Goal: Task Accomplishment & Management: Complete application form

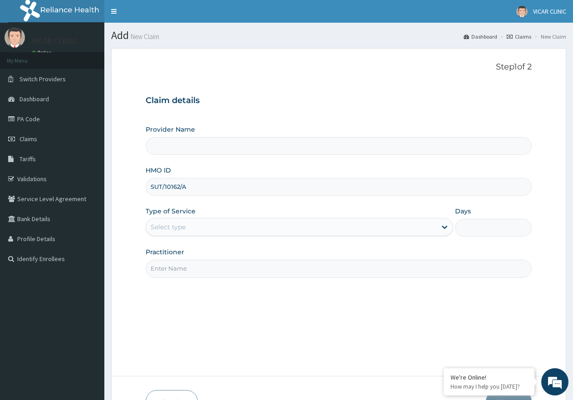
type input "SUT/10162/A"
click at [232, 225] on div "Select type" at bounding box center [291, 227] width 290 height 15
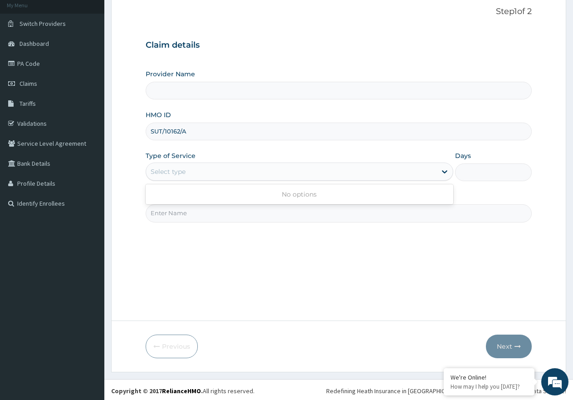
scroll to position [58, 0]
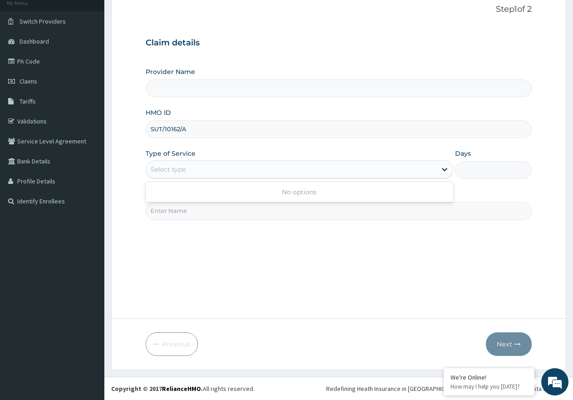
click at [261, 215] on input "Practitioner" at bounding box center [339, 211] width 386 height 18
click at [237, 169] on div "Select type" at bounding box center [291, 169] width 290 height 15
click at [405, 171] on div "Select type" at bounding box center [291, 169] width 290 height 15
click at [181, 160] on div "Type of Service Select type" at bounding box center [299, 164] width 307 height 30
click at [177, 173] on div "Select type" at bounding box center [168, 169] width 35 height 9
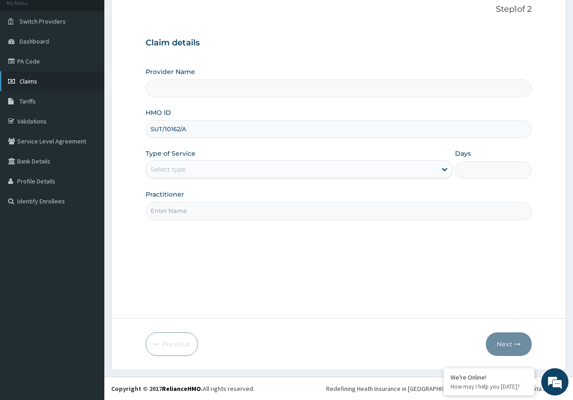
click at [40, 79] on link "Claims" at bounding box center [52, 81] width 104 height 20
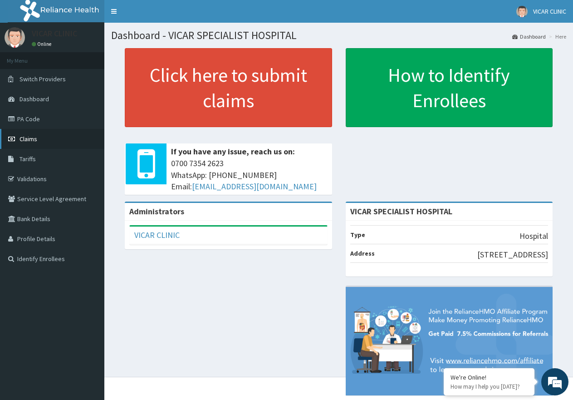
click at [26, 138] on span "Claims" at bounding box center [29, 139] width 18 height 8
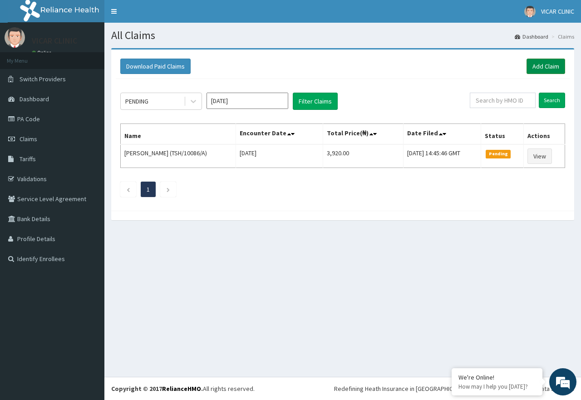
click at [541, 65] on link "Add Claim" at bounding box center [546, 66] width 39 height 15
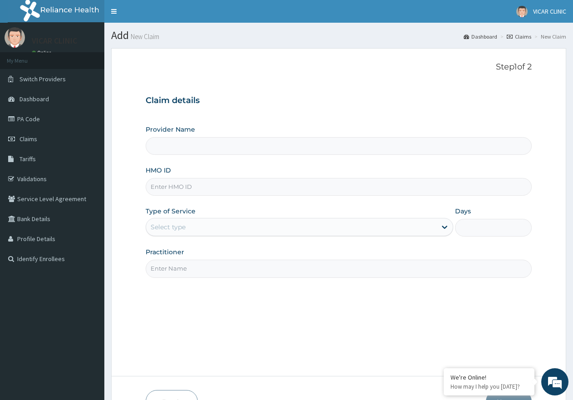
click at [217, 185] on input "HMO ID" at bounding box center [339, 187] width 386 height 18
type input "VICAR SPECIALIST HOSPITAL"
type input "SUT/10162/A"
click at [214, 217] on div "Type of Service Select type" at bounding box center [299, 222] width 307 height 30
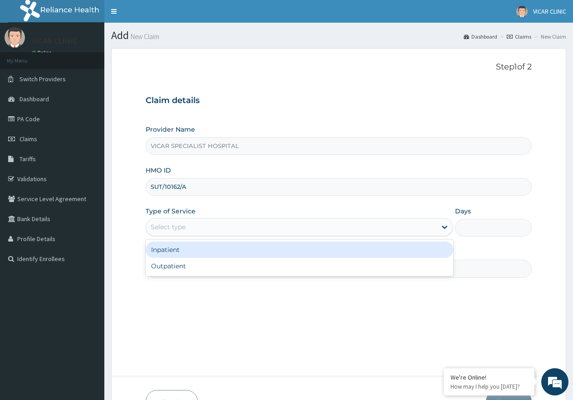
click at [212, 223] on div "Select type" at bounding box center [291, 227] width 290 height 15
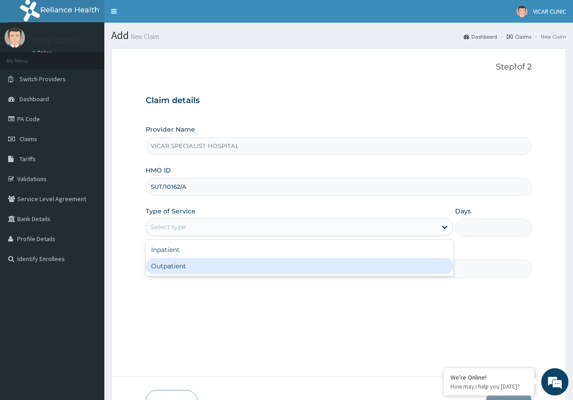
click at [205, 271] on div "Outpatient" at bounding box center [299, 266] width 307 height 16
type input "1"
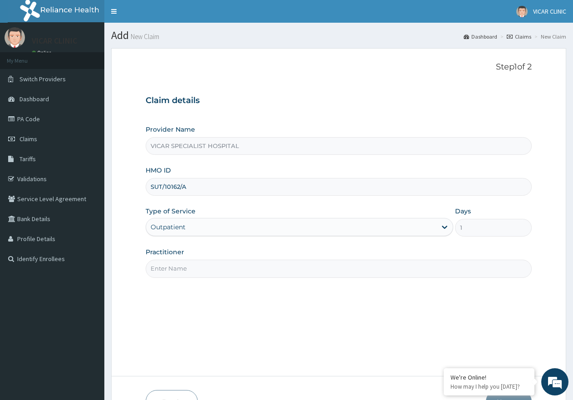
click at [212, 270] on input "Practitioner" at bounding box center [339, 269] width 386 height 18
type input "DR. IDEH"
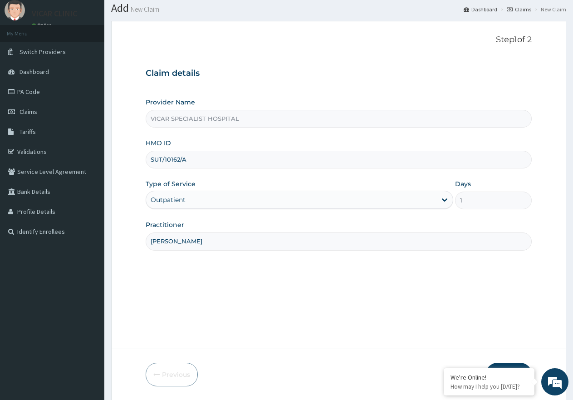
scroll to position [58, 0]
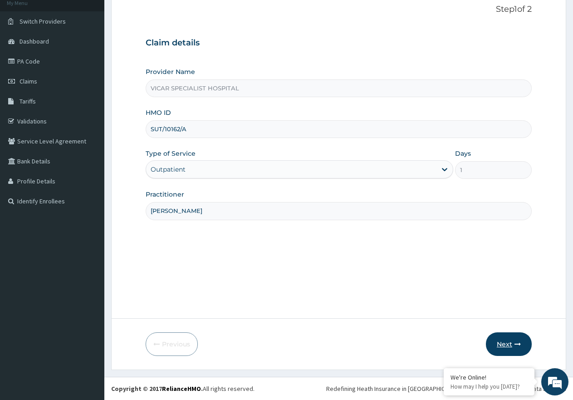
click at [496, 341] on button "Next" at bounding box center [509, 344] width 46 height 24
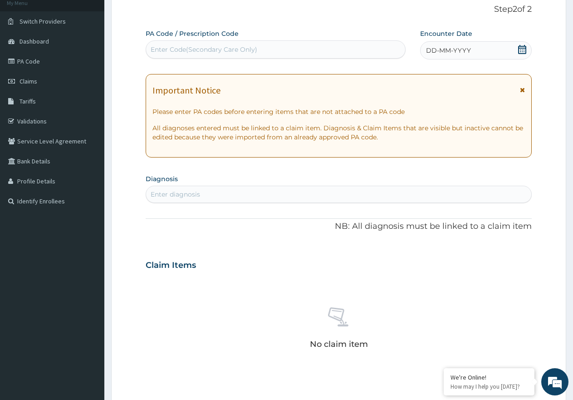
drag, startPoint x: 522, startPoint y: 47, endPoint x: 519, endPoint y: 51, distance: 5.3
click at [522, 47] on icon at bounding box center [522, 49] width 9 height 9
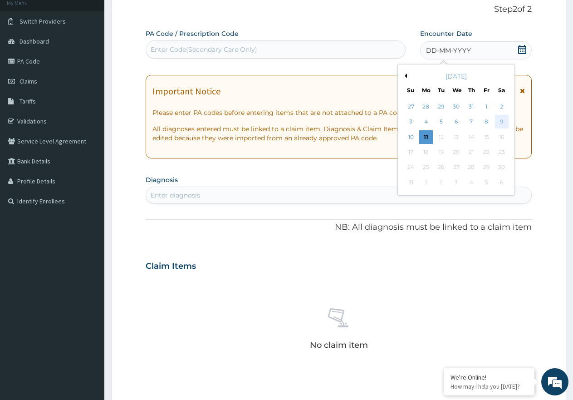
click at [504, 120] on div "9" at bounding box center [502, 122] width 14 height 14
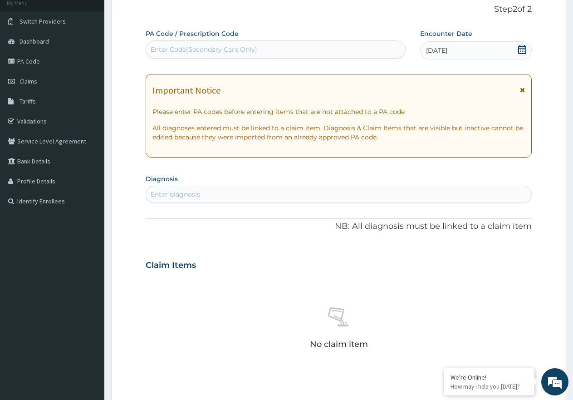
click at [167, 194] on div "Enter diagnosis" at bounding box center [175, 194] width 49 height 9
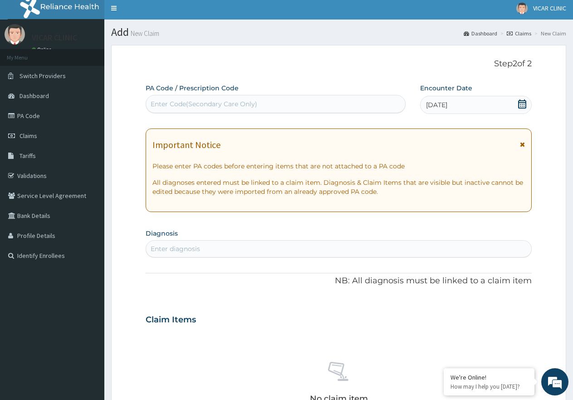
scroll to position [0, 0]
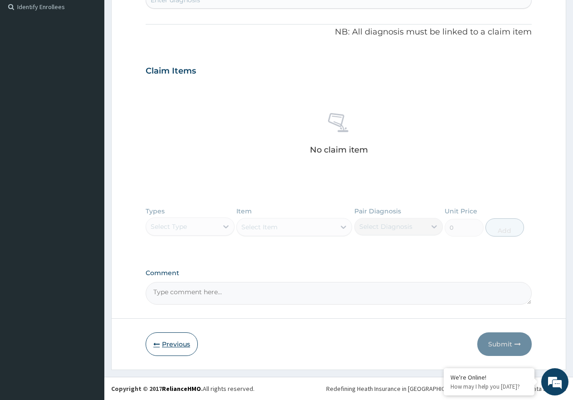
click at [169, 345] on button "Previous" at bounding box center [172, 344] width 52 height 24
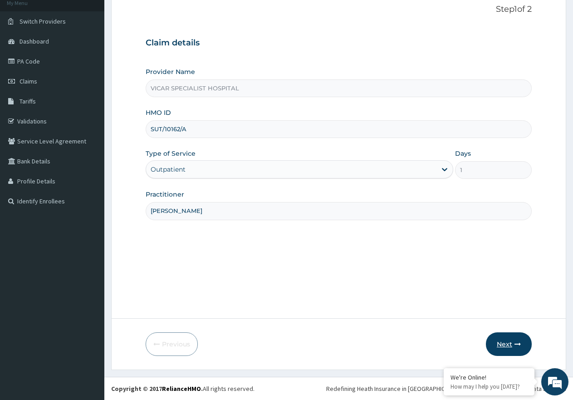
click at [501, 334] on button "Next" at bounding box center [509, 344] width 46 height 24
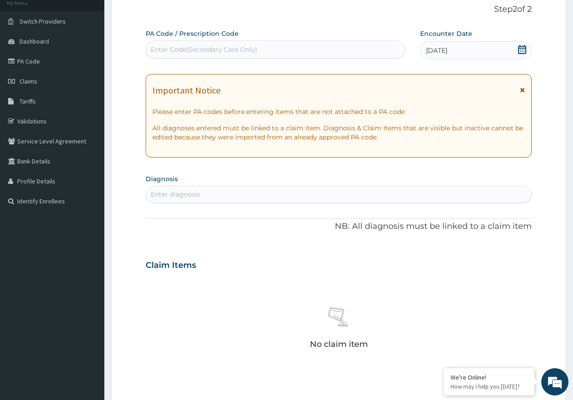
click at [199, 198] on div "Enter diagnosis" at bounding box center [175, 194] width 49 height 9
type input "[MEDICAL_DATA]"
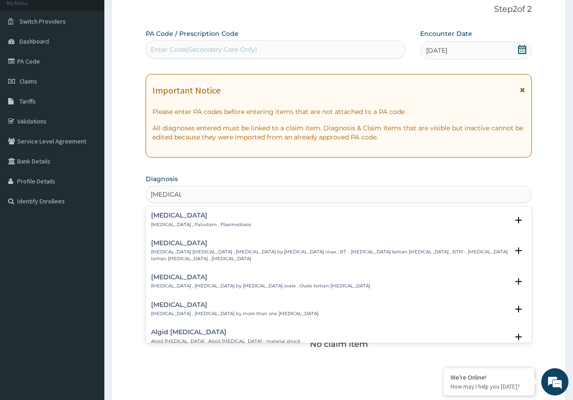
click at [173, 211] on div "Malaria Malaria , Paludism , Plasmodiosis Select Status Query Query covers susp…" at bounding box center [339, 222] width 386 height 28
click at [158, 216] on h4 "[MEDICAL_DATA]" at bounding box center [201, 215] width 100 height 7
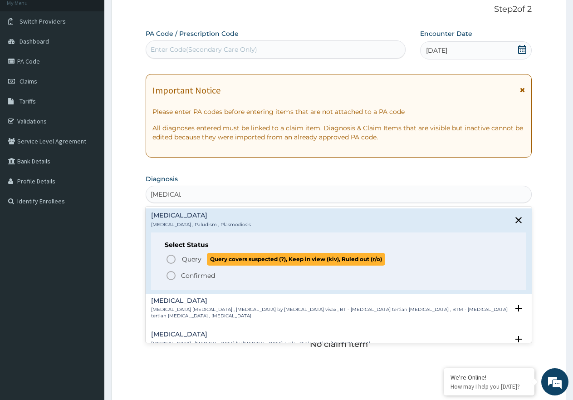
click at [170, 257] on icon "status option query" at bounding box center [171, 259] width 11 height 11
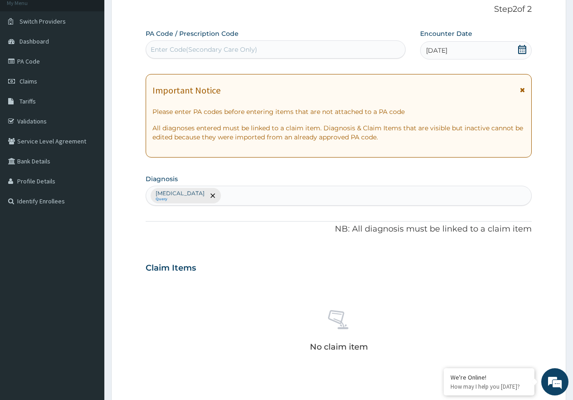
click at [225, 201] on div "[MEDICAL_DATA] Query" at bounding box center [338, 195] width 385 height 19
type input "UPPER RESPIR"
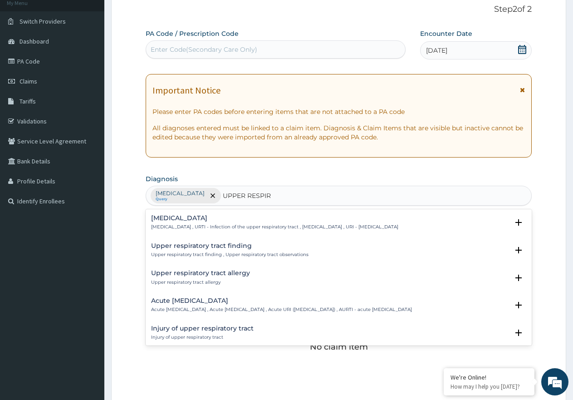
click at [174, 223] on div "Upper respiratory infection Upper respiratory infection , URTI - Infection of t…" at bounding box center [274, 223] width 247 height 16
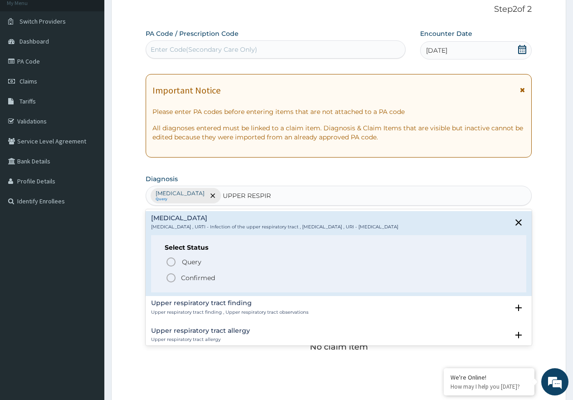
drag, startPoint x: 169, startPoint y: 277, endPoint x: 244, endPoint y: 227, distance: 90.5
click at [169, 277] on icon "status option filled" at bounding box center [171, 277] width 11 height 11
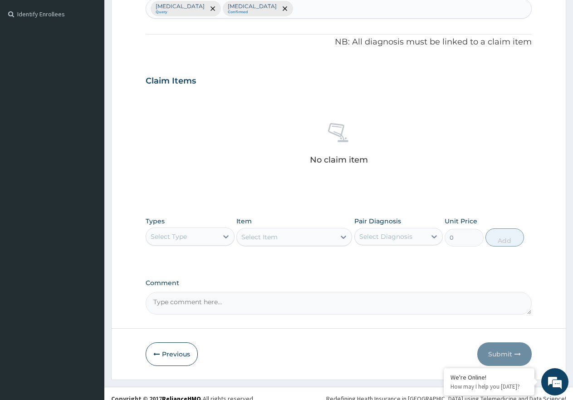
scroll to position [255, 0]
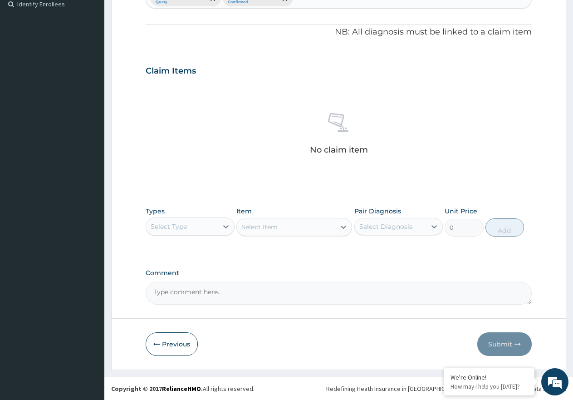
click at [195, 223] on div "Select Type" at bounding box center [182, 226] width 72 height 15
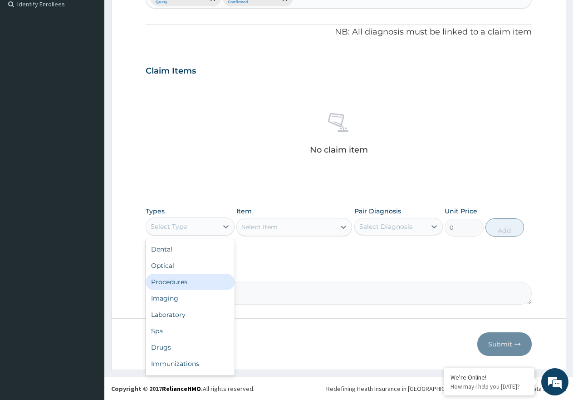
click at [174, 285] on div "Procedures" at bounding box center [190, 282] width 89 height 16
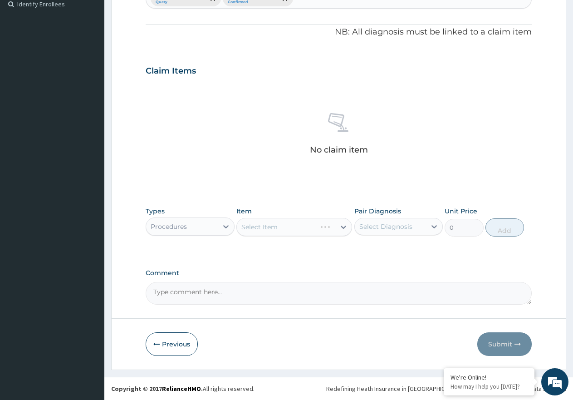
click at [394, 220] on div "Select Diagnosis" at bounding box center [391, 226] width 72 height 15
click at [375, 255] on div "[MEDICAL_DATA]" at bounding box center [399, 250] width 89 height 19
checkbox input "true"
click at [384, 272] on label "[MEDICAL_DATA]" at bounding box center [398, 267] width 56 height 9
checkbox input "true"
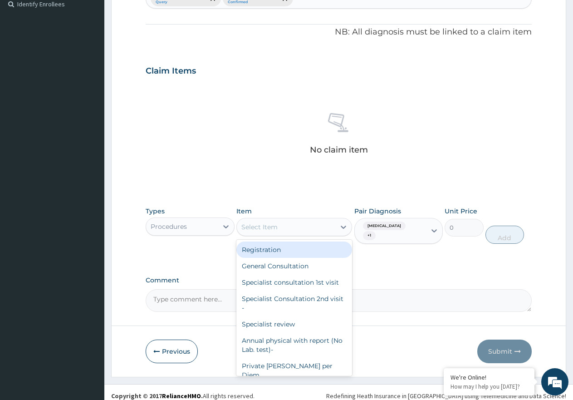
click at [317, 234] on div "Select Item" at bounding box center [286, 227] width 99 height 15
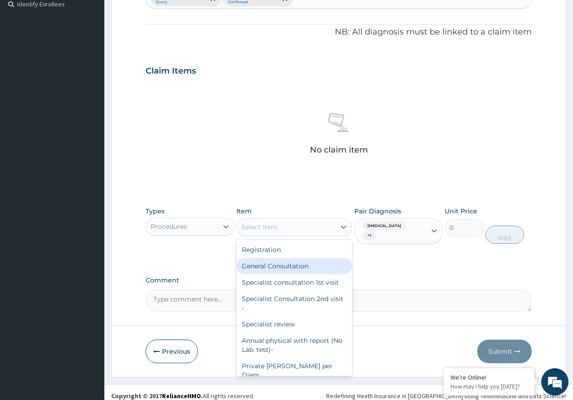
click at [305, 266] on div "General Consultation" at bounding box center [295, 266] width 116 height 16
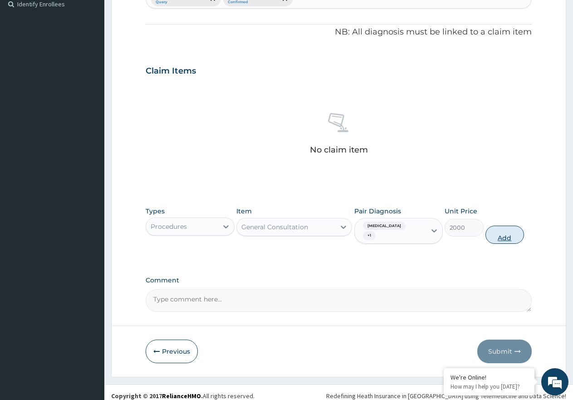
click at [504, 229] on button "Add" at bounding box center [505, 235] width 39 height 18
type input "0"
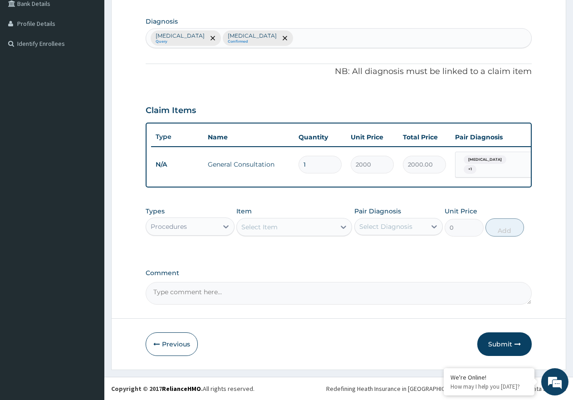
scroll to position [219, 0]
click at [223, 231] on div at bounding box center [226, 226] width 16 height 16
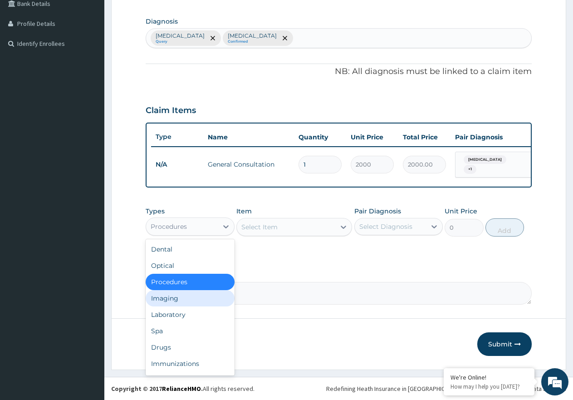
scroll to position [31, 0]
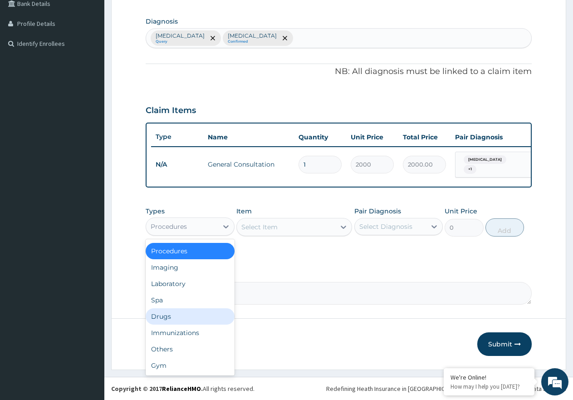
click at [175, 321] on div "Drugs" at bounding box center [190, 316] width 89 height 16
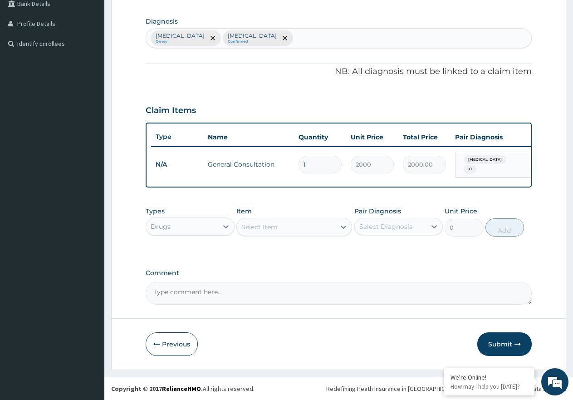
click at [284, 230] on div "Select Item" at bounding box center [286, 227] width 99 height 15
type input "ARTE"
click div "Artemether Lumefantrine 80/480mg/Pck"
type input "1500"
click at [381, 230] on div "Select Diagnosis" at bounding box center [386, 226] width 53 height 9
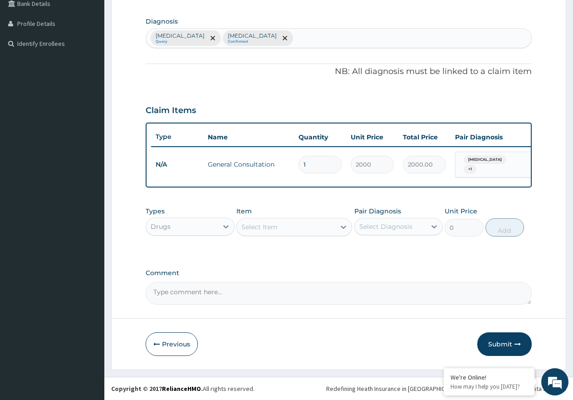
click div "Malaria"
checkbox input "true"
click label "Upper respiratory infection"
checkbox input "false"
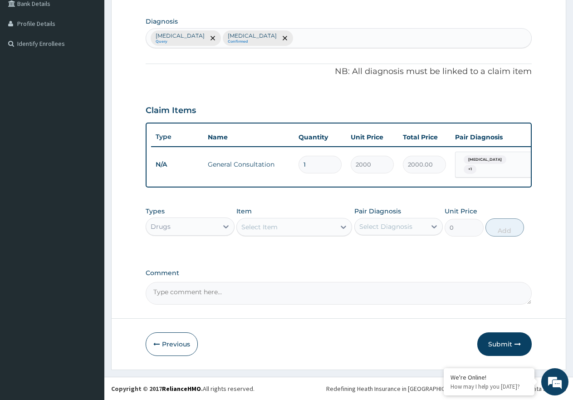
click at [512, 226] on button "Add" at bounding box center [505, 227] width 39 height 18
type input "0"
click at [326, 234] on div "Select Item" at bounding box center [286, 227] width 99 height 15
type input "PARAC"
click div "Paracetamol 500mg/Tab"
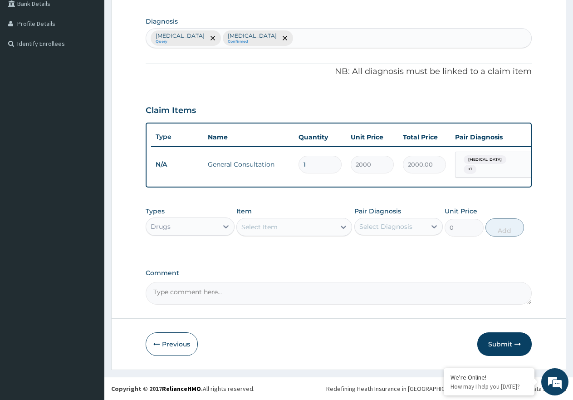
type input "9"
click div "Select Diagnosis"
click label "Upper respiratory infection"
checkbox input "true"
click div "Malaria"
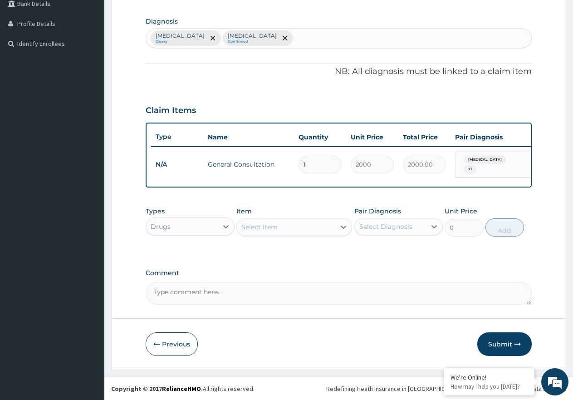
checkbox input "true"
click at [489, 237] on button "Add" at bounding box center [505, 227] width 39 height 18
type input "0"
type input "0.00"
type input "3"
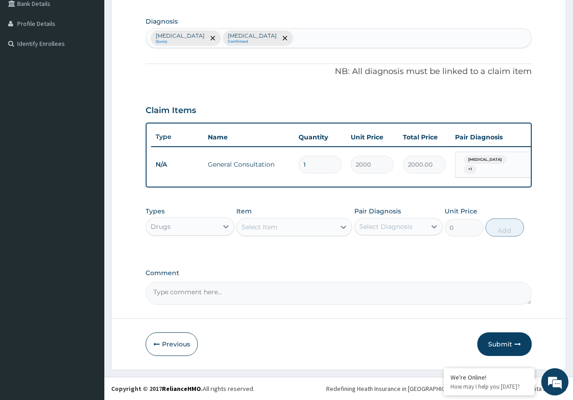
type input "27.00"
type input "30"
type input "270.00"
type input "30"
click at [320, 234] on div "Select Item" at bounding box center [286, 227] width 99 height 15
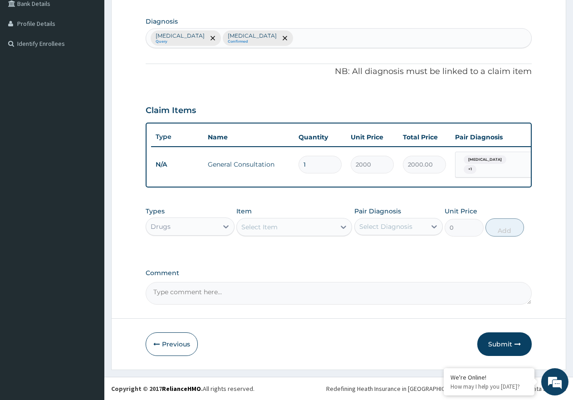
type input "IBUP"
click div "Ibuprofen 400mg/Tab"
type input "25"
click div "Select Diagnosis"
click div "Upper respiratory infection"
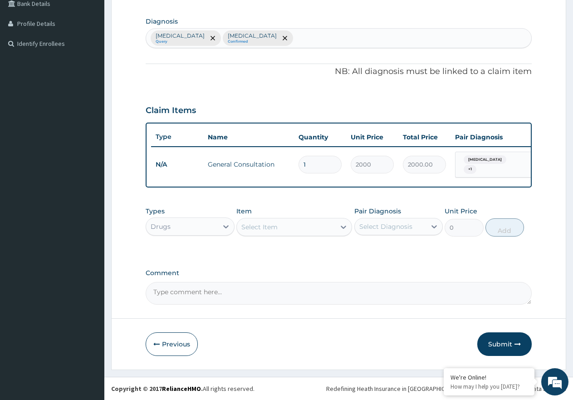
checkbox input "true"
click div "Malaria"
checkbox input "true"
click at [498, 237] on button "Add" at bounding box center [505, 227] width 39 height 18
type input "0"
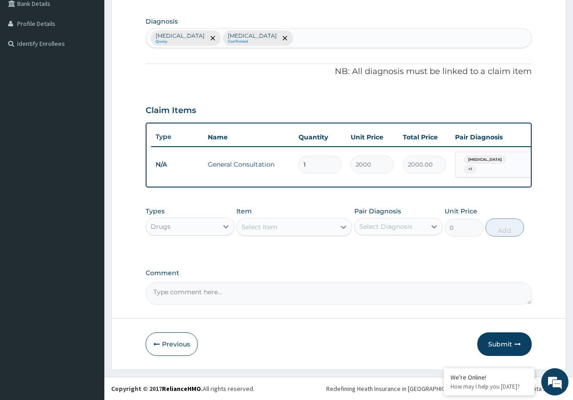
type input "10"
type input "250.00"
type input "10"
click at [309, 234] on div "Select Item" at bounding box center [286, 227] width 99 height 15
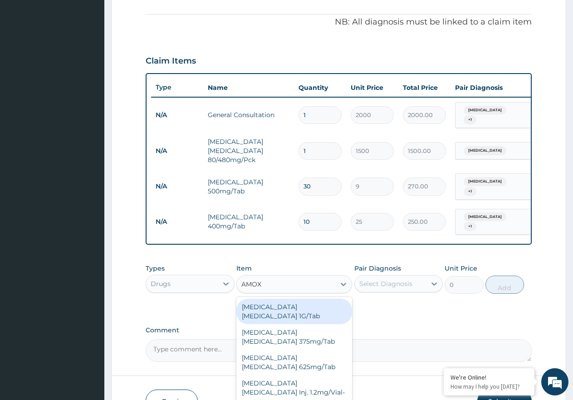
type input "AMOXI"
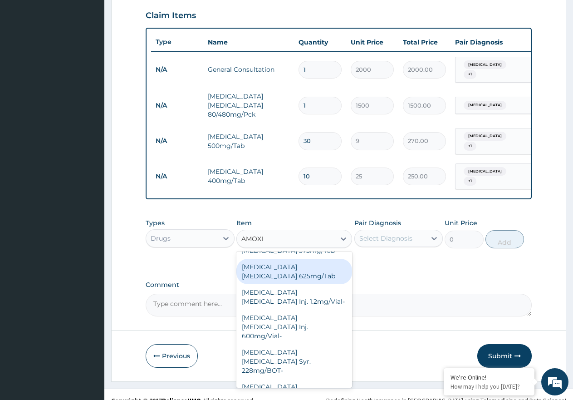
scroll to position [0, 0]
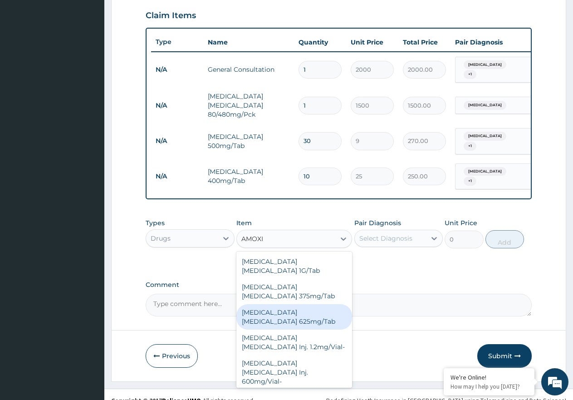
click at [308, 311] on div "Amoxicillin Clavulanic Acid 625mg/Tab" at bounding box center [295, 316] width 116 height 25
type input "250"
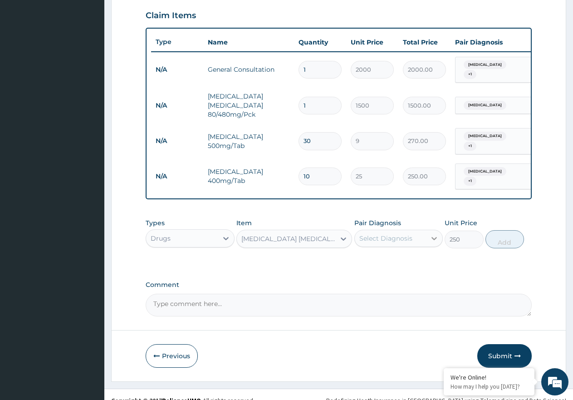
click at [432, 242] on icon at bounding box center [434, 238] width 9 height 9
click at [407, 276] on div "Upper respiratory infection" at bounding box center [399, 280] width 89 height 19
checkbox input "true"
click at [509, 243] on button "Add" at bounding box center [505, 239] width 39 height 18
type input "0"
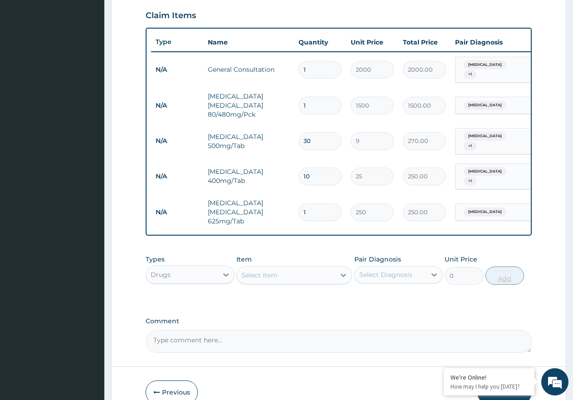
type input "10"
type input "2500.00"
type input "10"
click at [276, 276] on div "Select Item" at bounding box center [260, 275] width 36 height 9
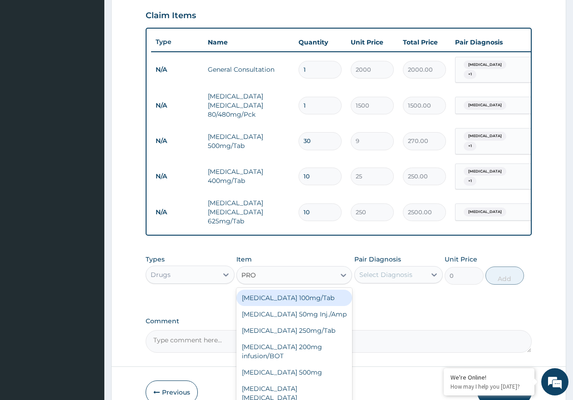
type input "PROM"
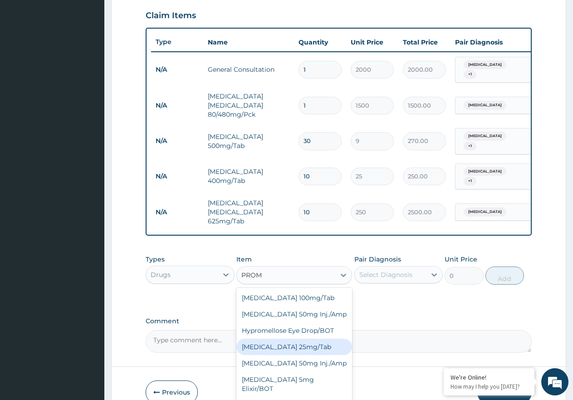
click at [294, 342] on div "Promethazine 25mg/Tab" at bounding box center [295, 347] width 116 height 16
type input "50"
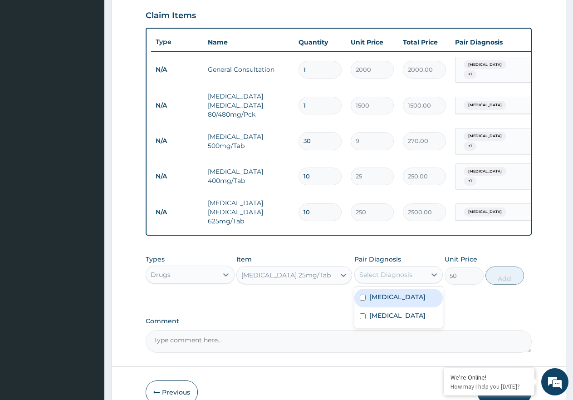
click at [407, 271] on div "Select Diagnosis" at bounding box center [386, 274] width 53 height 9
click at [404, 311] on label "Upper respiratory infection" at bounding box center [398, 315] width 56 height 9
checkbox input "true"
click at [406, 292] on div "Malaria" at bounding box center [399, 298] width 89 height 19
checkbox input "true"
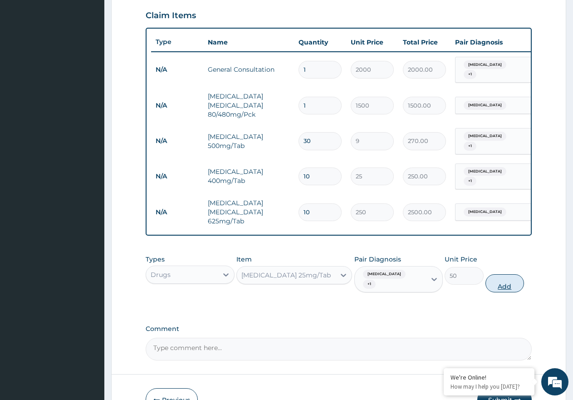
click at [498, 281] on button "Add" at bounding box center [505, 283] width 39 height 18
type input "0"
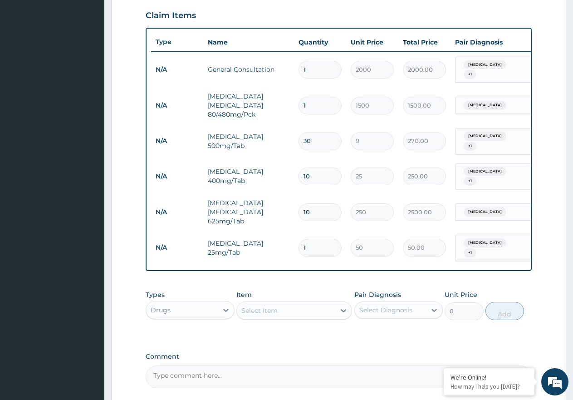
type input "0.00"
type input "6"
type input "300.00"
type input "6"
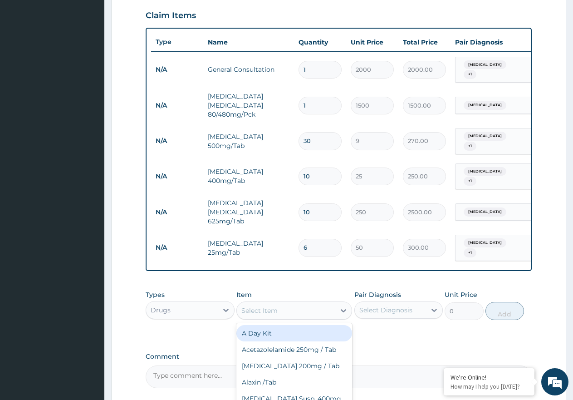
click at [334, 314] on div "Select Item" at bounding box center [286, 310] width 99 height 15
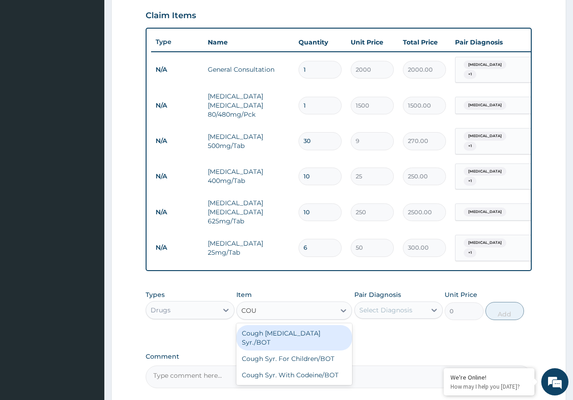
type input "COUG"
click at [330, 334] on div "Cough Expectorant Syr./BOT" at bounding box center [295, 337] width 116 height 25
type input "800"
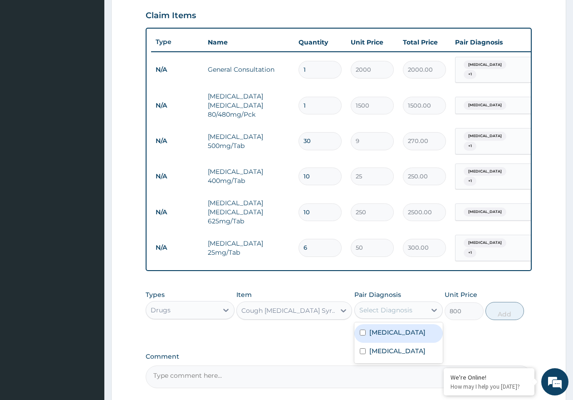
click at [404, 309] on div "Select Diagnosis" at bounding box center [386, 310] width 53 height 9
click at [404, 335] on div "Malaria" at bounding box center [399, 333] width 89 height 19
checkbox input "true"
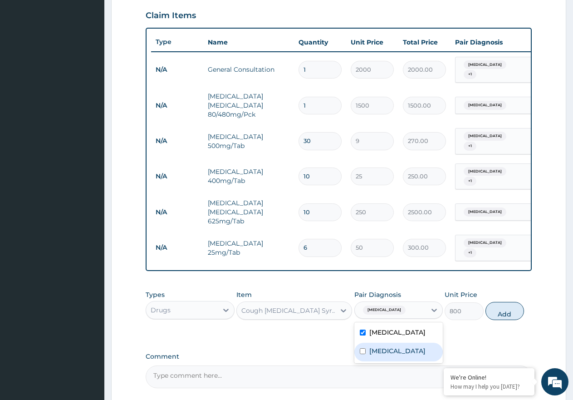
drag, startPoint x: 410, startPoint y: 358, endPoint x: 443, endPoint y: 336, distance: 38.7
click at [413, 352] on label "Upper respiratory infection" at bounding box center [398, 350] width 56 height 9
checkbox input "true"
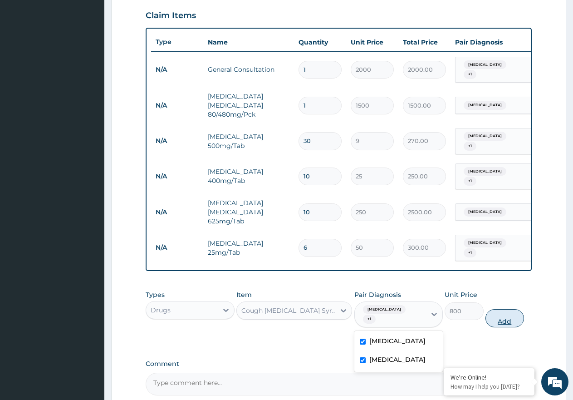
click at [512, 311] on button "Add" at bounding box center [505, 318] width 39 height 18
type input "0"
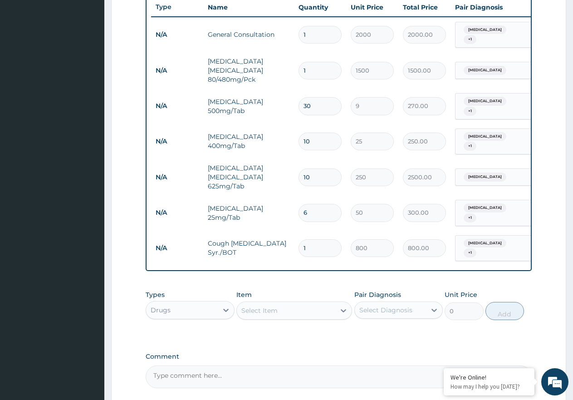
scroll to position [424, 0]
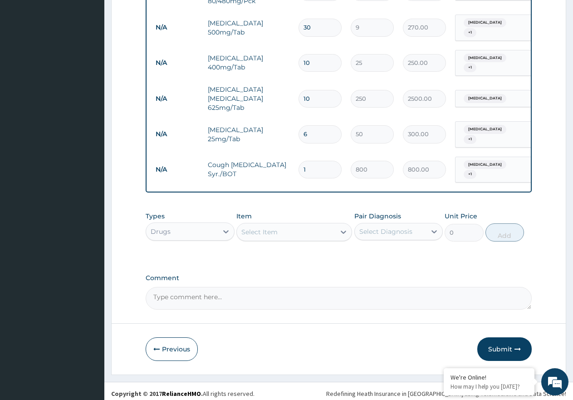
click at [310, 228] on div "Select Item" at bounding box center [286, 232] width 99 height 15
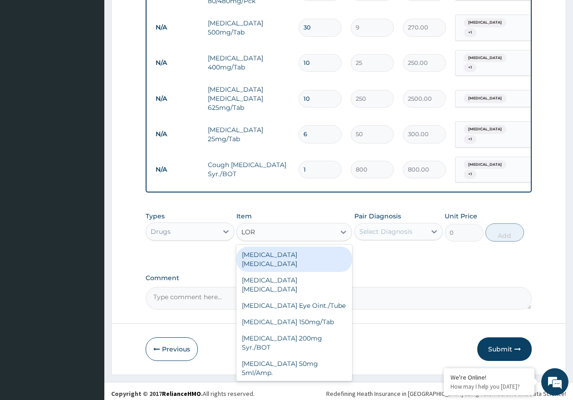
type input "LORA"
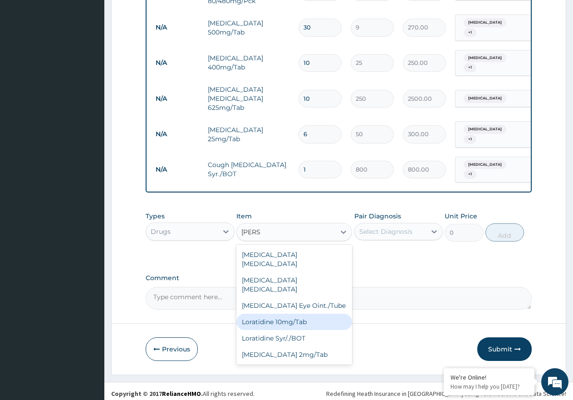
click at [306, 314] on div "Loratidine 10mg/Tab" at bounding box center [295, 322] width 116 height 16
type input "50"
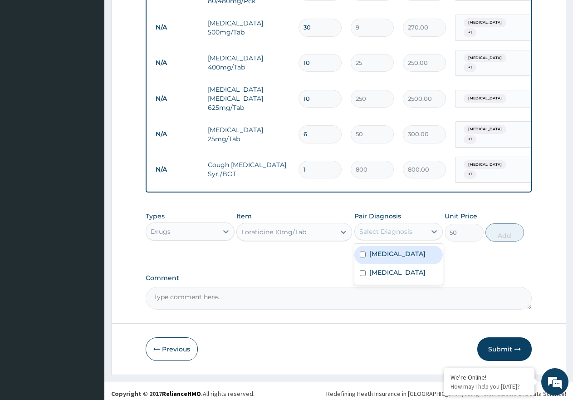
drag, startPoint x: 427, startPoint y: 225, endPoint x: 416, endPoint y: 261, distance: 37.5
click at [427, 227] on div at bounding box center [434, 231] width 16 height 16
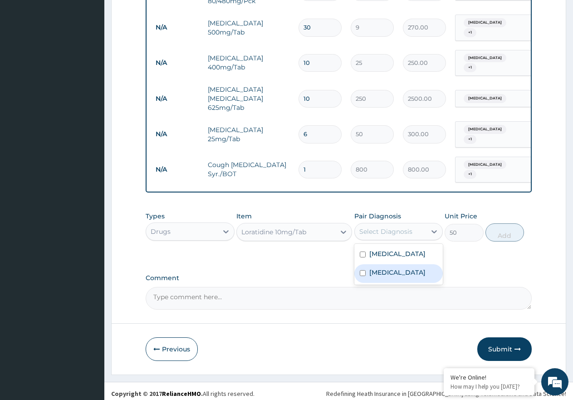
click at [414, 274] on label "Upper respiratory infection" at bounding box center [398, 272] width 56 height 9
checkbox input "true"
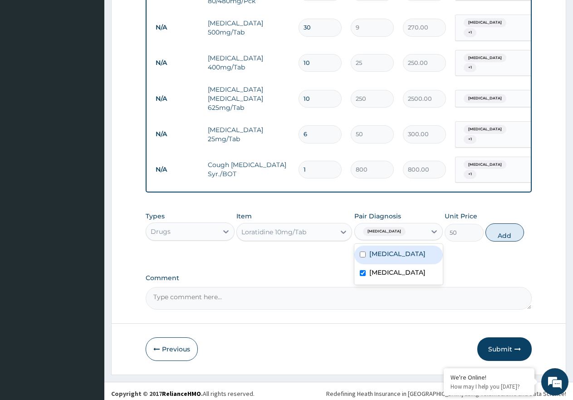
click at [419, 250] on div "Malaria" at bounding box center [399, 255] width 89 height 19
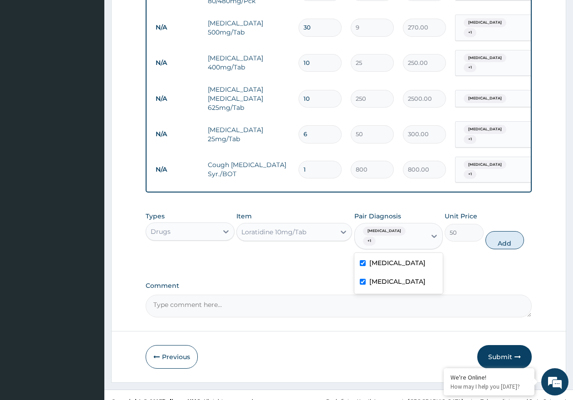
click at [408, 262] on div "Malaria" at bounding box center [399, 264] width 89 height 19
checkbox input "false"
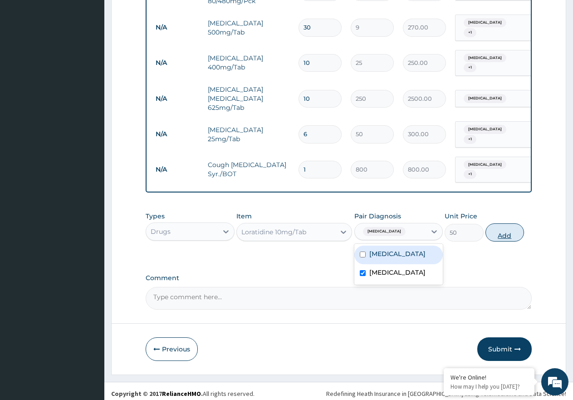
click at [498, 231] on button "Add" at bounding box center [505, 232] width 39 height 18
type input "0"
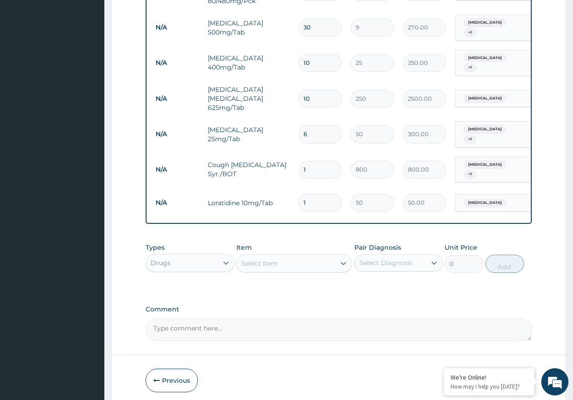
type input "10"
type input "500.00"
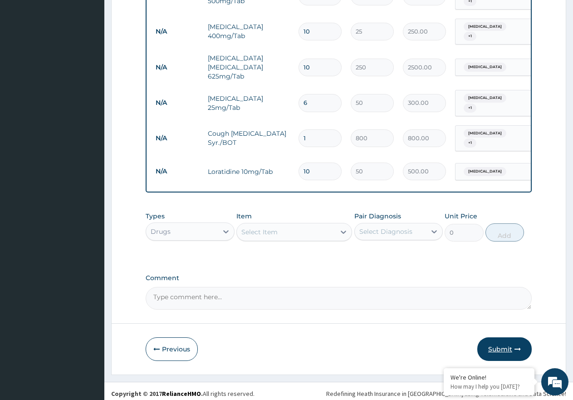
type input "10"
click at [493, 351] on button "Submit" at bounding box center [505, 349] width 54 height 24
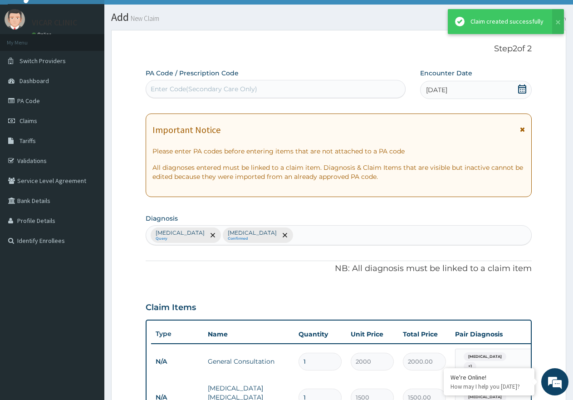
scroll to position [455, 0]
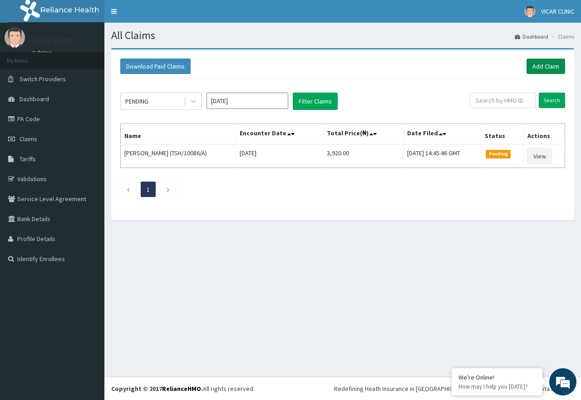
click at [557, 69] on link "Add Claim" at bounding box center [546, 66] width 39 height 15
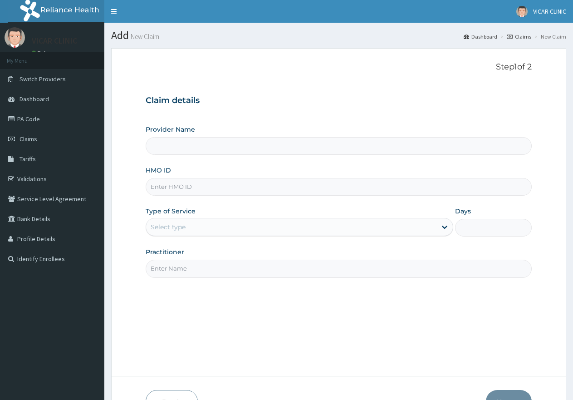
type input "VICAR SPECIALIST HOSPITAL"
click at [192, 180] on input "HMO ID" at bounding box center [339, 187] width 386 height 18
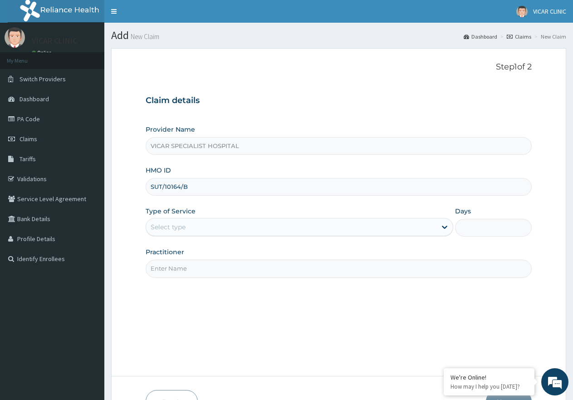
type input "SUT/10164/B"
click at [251, 223] on div "Select type" at bounding box center [291, 227] width 290 height 15
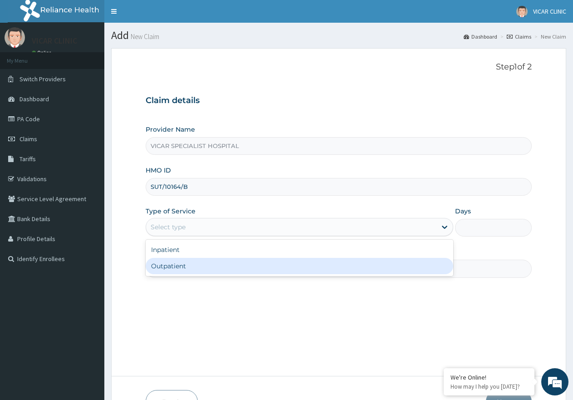
click at [246, 261] on div "Outpatient" at bounding box center [299, 266] width 307 height 16
type input "1"
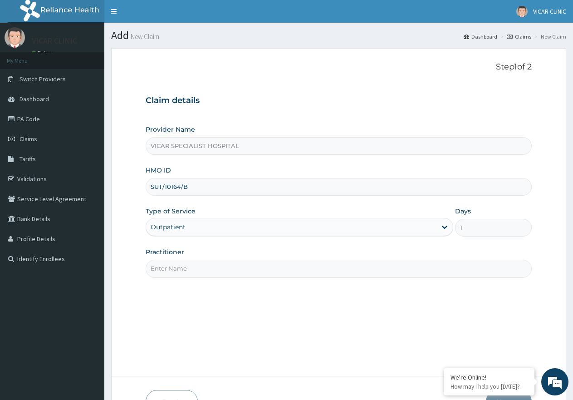
click at [260, 268] on input "Practitioner" at bounding box center [339, 269] width 386 height 18
type input "[PERSON_NAME]"
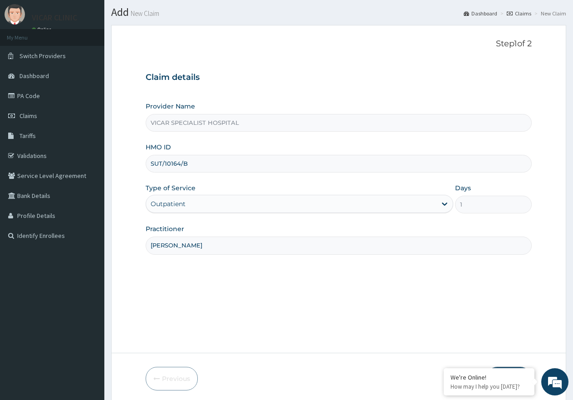
scroll to position [58, 0]
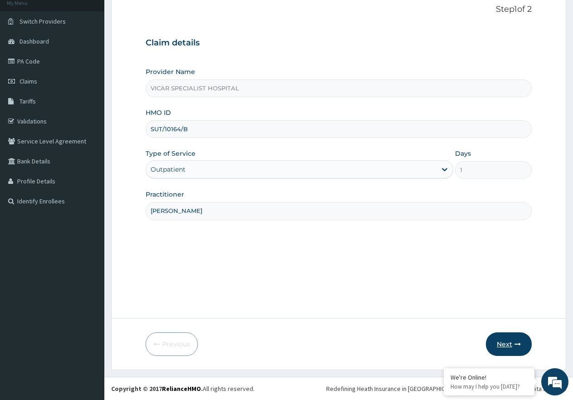
click at [501, 341] on button "Next" at bounding box center [509, 344] width 46 height 24
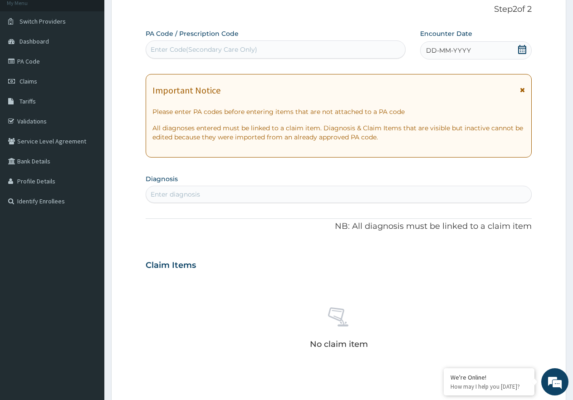
click at [523, 49] on icon at bounding box center [522, 49] width 9 height 9
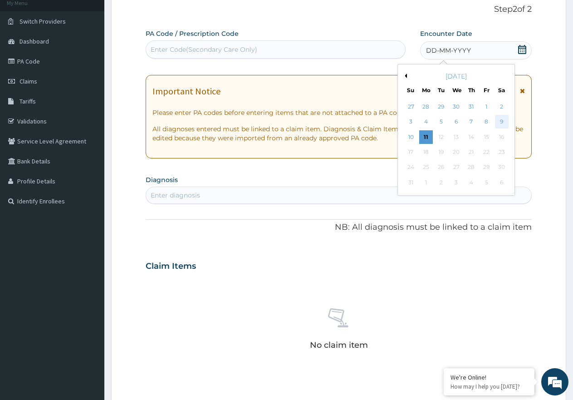
click at [503, 125] on div "9" at bounding box center [502, 122] width 14 height 14
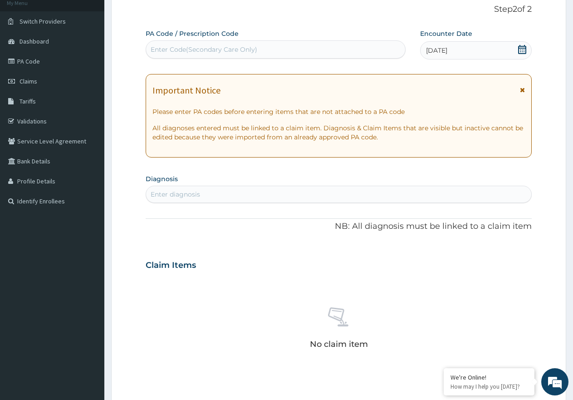
click at [278, 197] on div "Enter diagnosis" at bounding box center [338, 194] width 385 height 15
type input "PEPT"
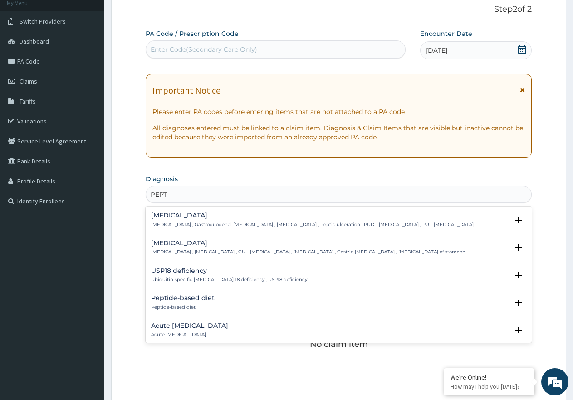
click at [173, 212] on h4 "Peptic ulcer" at bounding box center [312, 215] width 323 height 7
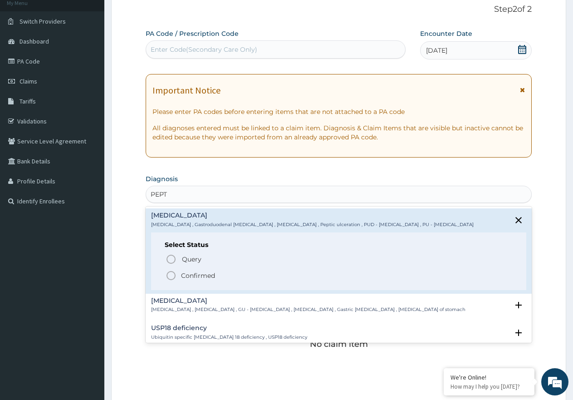
click at [283, 308] on p "Gastric ulcer , Stomach ulcer , GU - Gastric ulcer , Gastric ulceration , Gastr…" at bounding box center [308, 309] width 315 height 6
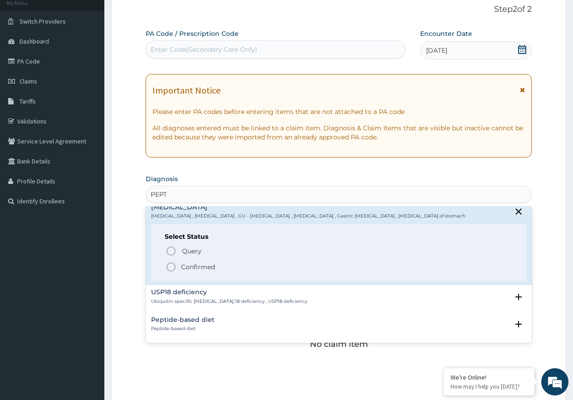
scroll to position [0, 0]
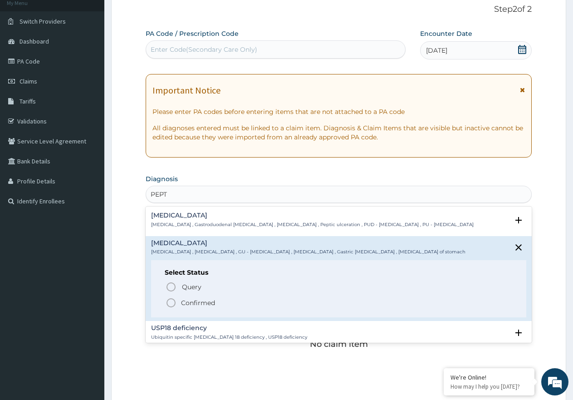
click at [212, 222] on p "Peptic ulcer , Gastroduodenal ulcer , Peptic ulcer disease , Peptic ulceration …" at bounding box center [312, 225] width 323 height 6
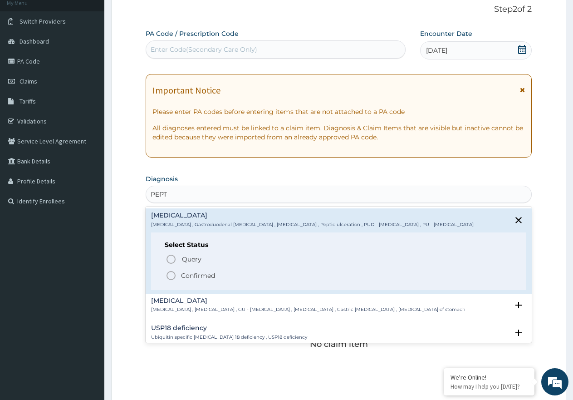
click at [170, 274] on icon "status option filled" at bounding box center [171, 275] width 11 height 11
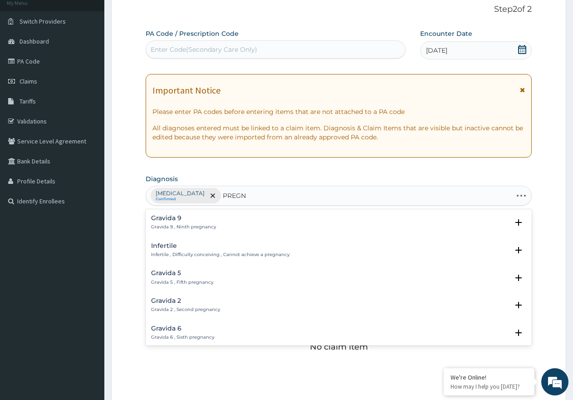
type input "PREGNA"
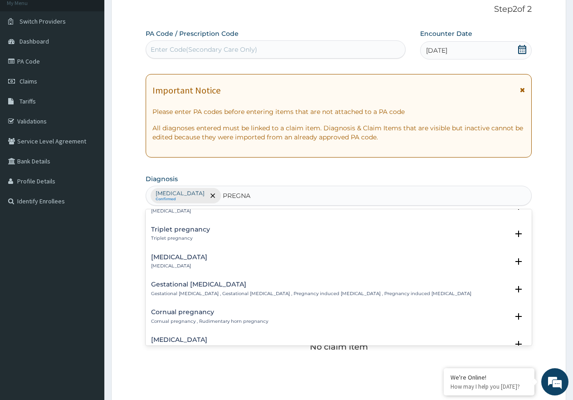
scroll to position [590, 0]
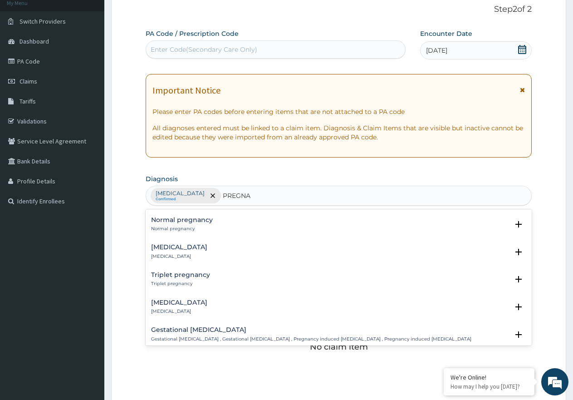
click at [190, 227] on p "Normal pregnancy" at bounding box center [182, 229] width 62 height 6
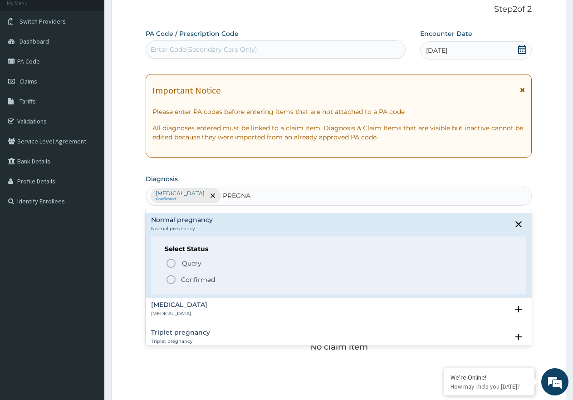
click at [168, 278] on circle "status option filled" at bounding box center [171, 280] width 8 height 8
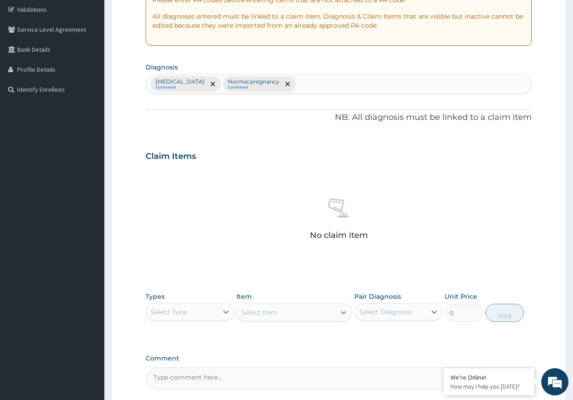
scroll to position [239, 0]
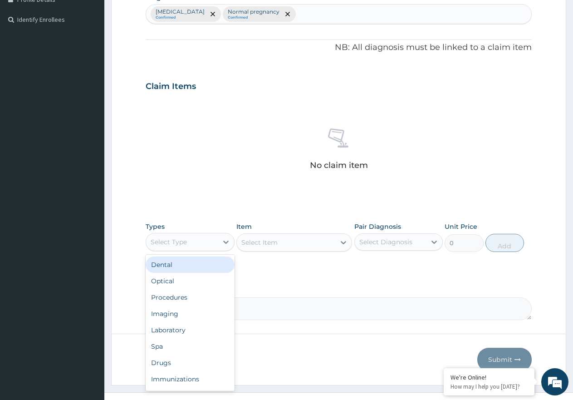
click at [200, 247] on div "Select Type" at bounding box center [182, 242] width 72 height 15
drag, startPoint x: 180, startPoint y: 296, endPoint x: 323, endPoint y: 278, distance: 144.1
click at [180, 296] on div "Procedures" at bounding box center [190, 297] width 89 height 16
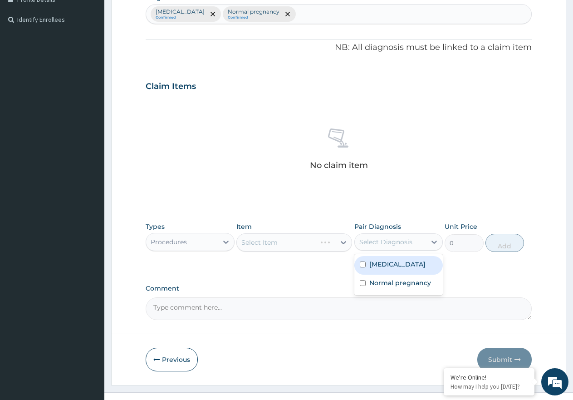
click at [392, 245] on div "Select Diagnosis" at bounding box center [386, 241] width 53 height 9
drag, startPoint x: 387, startPoint y: 266, endPoint x: 388, endPoint y: 285, distance: 18.6
click at [387, 271] on div "Peptic ulcer" at bounding box center [399, 265] width 89 height 19
checkbox input "true"
click at [389, 284] on label "Normal pregnancy" at bounding box center [401, 282] width 62 height 9
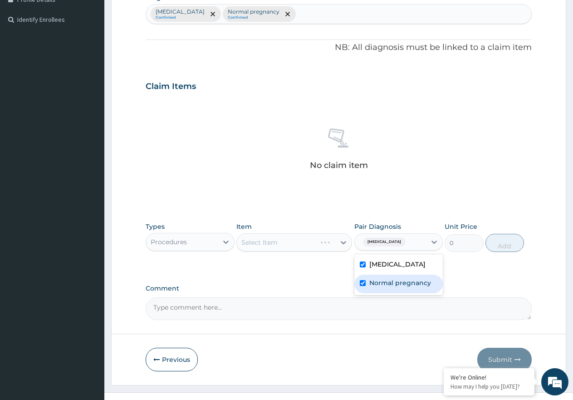
checkbox input "true"
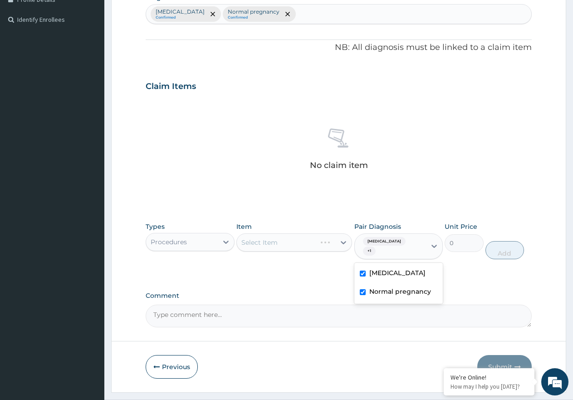
click at [312, 244] on div "Select Item" at bounding box center [295, 242] width 116 height 18
click at [312, 247] on div "Select Item" at bounding box center [286, 242] width 99 height 15
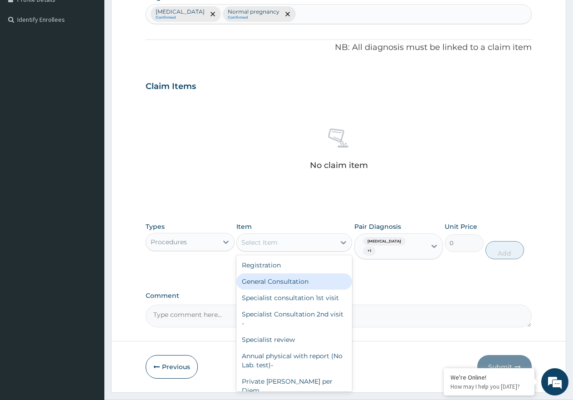
drag, startPoint x: 306, startPoint y: 278, endPoint x: 503, endPoint y: 269, distance: 197.2
click at [306, 278] on div "General Consultation" at bounding box center [295, 281] width 116 height 16
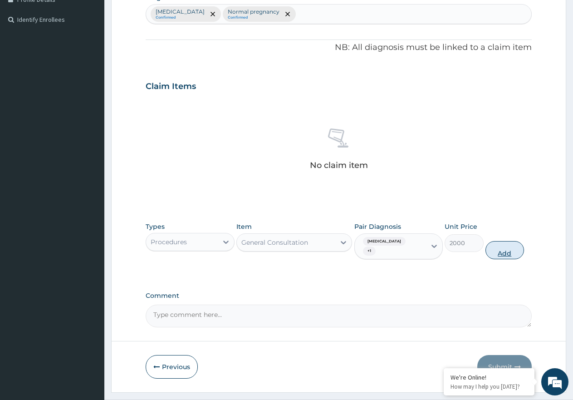
click at [508, 241] on button "Add" at bounding box center [505, 250] width 39 height 18
type input "0"
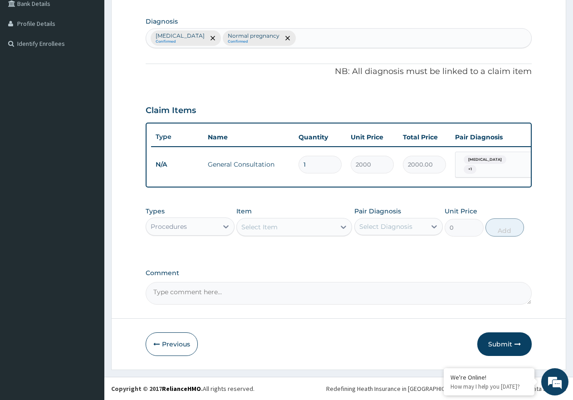
scroll to position [219, 0]
click at [192, 229] on div "Procedures" at bounding box center [182, 226] width 72 height 15
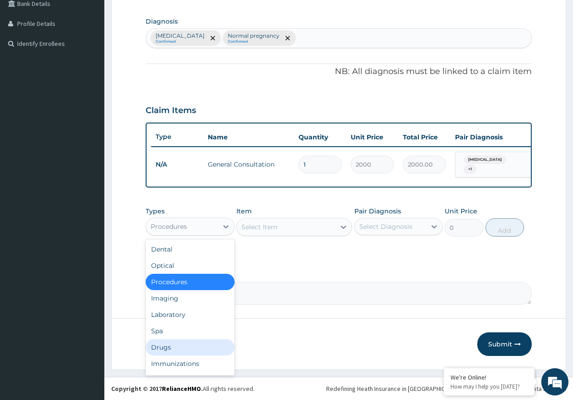
drag, startPoint x: 183, startPoint y: 344, endPoint x: 328, endPoint y: 290, distance: 154.1
click at [195, 340] on div "Drugs" at bounding box center [190, 347] width 89 height 16
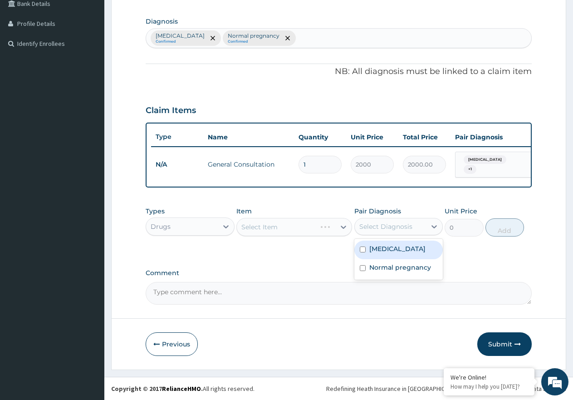
click at [385, 230] on div "Select Diagnosis" at bounding box center [386, 226] width 53 height 9
drag, startPoint x: 393, startPoint y: 246, endPoint x: 384, endPoint y: 278, distance: 33.2
click at [386, 268] on div "Peptic ulcer Normal pregnancy" at bounding box center [399, 259] width 89 height 41
click at [384, 269] on label "Normal pregnancy" at bounding box center [401, 267] width 62 height 9
checkbox input "true"
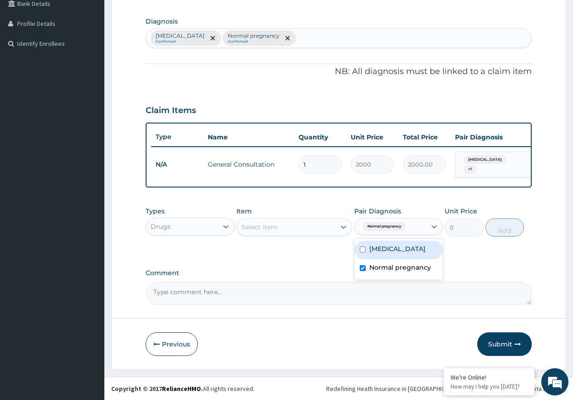
click at [383, 242] on div "Peptic ulcer" at bounding box center [399, 250] width 89 height 19
checkbox input "true"
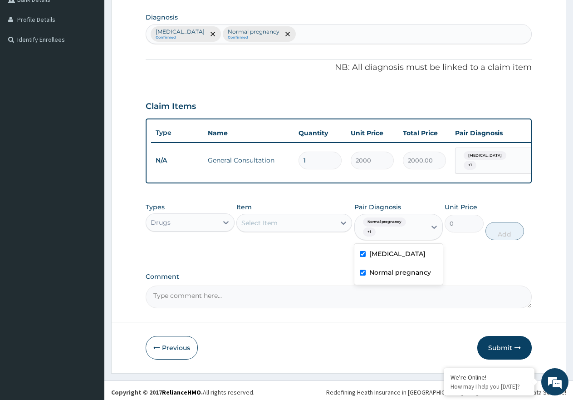
click at [299, 227] on div "Select Item" at bounding box center [286, 223] width 99 height 15
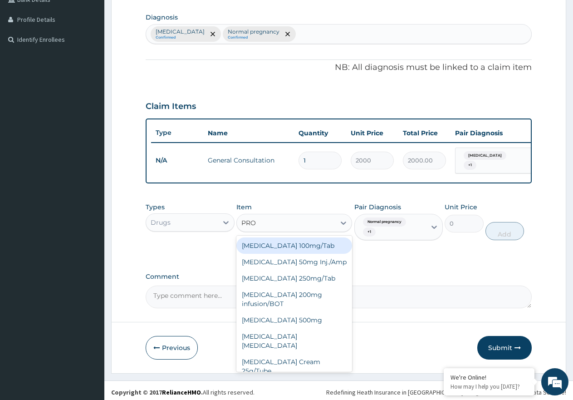
type input "PROM"
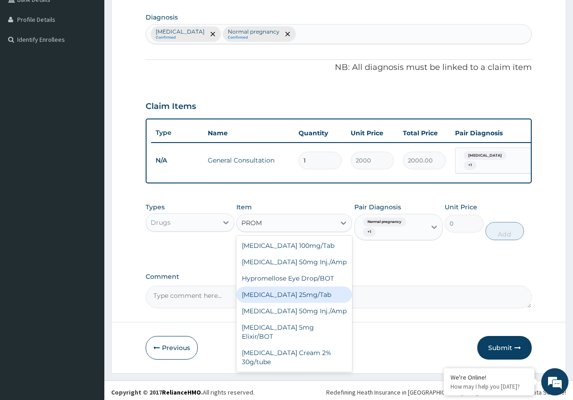
click at [291, 295] on div "Promethazine 25mg/Tab" at bounding box center [295, 294] width 116 height 16
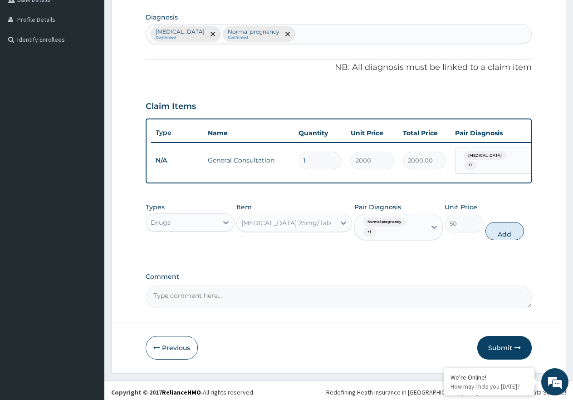
click at [499, 239] on button "Add" at bounding box center [505, 231] width 39 height 18
type input "0"
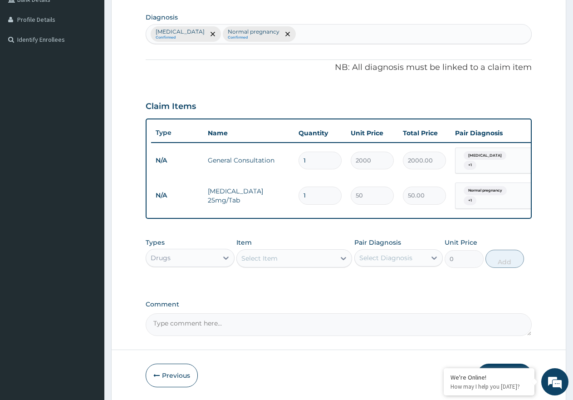
type input "10"
type input "500.00"
type input "10"
click at [276, 258] on div "Select Item" at bounding box center [260, 258] width 36 height 9
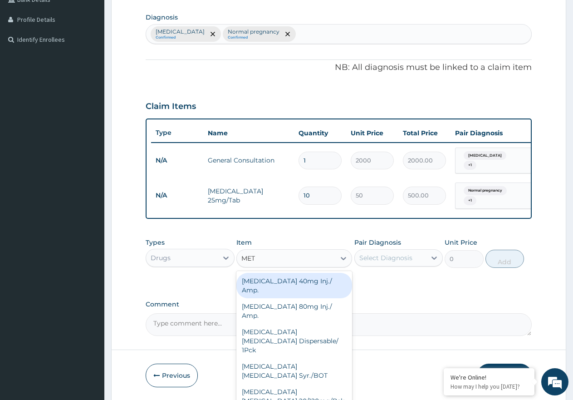
type input "METO"
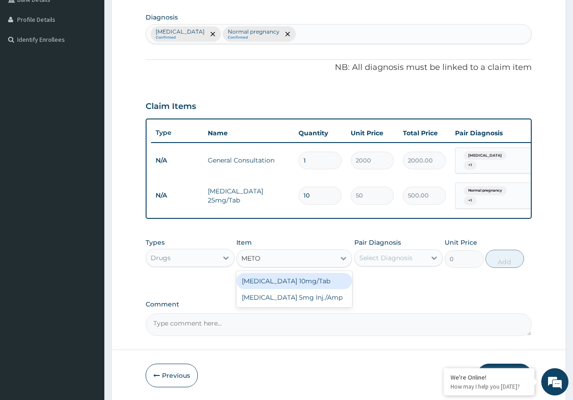
click at [308, 287] on div "Metoclopramide 10mg/Tab" at bounding box center [295, 281] width 116 height 16
type input "30"
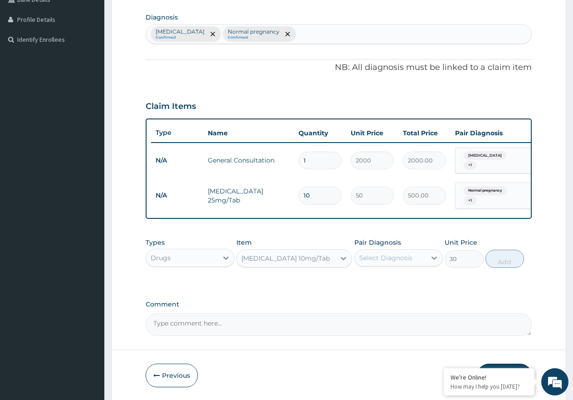
click at [380, 258] on div "Select Diagnosis" at bounding box center [386, 257] width 53 height 9
click at [391, 299] on label "Normal pregnancy" at bounding box center [401, 298] width 62 height 9
checkbox input "true"
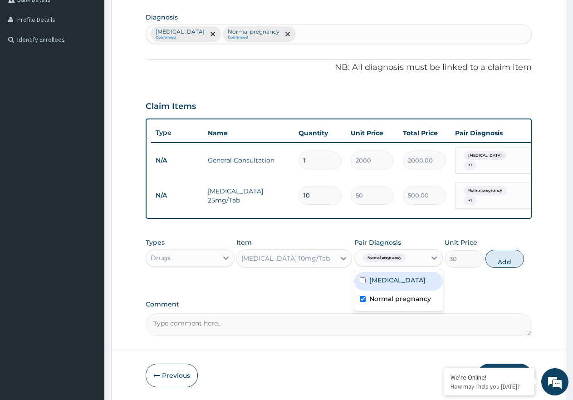
click at [495, 262] on button "Add" at bounding box center [505, 259] width 39 height 18
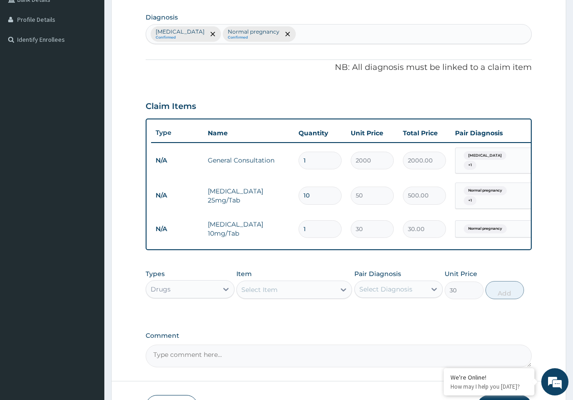
type input "0"
type input "14"
type input "420.00"
type input "14"
click at [286, 287] on div "Select Item" at bounding box center [286, 289] width 99 height 15
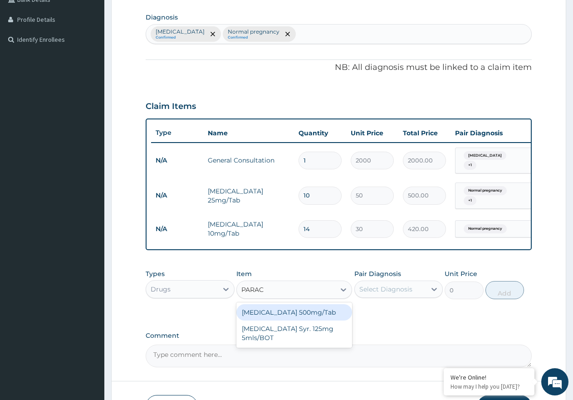
type input "PARACE"
click at [297, 315] on div "Paracetamol 500mg/Tab" at bounding box center [295, 312] width 116 height 16
type input "9"
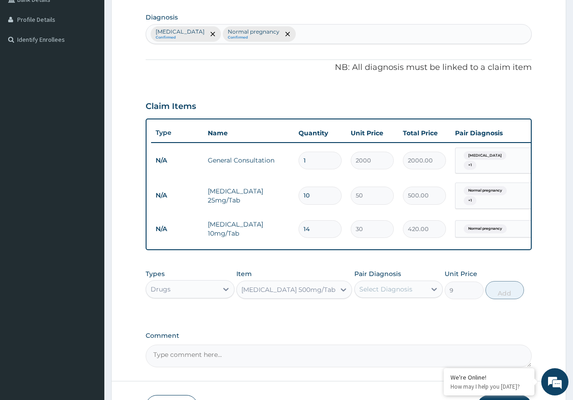
click at [448, 278] on label "Unit Price" at bounding box center [461, 273] width 33 height 9
drag, startPoint x: 432, startPoint y: 288, endPoint x: 395, endPoint y: 314, distance: 45.2
click at [431, 288] on div at bounding box center [434, 289] width 16 height 16
drag, startPoint x: 398, startPoint y: 332, endPoint x: 401, endPoint y: 324, distance: 8.2
click at [398, 330] on label "Normal pregnancy" at bounding box center [401, 329] width 62 height 9
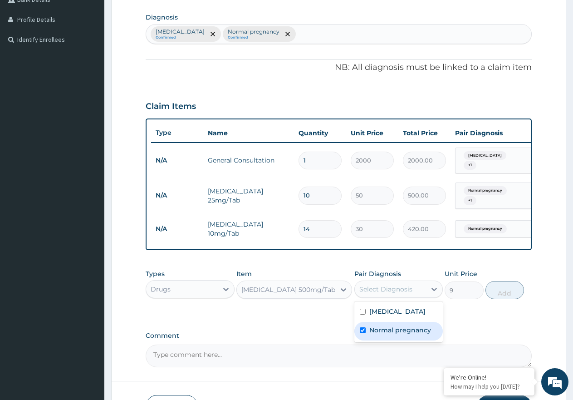
checkbox input "true"
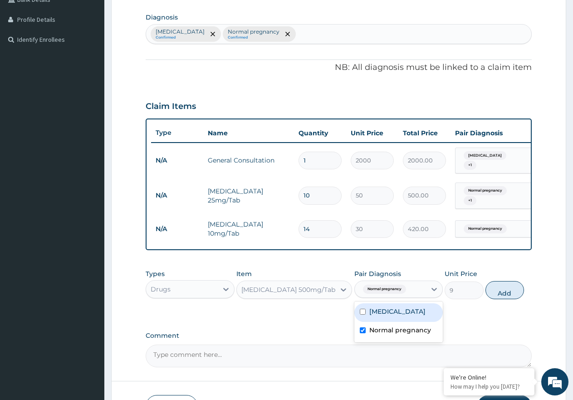
click at [402, 320] on div "Peptic ulcer" at bounding box center [399, 312] width 89 height 19
checkbox input "true"
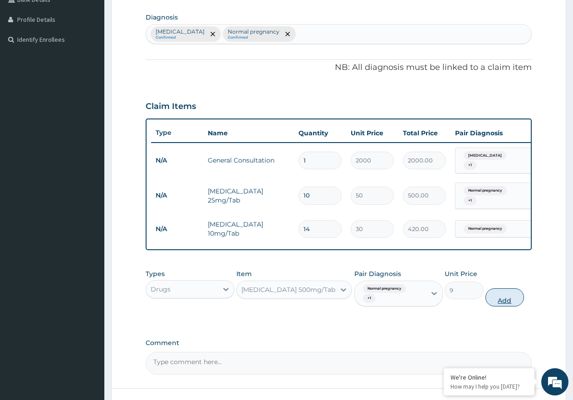
click at [503, 297] on button "Add" at bounding box center [505, 297] width 39 height 18
type input "0"
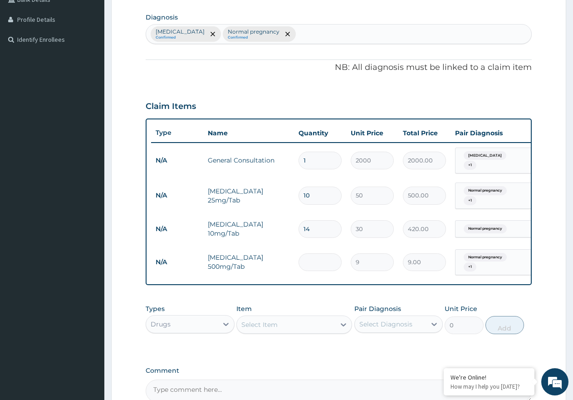
type input "0.00"
type input "3"
type input "27.00"
type input "30"
type input "270.00"
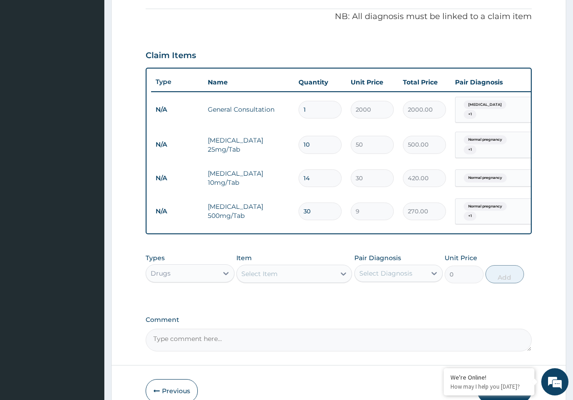
scroll to position [321, 0]
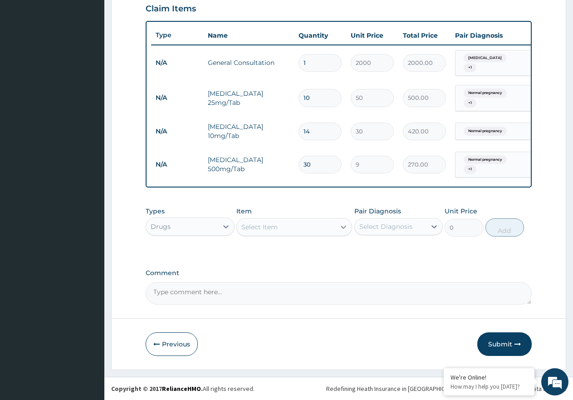
type input "30"
click at [336, 230] on div at bounding box center [343, 227] width 16 height 16
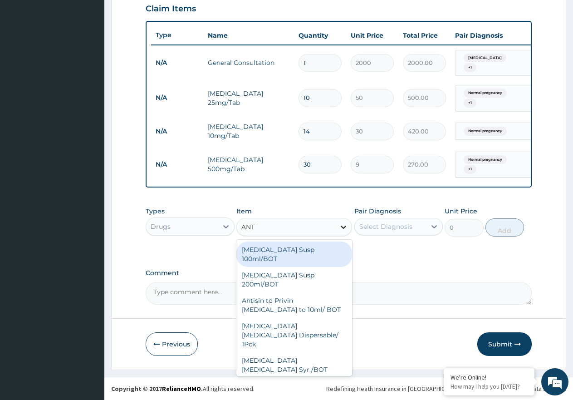
type input "ANTA"
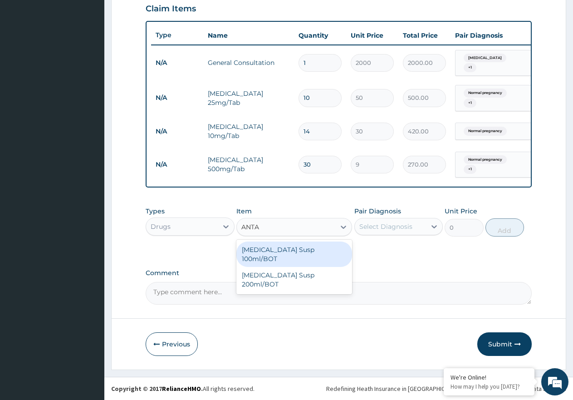
click at [306, 251] on div "Antacid Susp 100ml/BOT" at bounding box center [295, 254] width 116 height 25
type input "600"
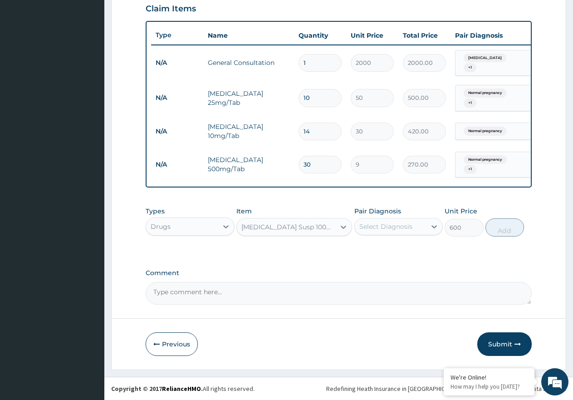
click at [415, 231] on div "Select Diagnosis" at bounding box center [391, 226] width 72 height 15
click at [408, 246] on label "Peptic ulcer" at bounding box center [398, 248] width 56 height 9
checkbox input "true"
click at [502, 227] on button "Add" at bounding box center [505, 227] width 39 height 18
type input "0"
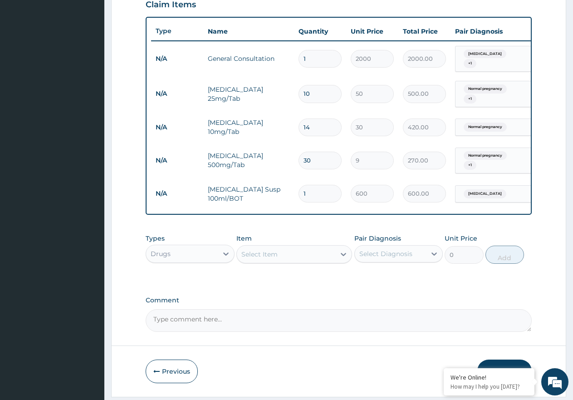
click at [314, 261] on div "Select Item" at bounding box center [286, 254] width 99 height 15
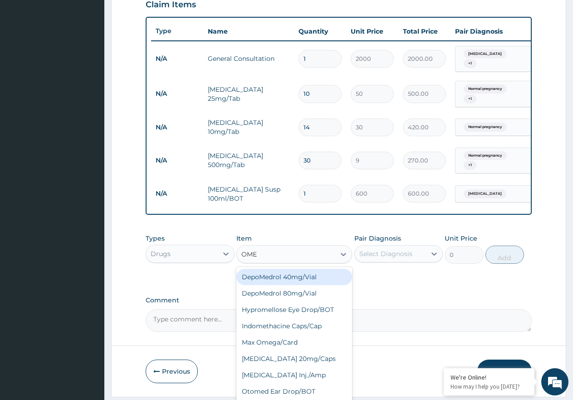
type input "OMEP"
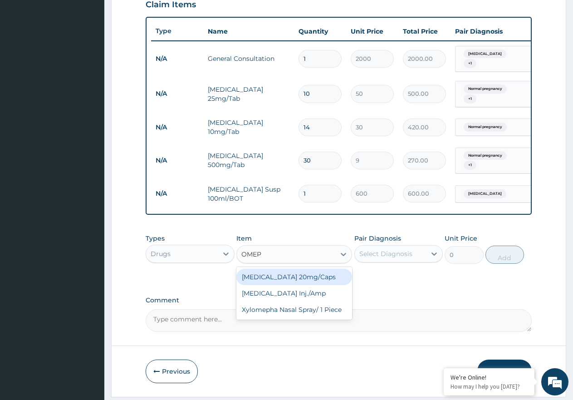
click at [311, 283] on div "Omeprazole 20mg/Caps" at bounding box center [295, 277] width 116 height 16
type input "170"
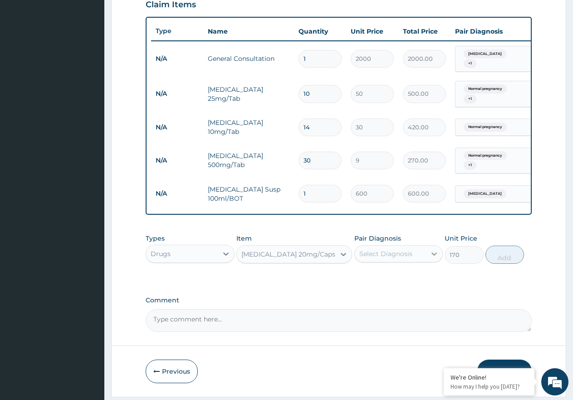
click at [428, 257] on div at bounding box center [434, 254] width 16 height 16
click at [414, 282] on div "Peptic ulcer" at bounding box center [399, 277] width 89 height 19
checkbox input "true"
click at [496, 263] on button "Add" at bounding box center [505, 255] width 39 height 18
type input "0"
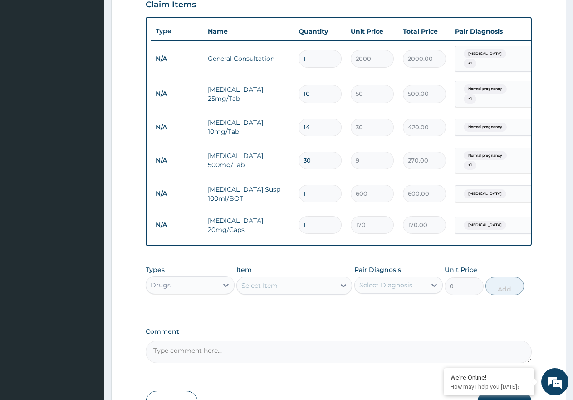
type input "14"
type input "2380.00"
type input "14"
click at [287, 293] on div "Select Item" at bounding box center [286, 285] width 99 height 15
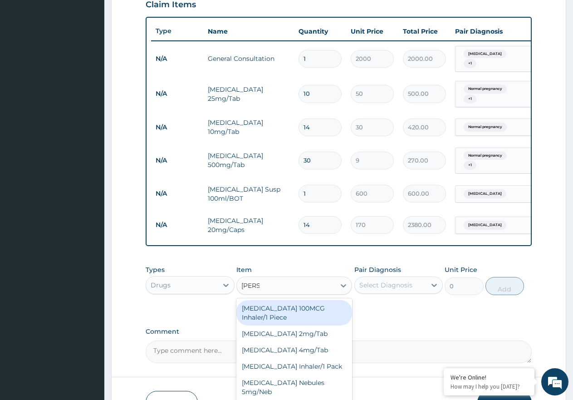
type input "SALBU"
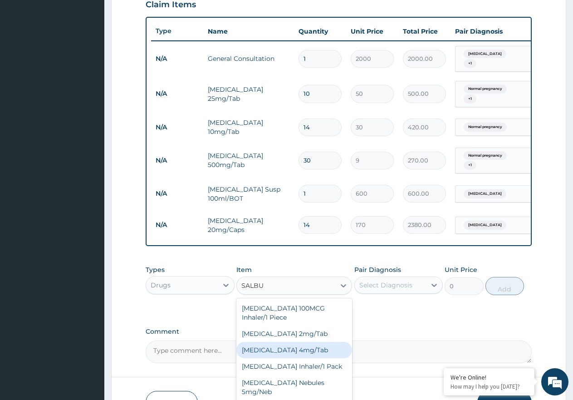
click at [291, 348] on div "Salbutamol 4mg/Tab" at bounding box center [295, 350] width 116 height 16
type input "45"
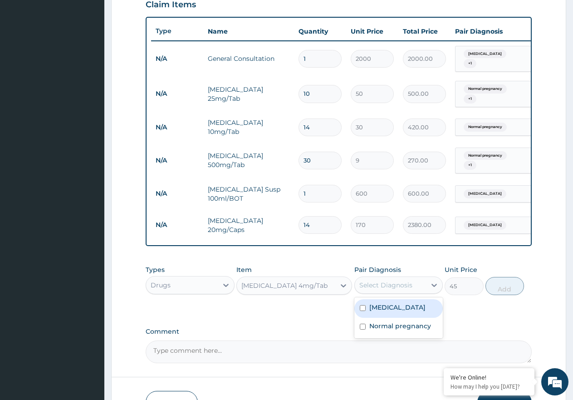
click at [391, 286] on div "Select Diagnosis" at bounding box center [386, 285] width 53 height 9
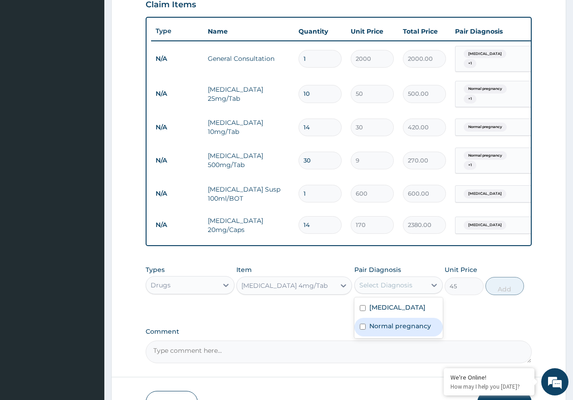
click at [407, 324] on div "Normal pregnancy" at bounding box center [399, 327] width 89 height 19
checkbox input "true"
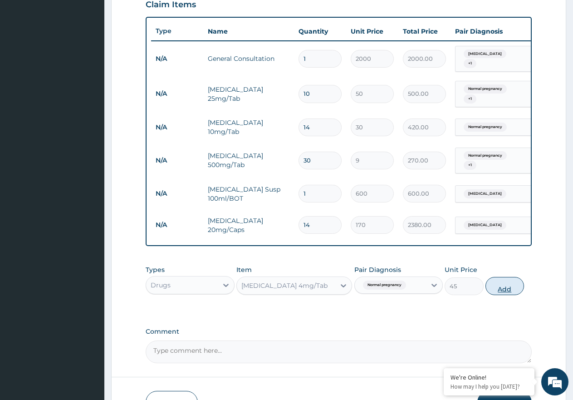
click at [495, 287] on button "Add" at bounding box center [505, 286] width 39 height 18
type input "0"
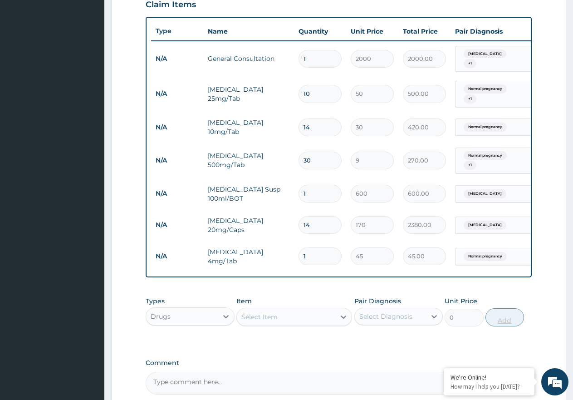
type input "19"
type input "855.00"
type input "1"
type input "45.00"
type input "10"
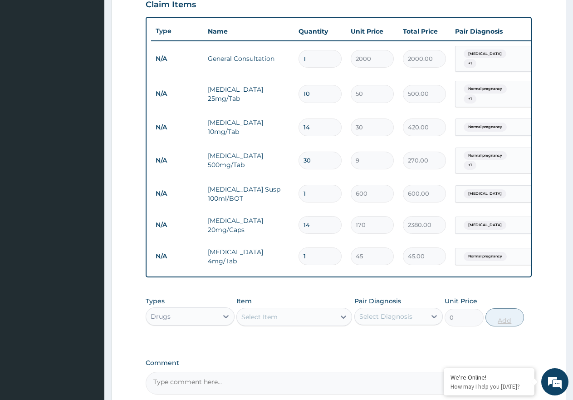
type input "450.00"
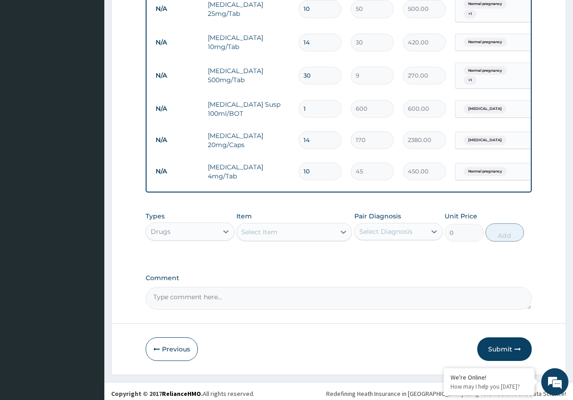
scroll to position [415, 0]
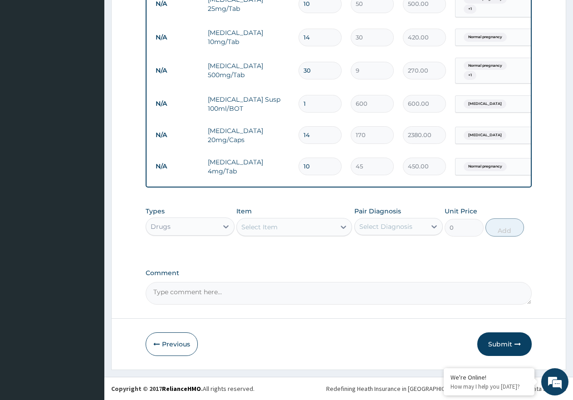
type input "10"
click at [294, 230] on div "Select Item" at bounding box center [286, 227] width 99 height 15
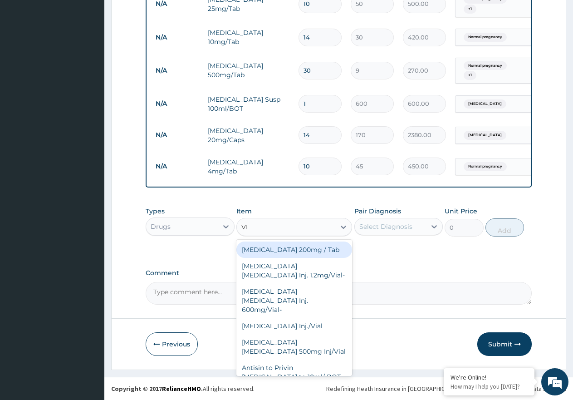
type input "VIT"
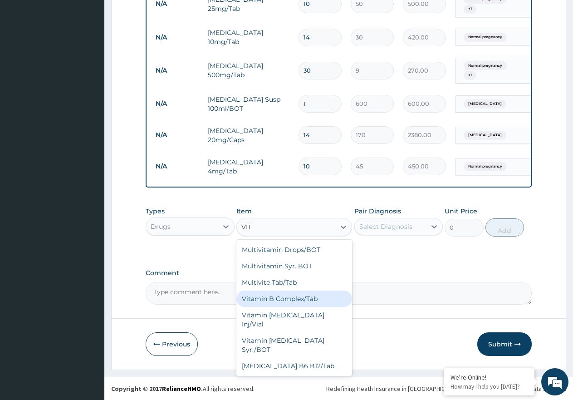
click at [266, 301] on div "Vitamin B Complex/Tab" at bounding box center [295, 299] width 116 height 16
type input "5.6"
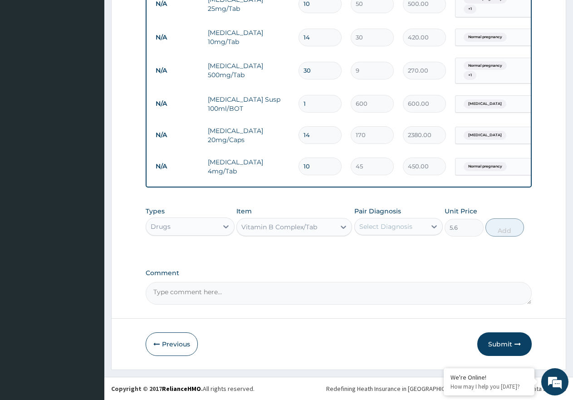
click at [389, 234] on div "Select Diagnosis" at bounding box center [399, 226] width 89 height 17
click at [397, 257] on div "Peptic ulcer" at bounding box center [399, 250] width 89 height 19
checkbox input "true"
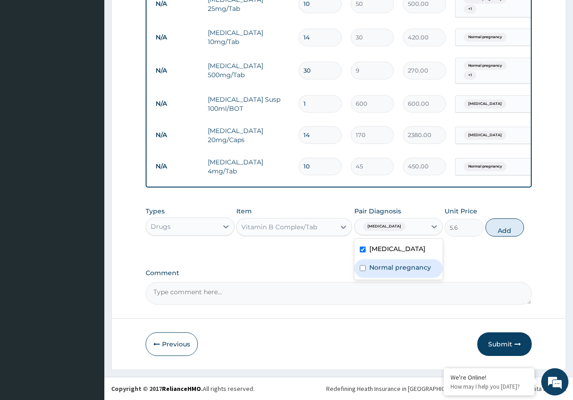
click at [399, 273] on div "Normal pregnancy" at bounding box center [399, 268] width 89 height 19
checkbox input "true"
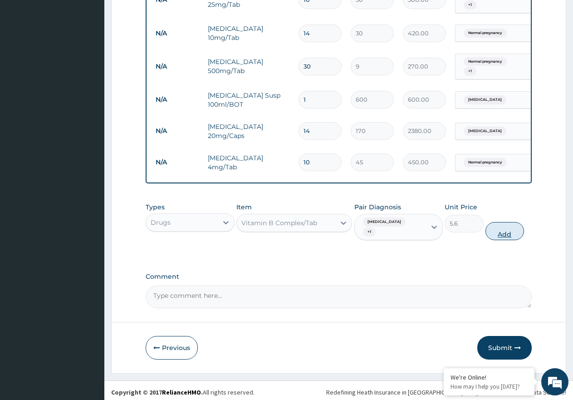
click at [510, 227] on button "Add" at bounding box center [505, 231] width 39 height 18
type input "0"
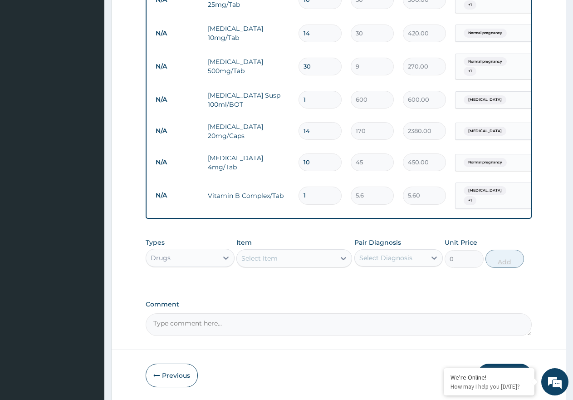
type input "0.00"
type input "1"
type input "5.60"
type input "14"
type input "78.40"
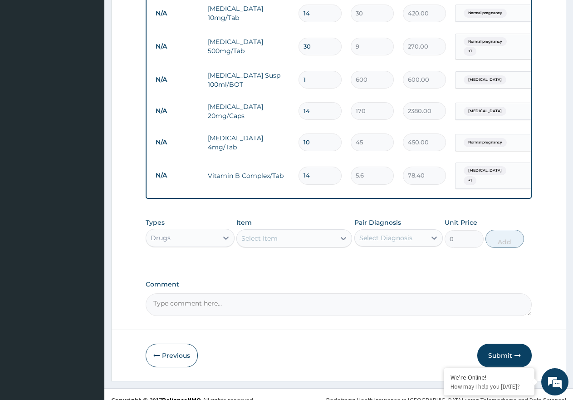
scroll to position [446, 0]
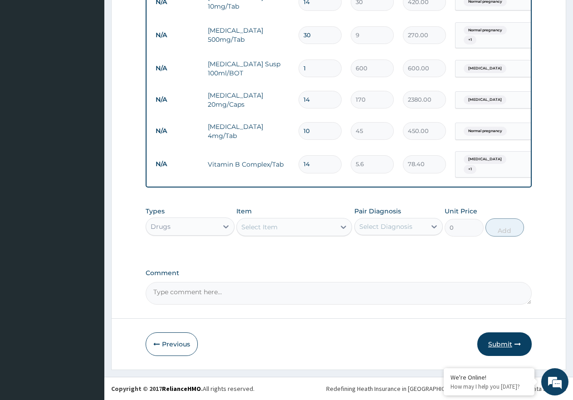
type input "14"
click at [518, 335] on button "Submit" at bounding box center [505, 344] width 54 height 24
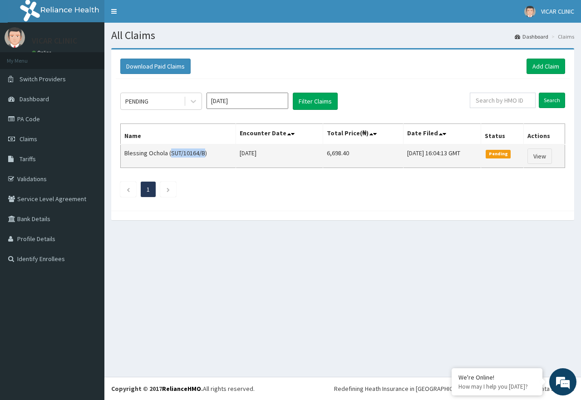
drag, startPoint x: 204, startPoint y: 153, endPoint x: 170, endPoint y: 152, distance: 34.5
click at [170, 152] on td "Blessing Ochola (SUT/10164/B)" at bounding box center [178, 156] width 115 height 24
copy td "SUT/10164/B"
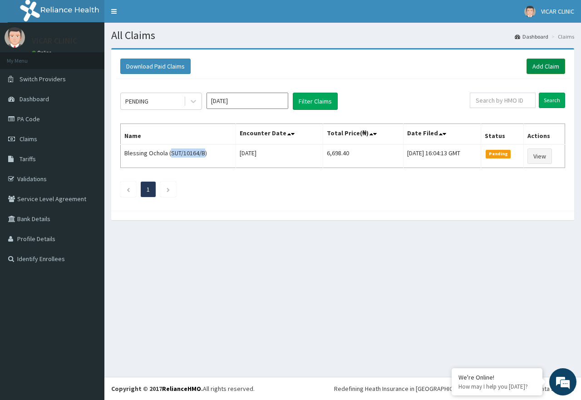
click at [545, 68] on link "Add Claim" at bounding box center [546, 66] width 39 height 15
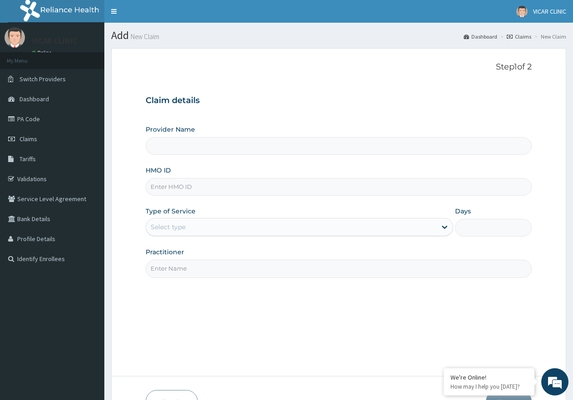
type input "VICAR SPECIALIST HOSPITAL"
click at [201, 189] on input "HMO ID" at bounding box center [339, 187] width 386 height 18
paste input "SUT/10164/B"
type input "SUT/10164/D"
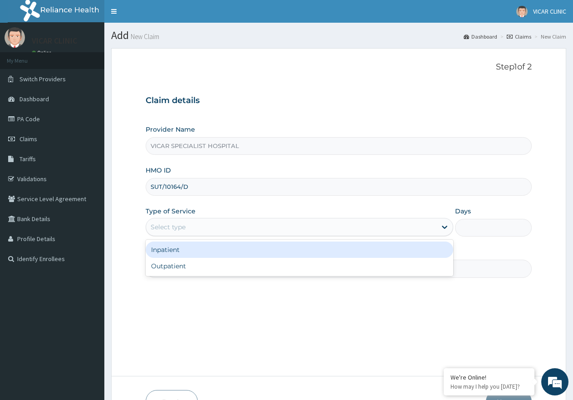
click at [225, 230] on div "Select type" at bounding box center [291, 227] width 290 height 15
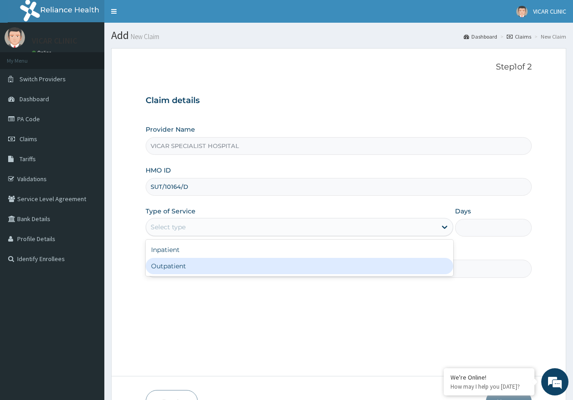
drag, startPoint x: 225, startPoint y: 261, endPoint x: 245, endPoint y: 272, distance: 23.4
click at [225, 263] on div "Outpatient" at bounding box center [299, 266] width 307 height 16
type input "1"
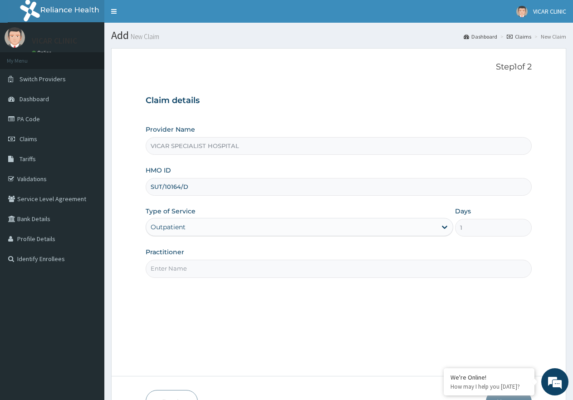
click at [247, 272] on input "Practitioner" at bounding box center [339, 269] width 386 height 18
type input "[PERSON_NAME]"
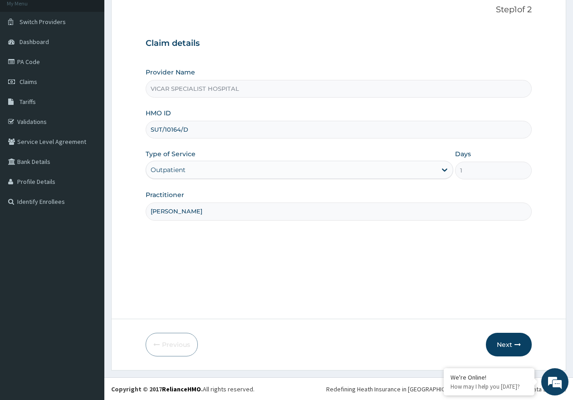
scroll to position [58, 0]
click at [500, 342] on button "Next" at bounding box center [509, 344] width 46 height 24
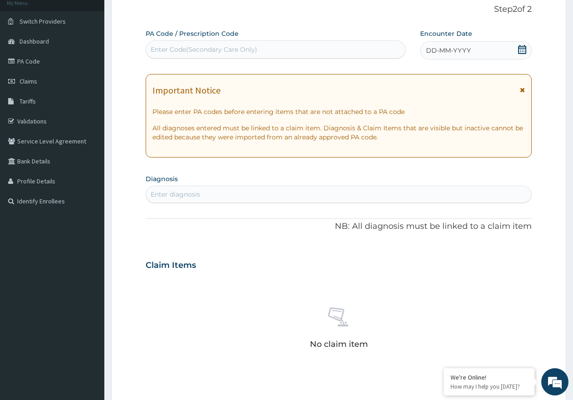
click at [521, 49] on icon at bounding box center [522, 49] width 9 height 9
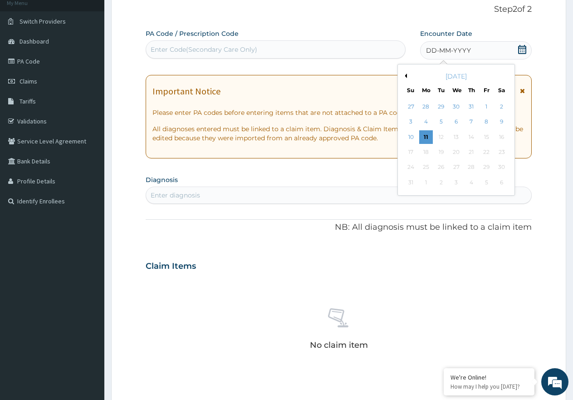
drag, startPoint x: 501, startPoint y: 126, endPoint x: 471, endPoint y: 130, distance: 30.2
click at [500, 126] on div "9" at bounding box center [502, 122] width 14 height 14
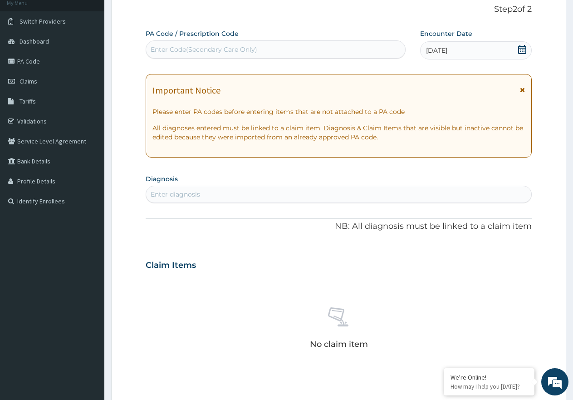
click at [164, 192] on div "Enter diagnosis" at bounding box center [175, 194] width 49 height 9
type input "[MEDICAL_DATA]"
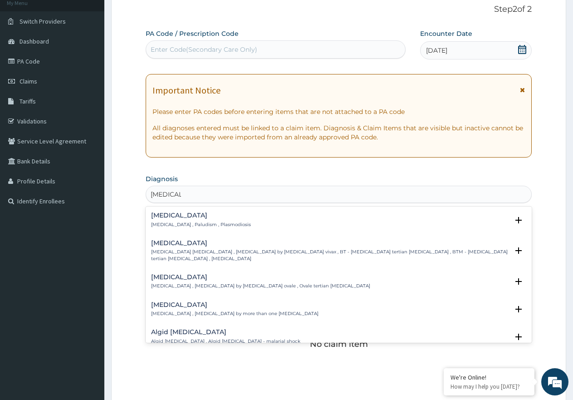
click at [168, 215] on h4 "[MEDICAL_DATA]" at bounding box center [201, 215] width 100 height 7
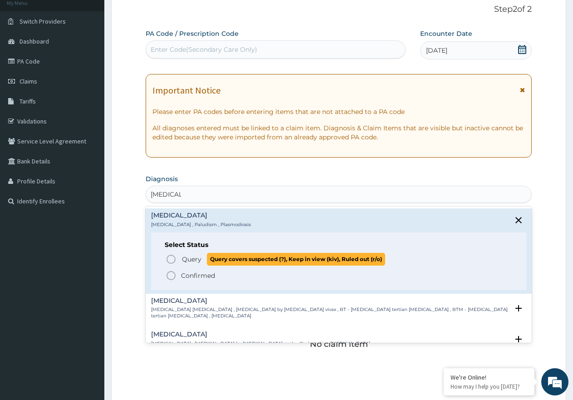
click at [177, 257] on span "Query Query covers suspected (?), Keep in view (kiv), Ruled out (r/o)" at bounding box center [339, 259] width 347 height 12
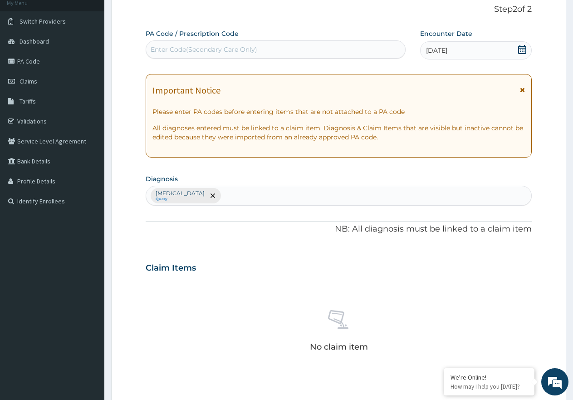
click at [173, 258] on div "Claim Items" at bounding box center [339, 266] width 386 height 24
click at [218, 191] on div "Malaria Query" at bounding box center [338, 195] width 385 height 19
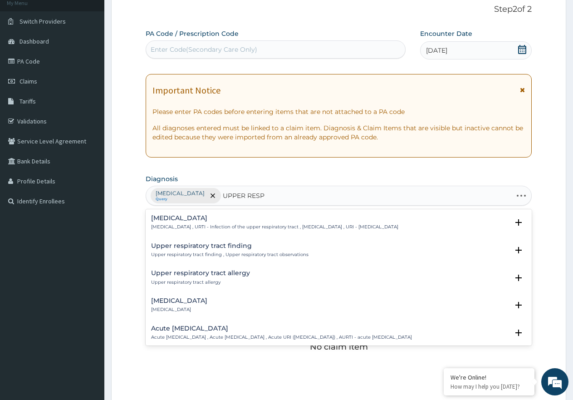
type input "UPPER RESPI"
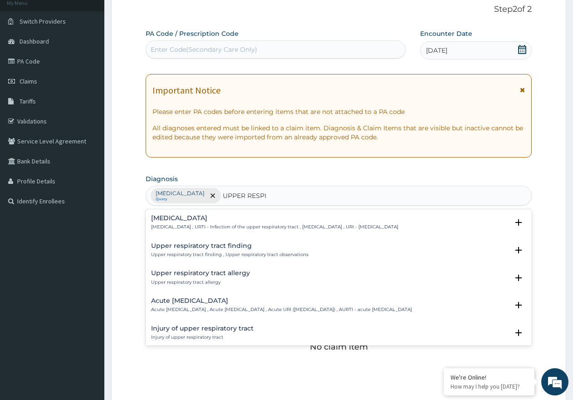
click at [183, 221] on h4 "Upper respiratory infection" at bounding box center [274, 218] width 247 height 7
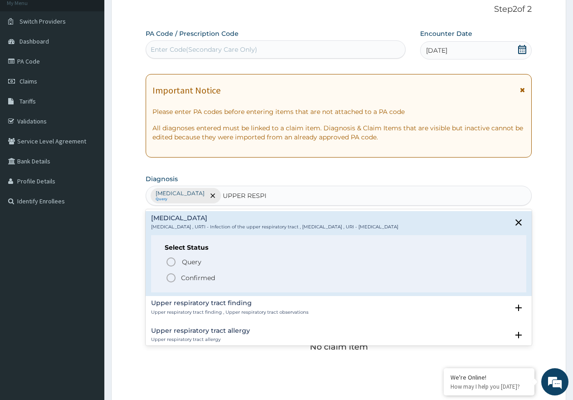
click at [170, 274] on circle "status option filled" at bounding box center [171, 278] width 8 height 8
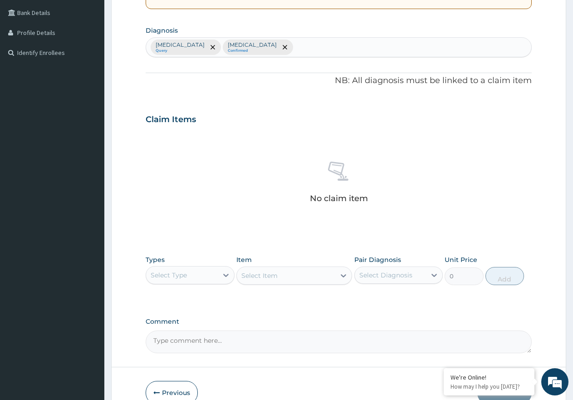
scroll to position [255, 0]
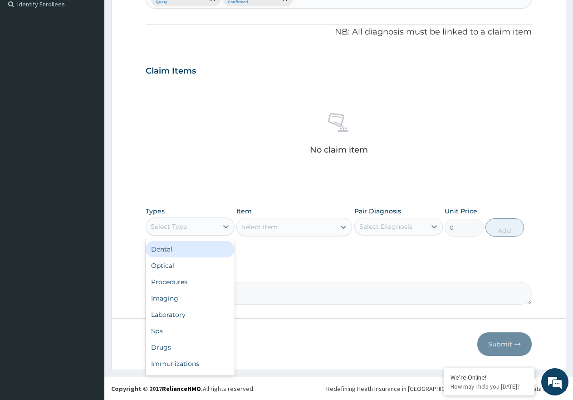
click at [206, 231] on div "Select Type" at bounding box center [182, 226] width 72 height 15
click at [194, 282] on div "Procedures" at bounding box center [190, 282] width 89 height 16
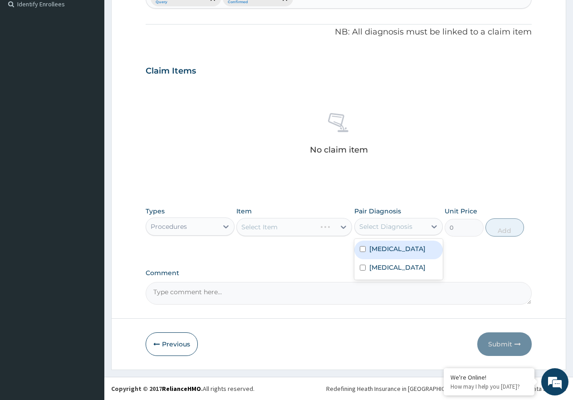
click at [398, 222] on div "Select Diagnosis" at bounding box center [386, 226] width 53 height 9
click at [398, 267] on label "Upper respiratory infection" at bounding box center [398, 267] width 56 height 9
checkbox input "true"
click at [306, 228] on div "Select Item" at bounding box center [295, 227] width 116 height 18
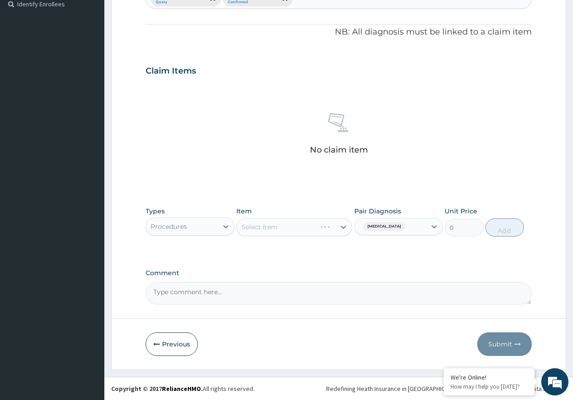
click at [306, 228] on div "Select Item" at bounding box center [295, 227] width 116 height 18
click at [372, 223] on span "Upper respiratory infection" at bounding box center [384, 226] width 43 height 9
click at [388, 245] on label "Malaria" at bounding box center [398, 248] width 56 height 9
checkbox input "true"
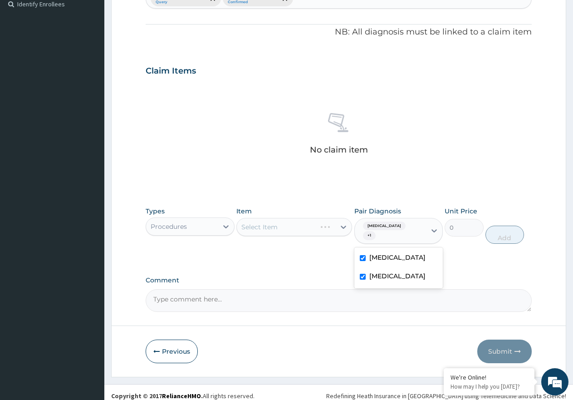
click at [304, 230] on div "Select Item" at bounding box center [295, 227] width 116 height 18
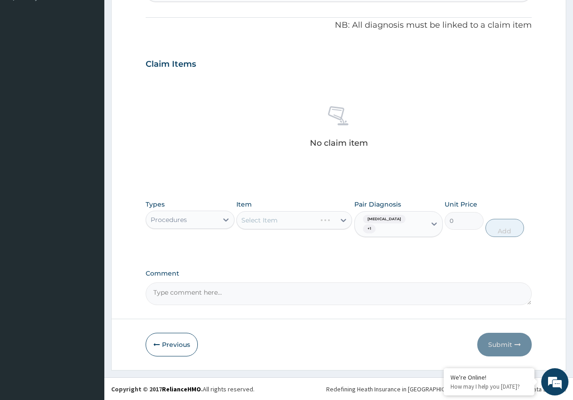
scroll to position [262, 0]
click at [319, 218] on div "Select Item" at bounding box center [295, 220] width 116 height 18
click at [290, 215] on div "Select Item" at bounding box center [295, 220] width 116 height 18
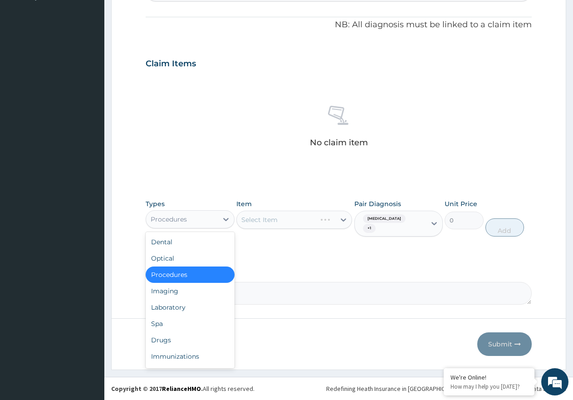
click at [200, 216] on div "Procedures" at bounding box center [182, 219] width 72 height 15
click at [205, 291] on div "Imaging" at bounding box center [190, 291] width 89 height 16
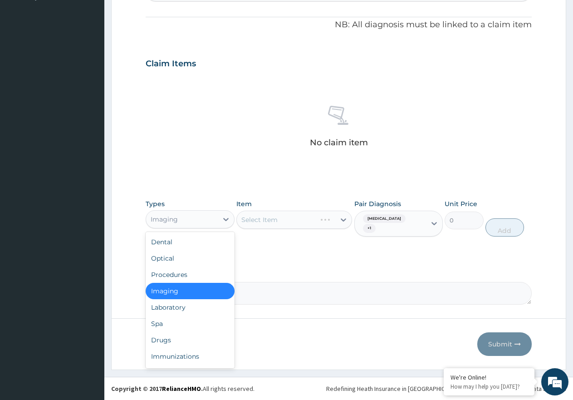
drag, startPoint x: 213, startPoint y: 224, endPoint x: 203, endPoint y: 233, distance: 13.5
click at [213, 224] on div "Imaging" at bounding box center [182, 219] width 72 height 15
click at [206, 273] on div "Procedures" at bounding box center [190, 274] width 89 height 16
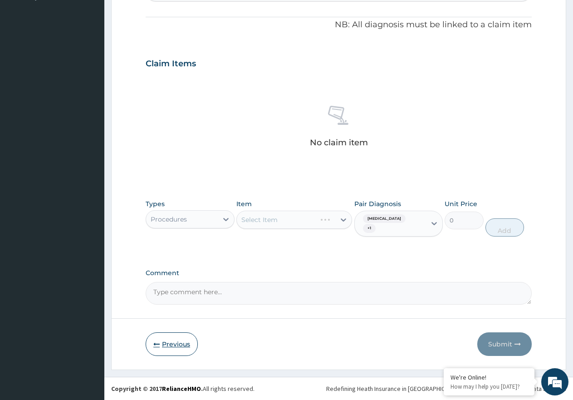
click at [162, 348] on button "Previous" at bounding box center [172, 344] width 52 height 24
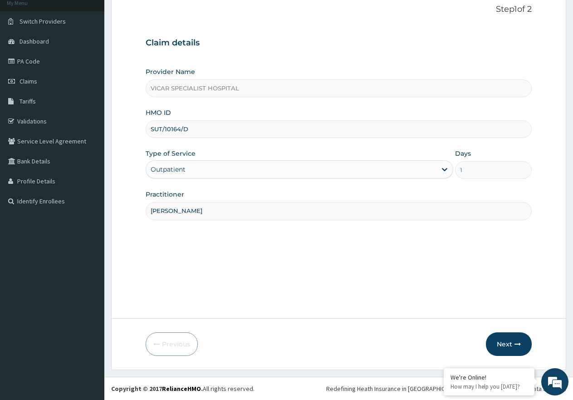
drag, startPoint x: 182, startPoint y: 135, endPoint x: 143, endPoint y: 146, distance: 40.1
click at [143, 146] on form "Step 1 of 2 Claim details Provider Name VICAR SPECIALIST HOSPITAL HMO ID SUT/10…" at bounding box center [338, 180] width 455 height 380
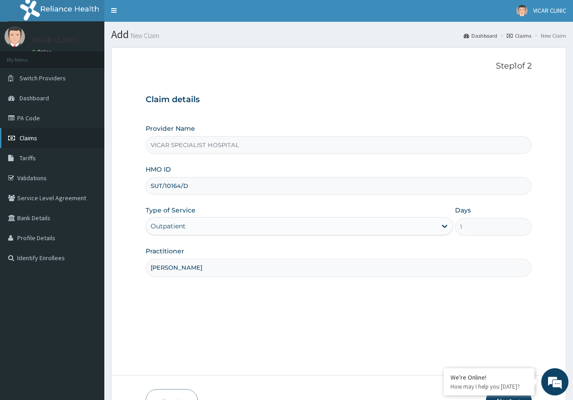
scroll to position [0, 0]
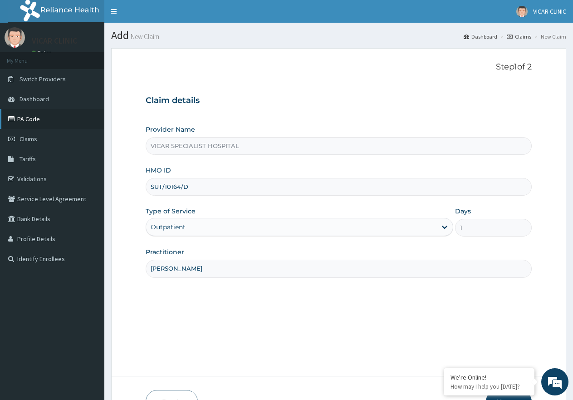
click at [34, 120] on link "PA Code" at bounding box center [52, 119] width 104 height 20
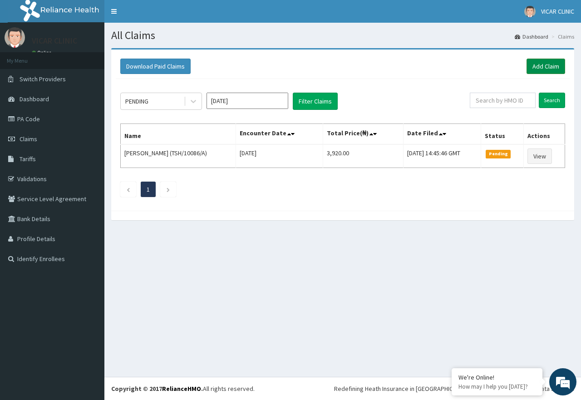
click at [544, 64] on link "Add Claim" at bounding box center [546, 66] width 39 height 15
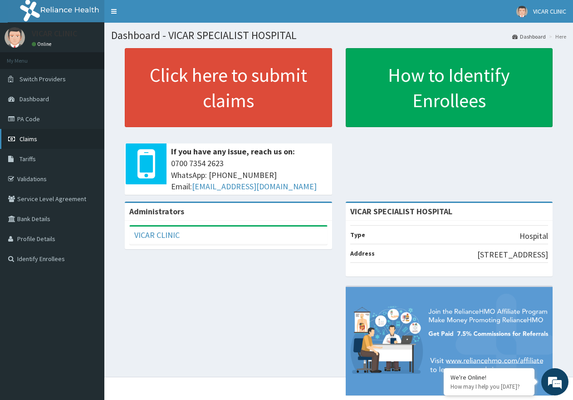
click at [34, 137] on span "Claims" at bounding box center [29, 139] width 18 height 8
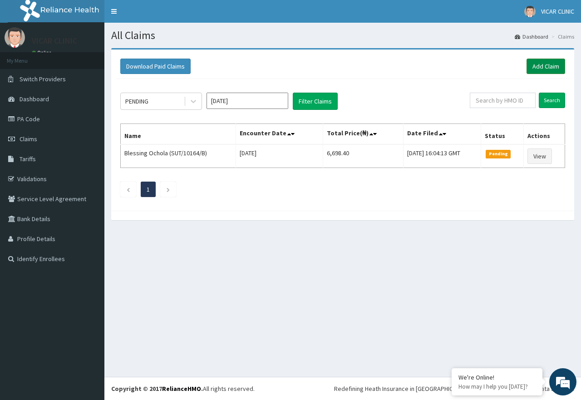
click at [550, 70] on link "Add Claim" at bounding box center [546, 66] width 39 height 15
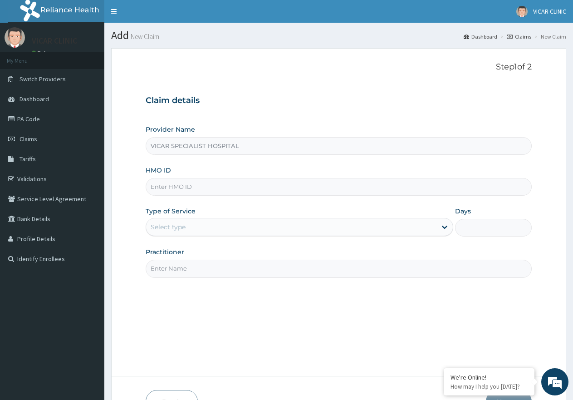
type input "VICAR SPECIALIST HOSPITAL"
click at [202, 182] on input "HMO ID" at bounding box center [339, 187] width 386 height 18
drag, startPoint x: 202, startPoint y: 182, endPoint x: 186, endPoint y: 185, distance: 16.1
click at [191, 185] on input "HMO ID" at bounding box center [339, 187] width 386 height 18
paste input "SUT/10164/D"
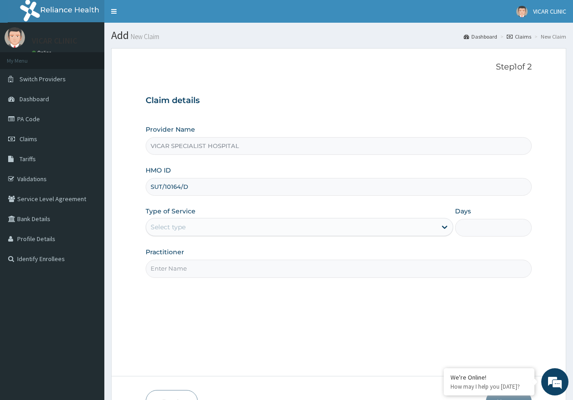
type input "SUT/10164/D"
click at [187, 227] on div "Select type" at bounding box center [291, 227] width 290 height 15
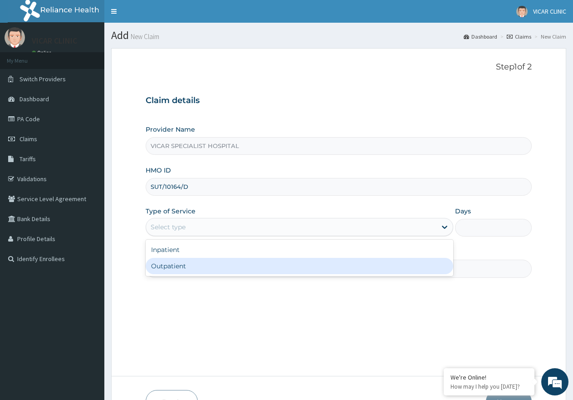
click at [213, 262] on div "Outpatient" at bounding box center [299, 266] width 307 height 16
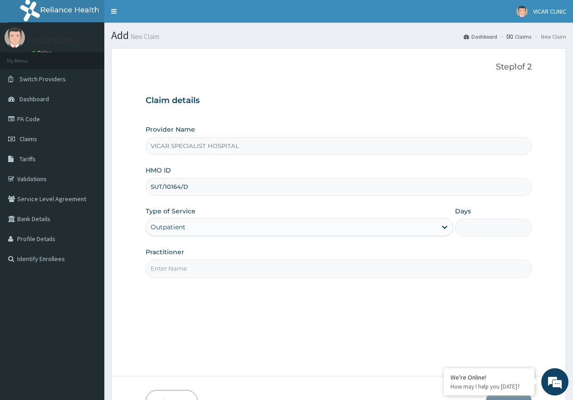
type input "1"
drag, startPoint x: 214, startPoint y: 265, endPoint x: 214, endPoint y: 275, distance: 9.5
click at [214, 266] on input "Practitioner" at bounding box center [339, 269] width 386 height 18
type input "DR. IDEH"
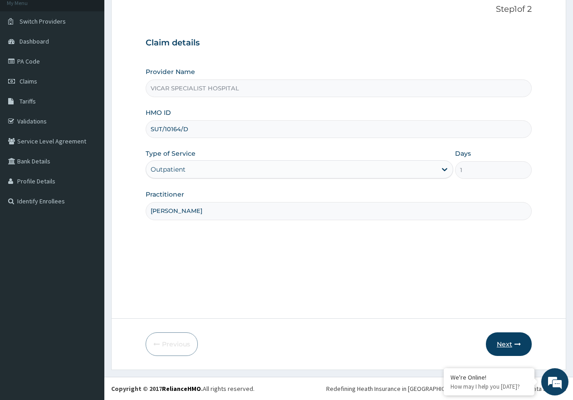
click at [515, 343] on icon "button" at bounding box center [518, 344] width 6 height 6
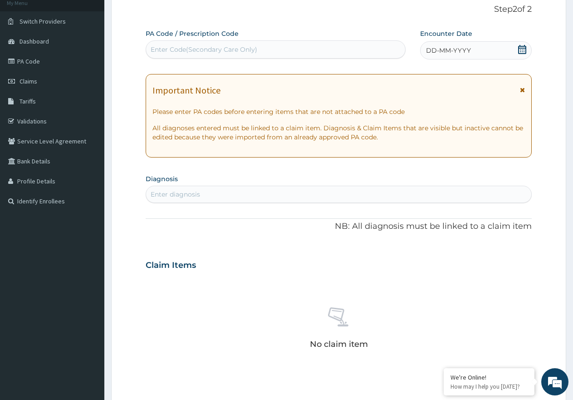
click at [523, 50] on icon at bounding box center [522, 49] width 9 height 9
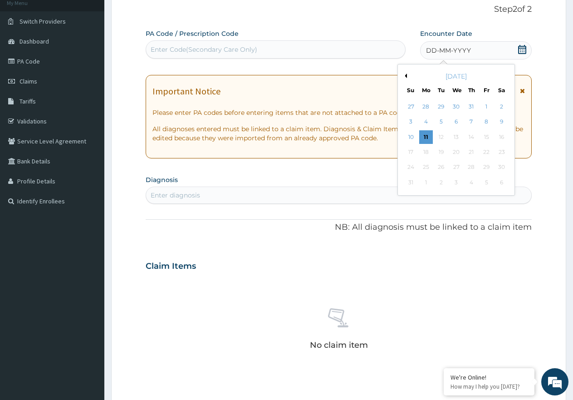
drag, startPoint x: 506, startPoint y: 117, endPoint x: 474, endPoint y: 129, distance: 33.5
click at [506, 117] on div "9" at bounding box center [502, 122] width 14 height 14
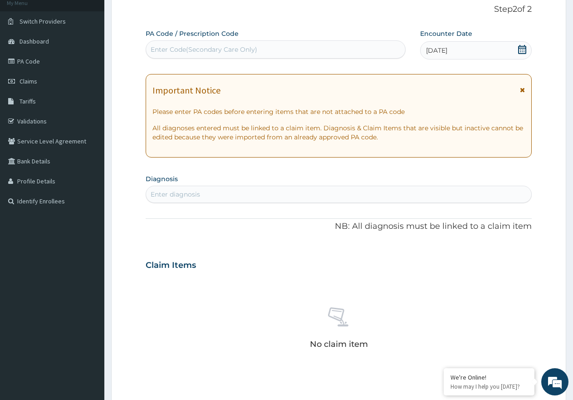
click at [174, 196] on div "Enter diagnosis" at bounding box center [175, 194] width 49 height 9
type input "malari"
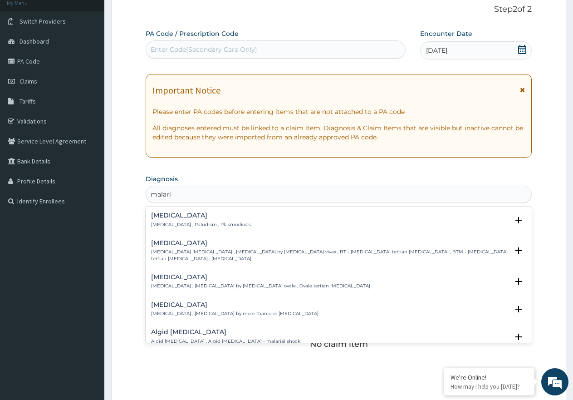
click at [171, 209] on div "Malaria Malaria , Paludism , Plasmodiosis Select Status Query Query covers susp…" at bounding box center [339, 222] width 386 height 28
click at [165, 216] on h4 "Malaria" at bounding box center [201, 215] width 100 height 7
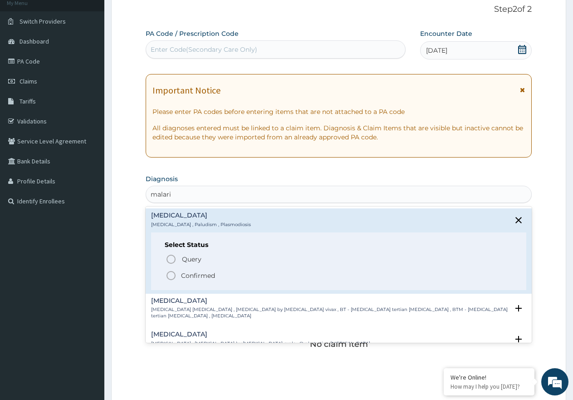
click at [168, 276] on icon "status option filled" at bounding box center [171, 275] width 11 height 11
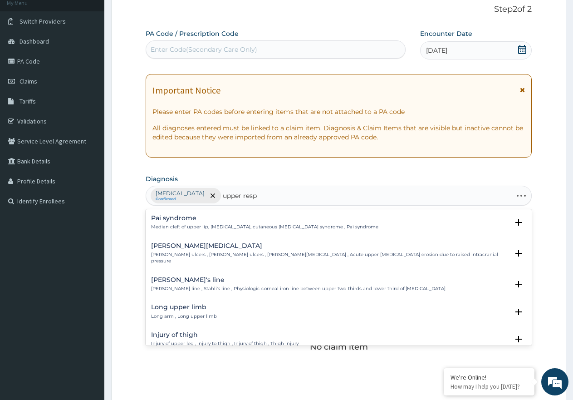
type input "upper respi"
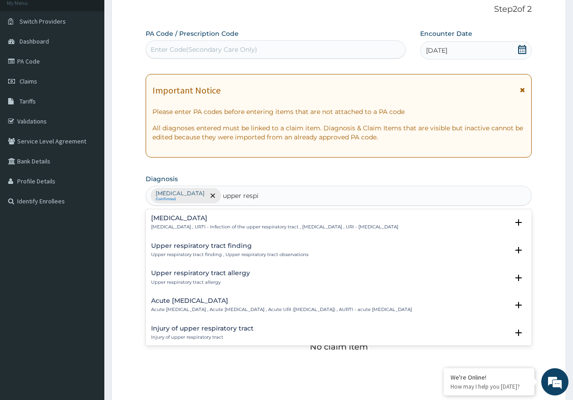
click at [204, 220] on h4 "Upper respiratory infection" at bounding box center [274, 218] width 247 height 7
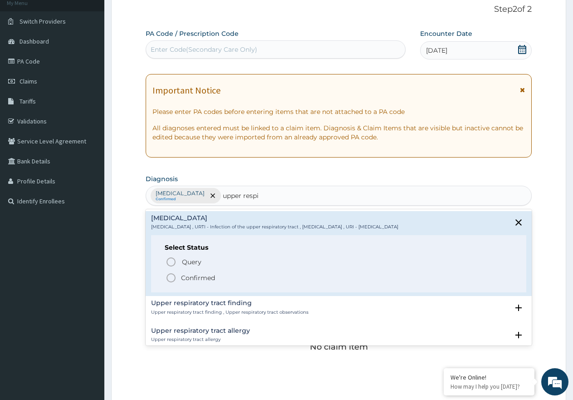
click at [169, 278] on icon "status option filled" at bounding box center [171, 277] width 11 height 11
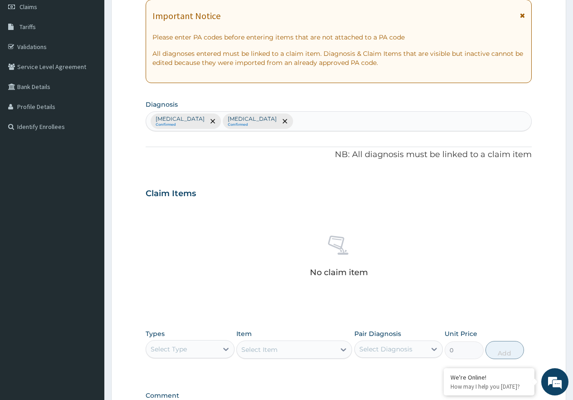
scroll to position [255, 0]
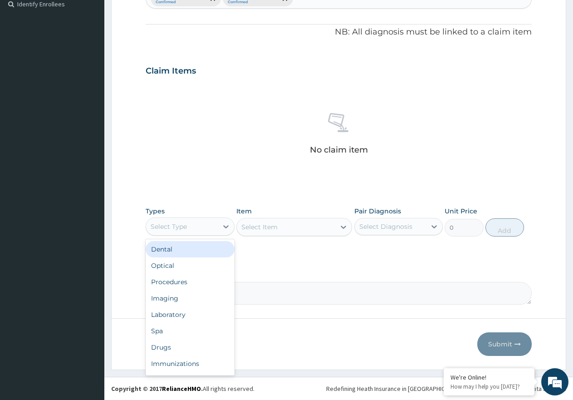
click at [209, 232] on div "Select Type" at bounding box center [182, 226] width 72 height 15
click at [198, 279] on div "Procedures" at bounding box center [190, 282] width 89 height 16
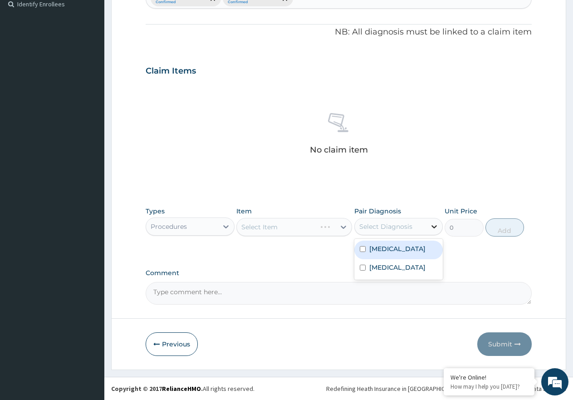
click at [427, 223] on div at bounding box center [434, 226] width 16 height 16
click at [417, 246] on div "Malaria" at bounding box center [399, 250] width 89 height 19
checkbox input "true"
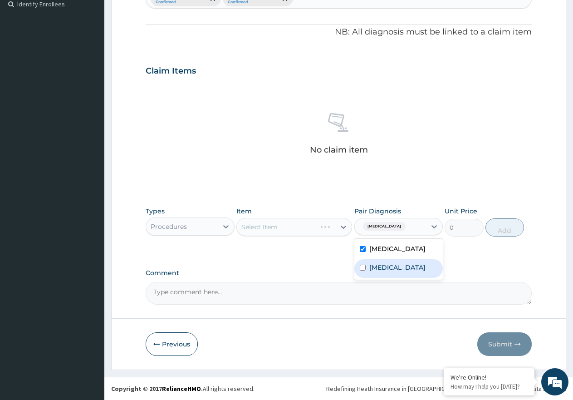
drag, startPoint x: 404, startPoint y: 272, endPoint x: 380, endPoint y: 268, distance: 24.3
click at [404, 272] on label "Upper respiratory infection" at bounding box center [398, 267] width 56 height 9
checkbox input "true"
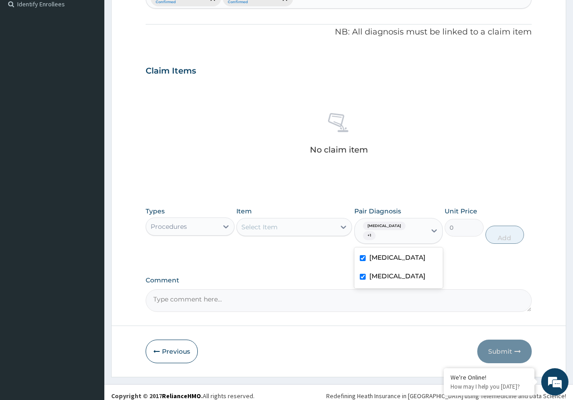
drag, startPoint x: 320, startPoint y: 212, endPoint x: 319, endPoint y: 224, distance: 12.3
click at [320, 215] on div "Item Select Item" at bounding box center [295, 226] width 116 height 38
click at [319, 224] on div "Select Item" at bounding box center [286, 227] width 99 height 15
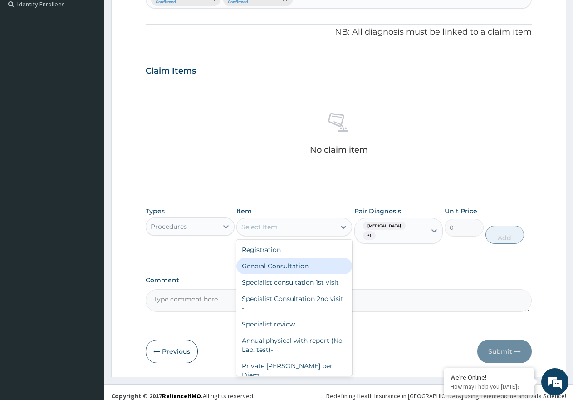
click at [330, 264] on div "General Consultation" at bounding box center [295, 266] width 116 height 16
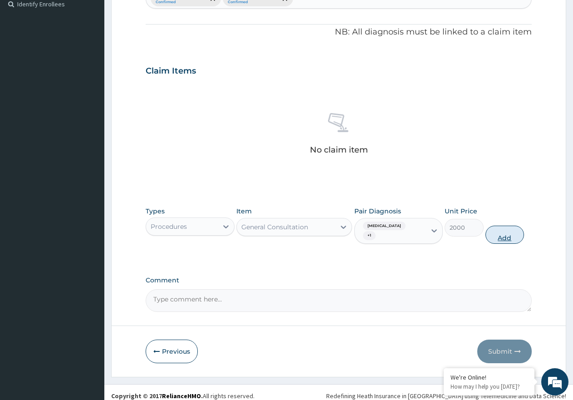
click at [511, 226] on button "Add" at bounding box center [505, 235] width 39 height 18
type input "0"
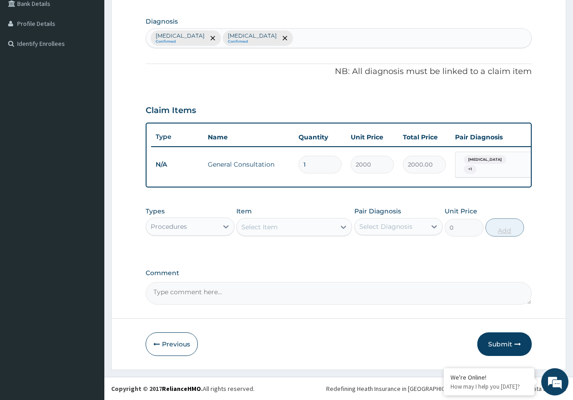
scroll to position [219, 0]
click at [201, 228] on div "Procedures" at bounding box center [182, 226] width 72 height 15
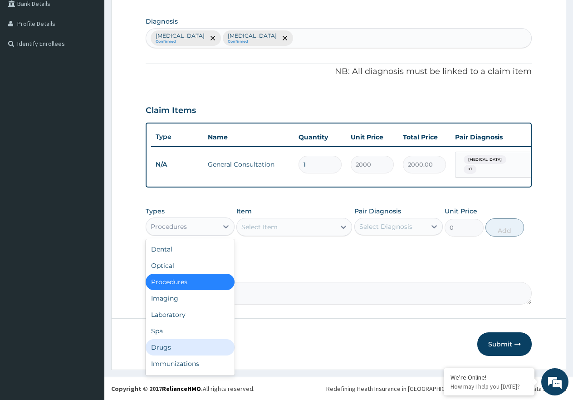
click at [183, 345] on div "Drugs" at bounding box center [190, 347] width 89 height 16
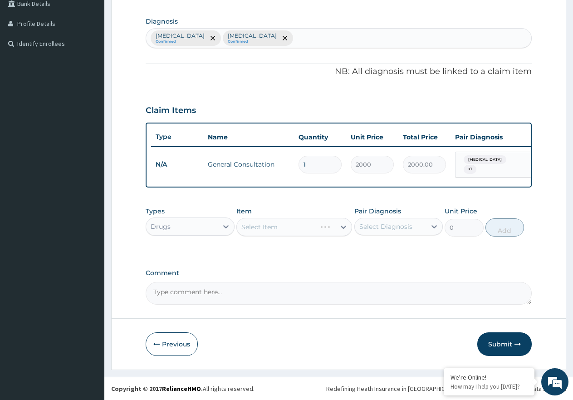
drag, startPoint x: 409, startPoint y: 222, endPoint x: 408, endPoint y: 234, distance: 11.8
click at [408, 222] on div "Select Diagnosis" at bounding box center [386, 226] width 53 height 9
drag, startPoint x: 404, startPoint y: 249, endPoint x: 403, endPoint y: 257, distance: 7.8
click at [404, 250] on div "Malaria" at bounding box center [399, 250] width 89 height 19
checkbox input "true"
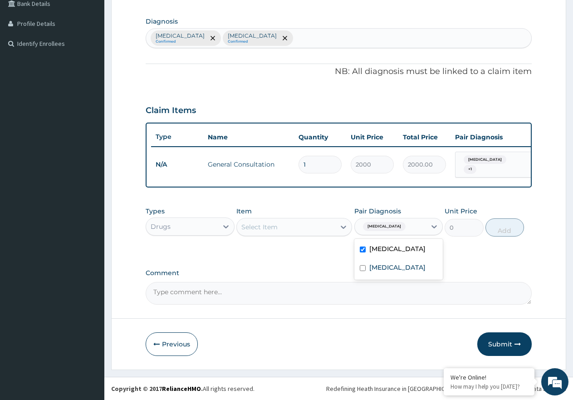
click at [323, 225] on div "Select Item" at bounding box center [286, 227] width 99 height 15
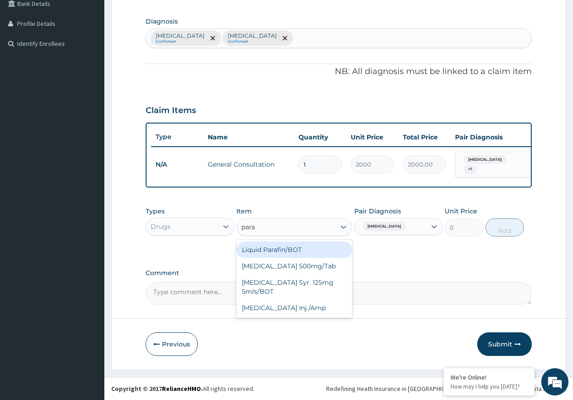
type input "parac"
click at [328, 243] on div "Paracetamol 500mg/Tab" at bounding box center [295, 250] width 116 height 16
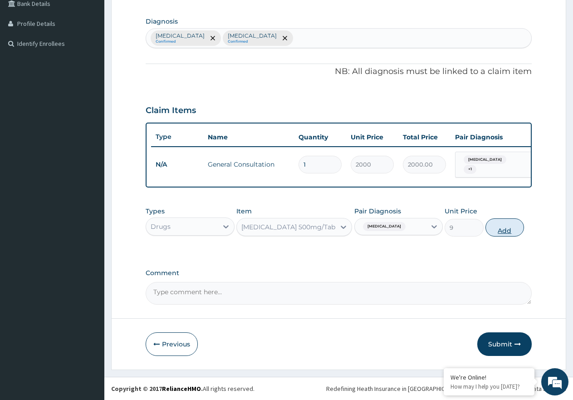
click at [497, 228] on button "Add" at bounding box center [505, 227] width 39 height 18
type input "0"
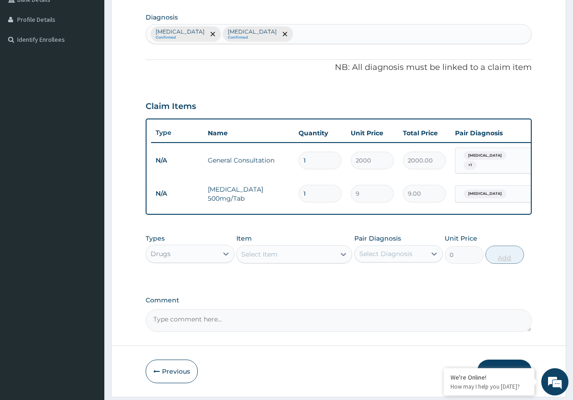
type input "18"
type input "162.00"
type input "18"
click at [294, 261] on div "Select Item" at bounding box center [286, 254] width 99 height 15
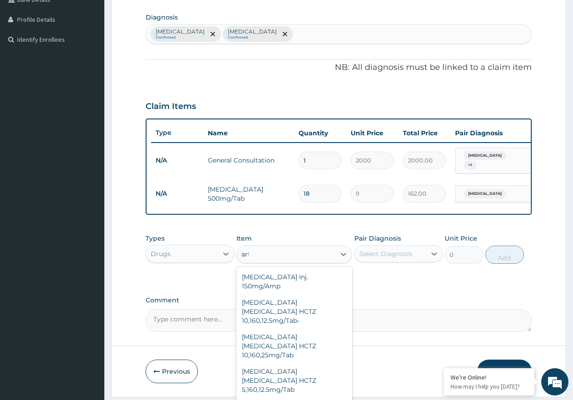
type input "arte"
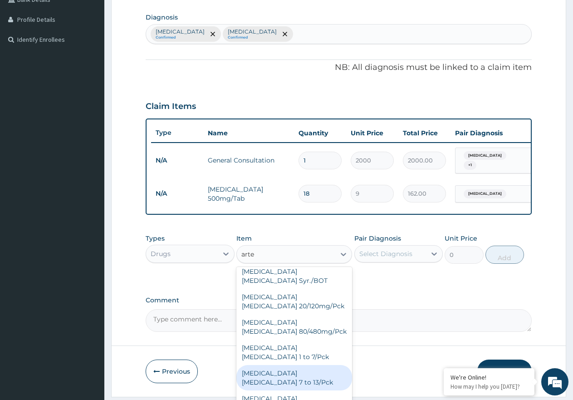
scroll to position [136, 0]
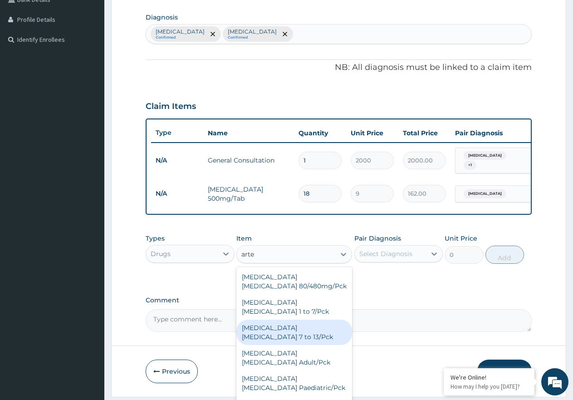
click at [324, 320] on div "Artesunate Amodiaquine 7 to 13/Pck" at bounding box center [295, 332] width 116 height 25
type input "1000"
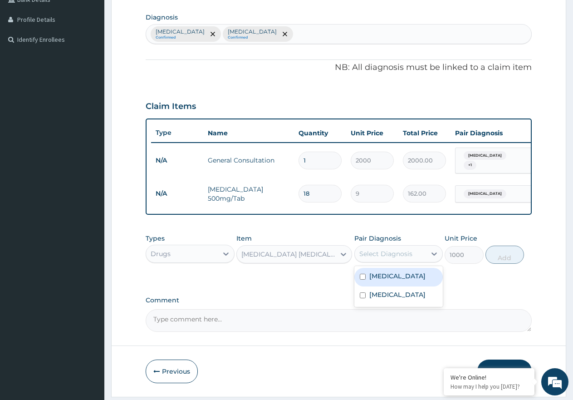
click at [389, 258] on div "Select Diagnosis" at bounding box center [386, 253] width 53 height 9
click at [340, 259] on icon at bounding box center [343, 254] width 9 height 9
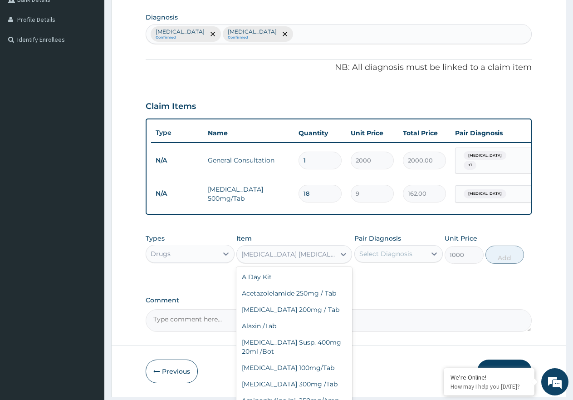
scroll to position [811, 0]
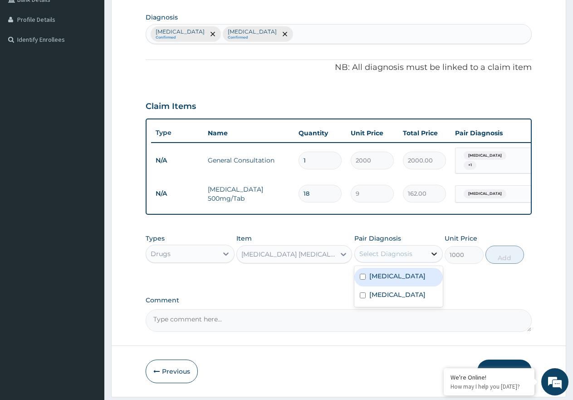
drag, startPoint x: 441, startPoint y: 261, endPoint x: 435, endPoint y: 261, distance: 5.9
click at [441, 261] on div at bounding box center [434, 254] width 16 height 16
click at [400, 285] on div "Malaria" at bounding box center [399, 277] width 89 height 19
checkbox input "true"
click at [500, 256] on button "Add" at bounding box center [505, 255] width 39 height 18
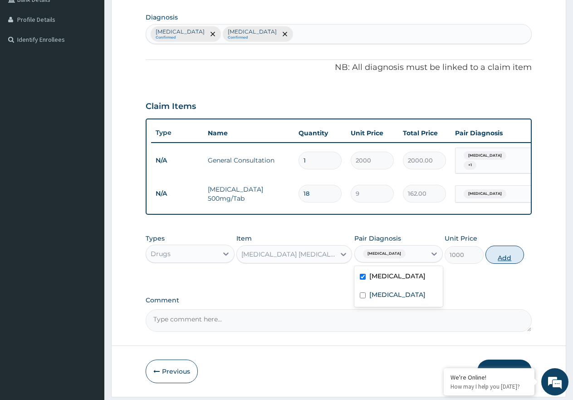
type input "0"
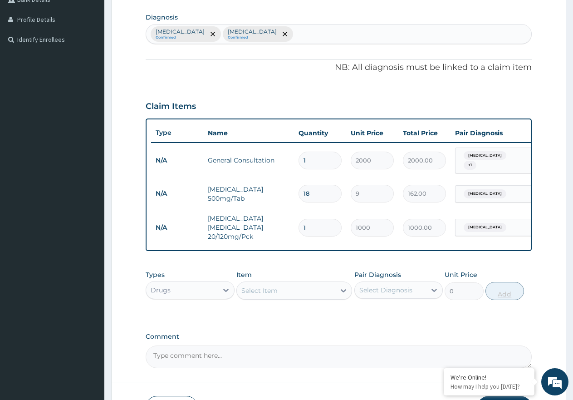
type input "0.00"
type input "2"
type input "2000.00"
type input "0.00"
type input "3"
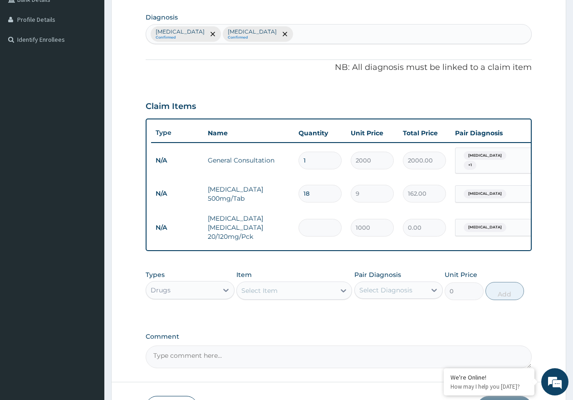
type input "3000.00"
type input "3"
click at [280, 300] on div "Select Item" at bounding box center [295, 290] width 116 height 18
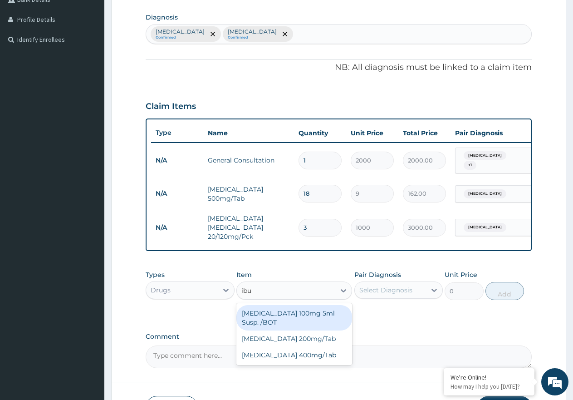
type input "ibup"
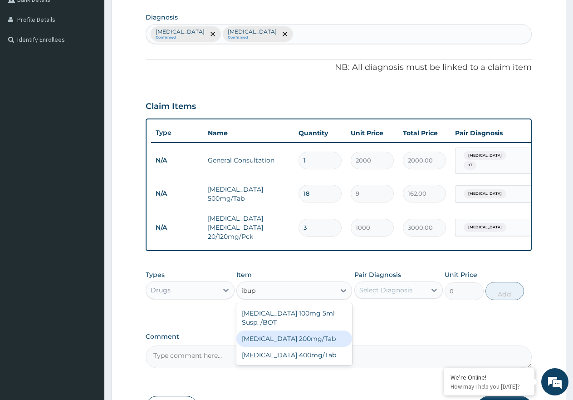
click at [287, 343] on div "Ibuprofen 200mg/Tab" at bounding box center [295, 338] width 116 height 16
type input "18"
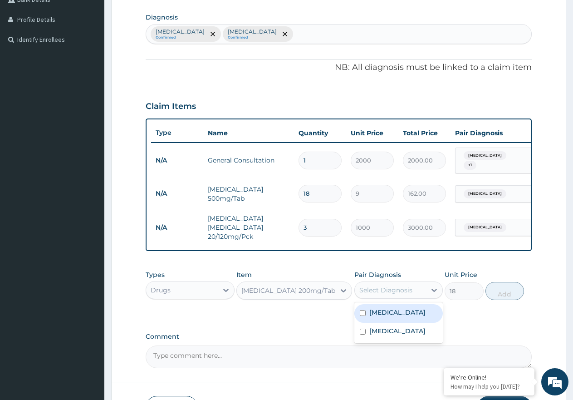
click at [412, 297] on div "Select Diagnosis" at bounding box center [391, 290] width 72 height 15
click at [401, 332] on label "Upper respiratory infection" at bounding box center [398, 330] width 56 height 9
checkbox input "true"
click at [410, 323] on div "Malaria" at bounding box center [399, 313] width 89 height 19
checkbox input "true"
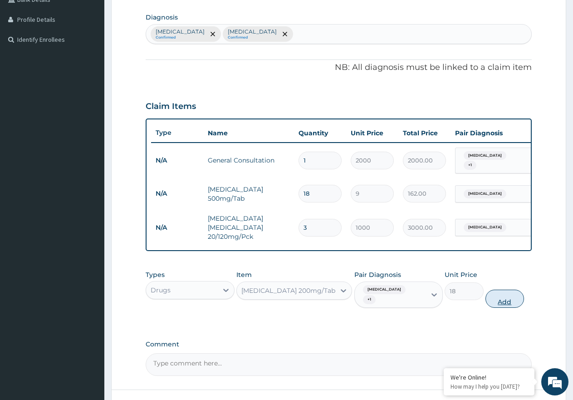
click at [500, 300] on button "Add" at bounding box center [505, 299] width 39 height 18
type input "0"
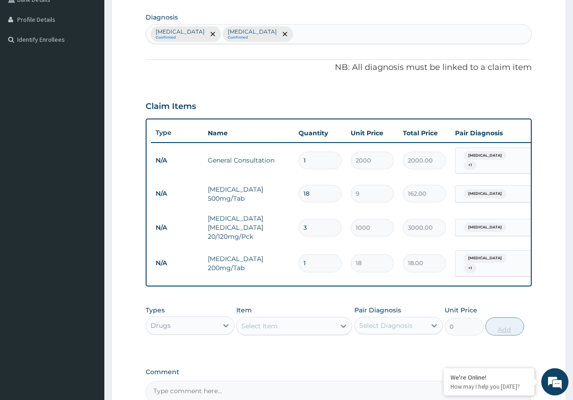
type input "10"
type input "180.00"
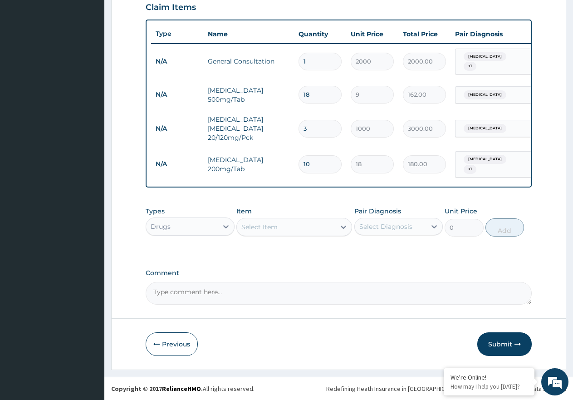
scroll to position [322, 0]
type input "10"
click at [282, 222] on div "Select Item" at bounding box center [286, 227] width 99 height 15
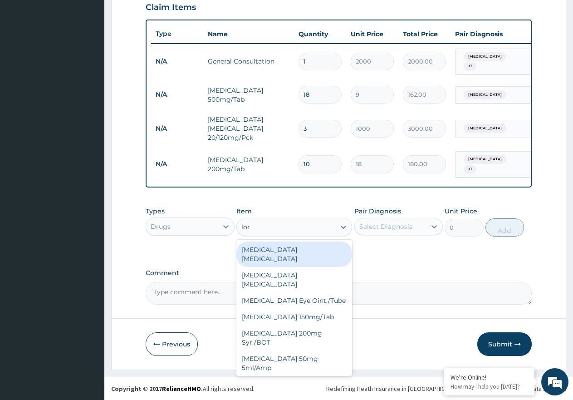
type input "lora"
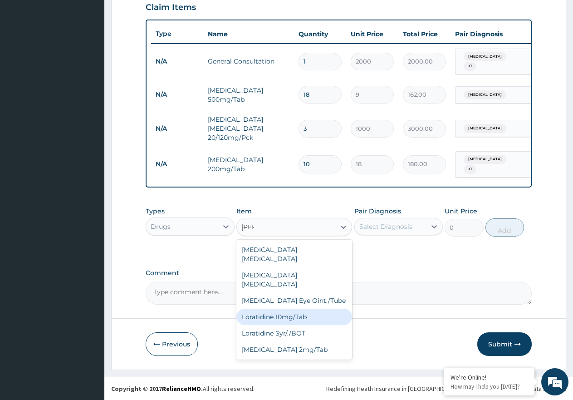
click at [281, 309] on div "Loratidine 10mg/Tab" at bounding box center [295, 317] width 116 height 16
type input "50"
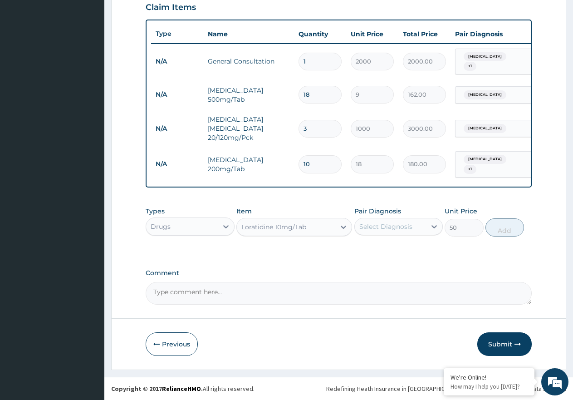
click at [371, 224] on div "Select Diagnosis" at bounding box center [386, 226] width 53 height 9
click at [401, 270] on label "Upper respiratory infection" at bounding box center [398, 267] width 56 height 9
checkbox input "true"
click at [509, 226] on button "Add" at bounding box center [505, 227] width 39 height 18
type input "0"
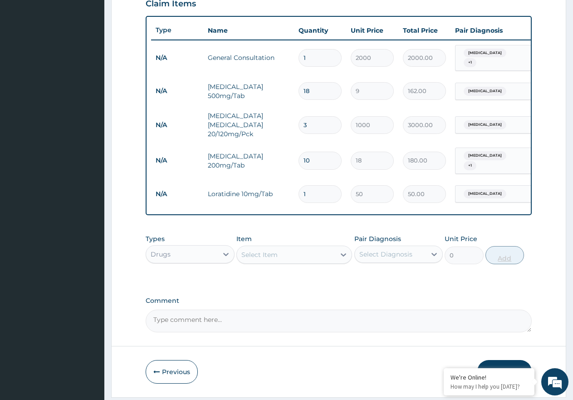
type input "10"
type input "500.00"
type input "10"
click at [298, 256] on div "Select Item" at bounding box center [286, 254] width 99 height 15
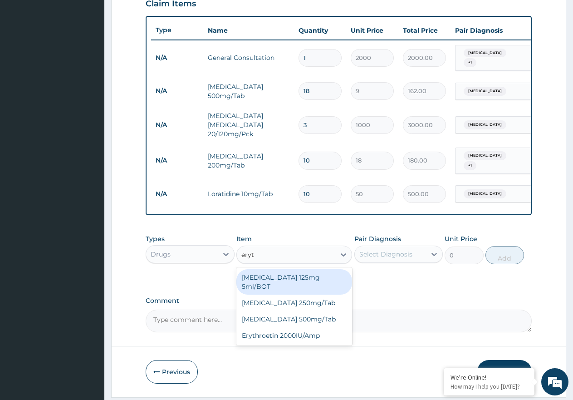
type input "eryth"
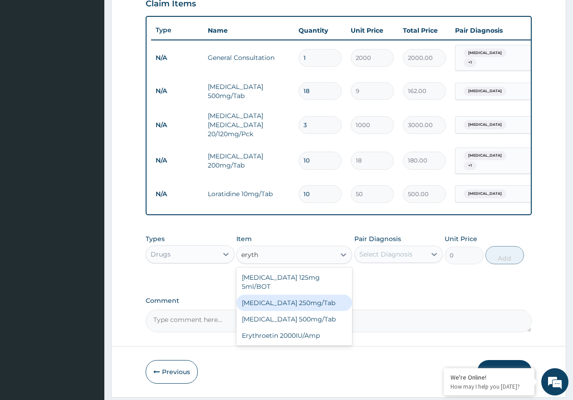
click at [298, 296] on div "Erythromycin 250mg/Tab" at bounding box center [295, 303] width 116 height 16
type input "60"
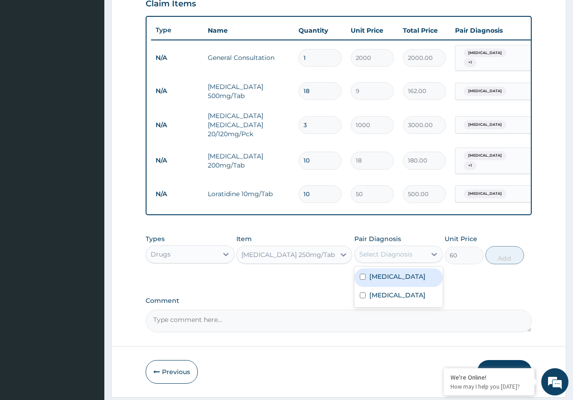
click at [379, 263] on div "Select Diagnosis" at bounding box center [399, 254] width 89 height 17
click at [389, 296] on label "Upper respiratory infection" at bounding box center [398, 295] width 56 height 9
checkbox input "true"
click at [494, 253] on button "Add" at bounding box center [505, 255] width 39 height 18
type input "0"
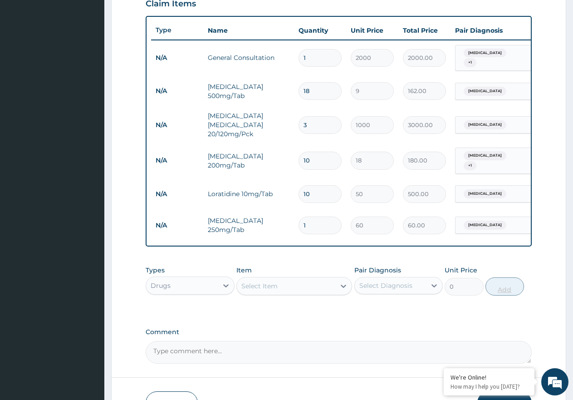
type input "0.00"
type input "1"
type input "60.00"
type input "15"
type input "900.00"
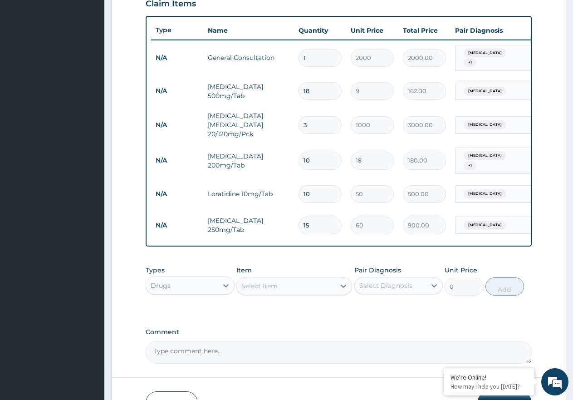
type input "15"
click at [291, 295] on div "Select Item" at bounding box center [295, 286] width 116 height 18
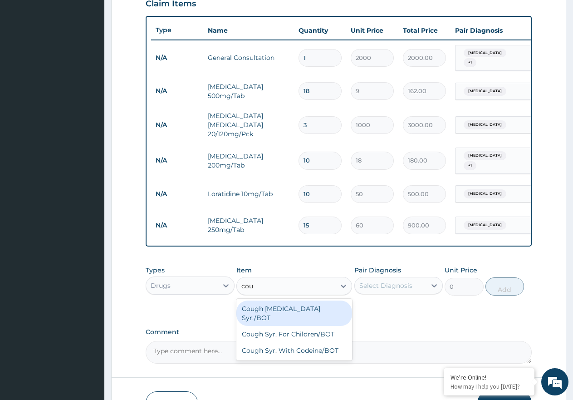
type input "coug"
click at [294, 314] on div "Cough Expectorant Syr./BOT" at bounding box center [295, 313] width 116 height 25
type input "800"
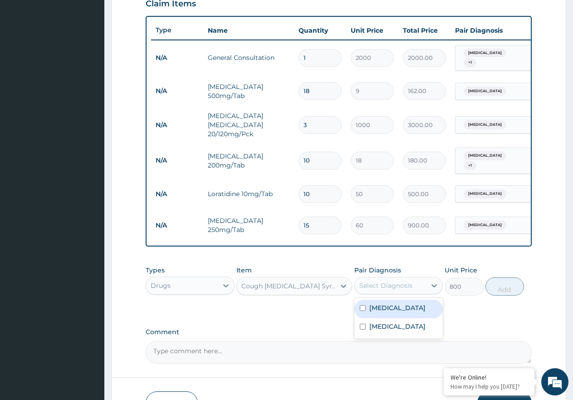
click at [396, 290] on div "Select Diagnosis" at bounding box center [386, 285] width 53 height 9
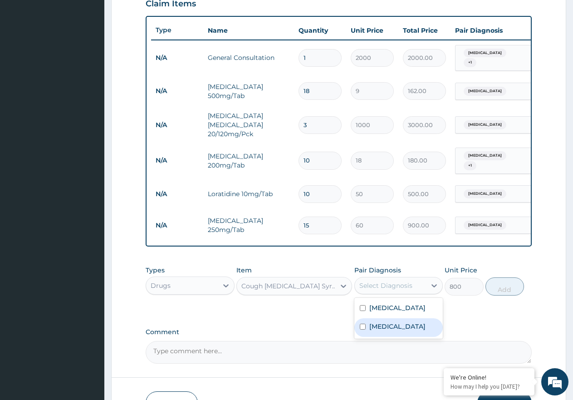
click at [398, 329] on label "Upper respiratory infection" at bounding box center [398, 326] width 56 height 9
checkbox input "true"
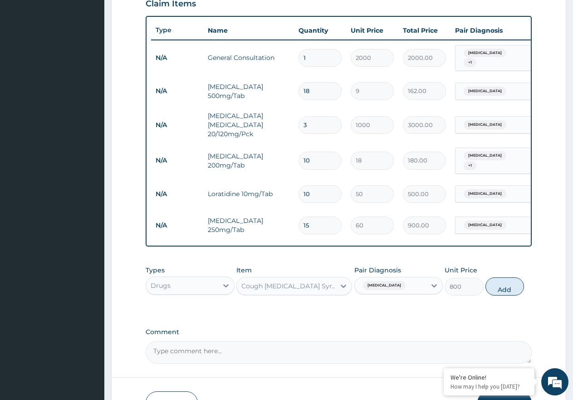
drag, startPoint x: 518, startPoint y: 286, endPoint x: 464, endPoint y: 297, distance: 54.8
click at [513, 290] on button "Add" at bounding box center [505, 286] width 39 height 18
type input "0"
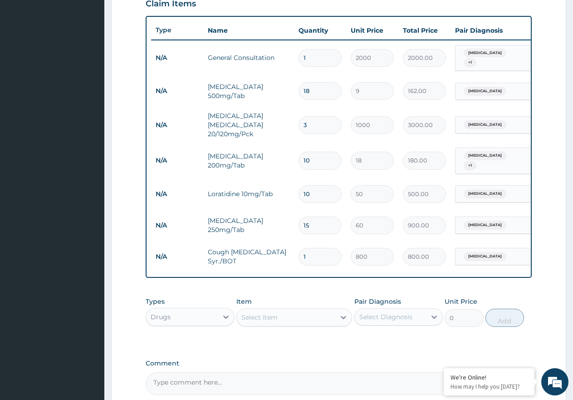
click at [276, 319] on div "Select Item" at bounding box center [260, 317] width 36 height 9
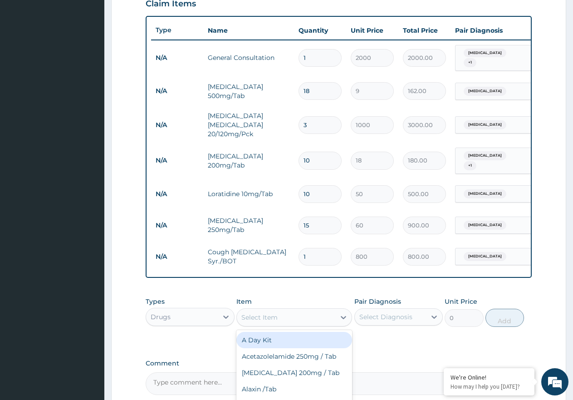
type input "a"
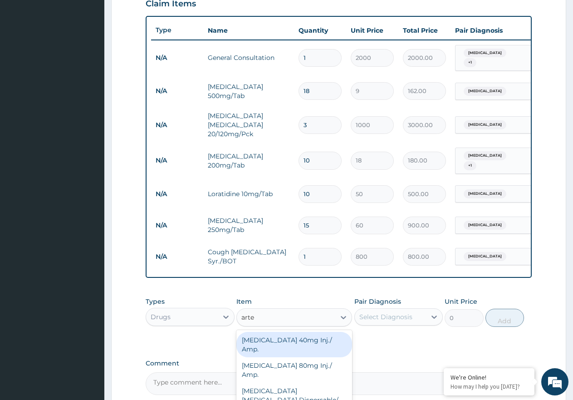
type input "artee"
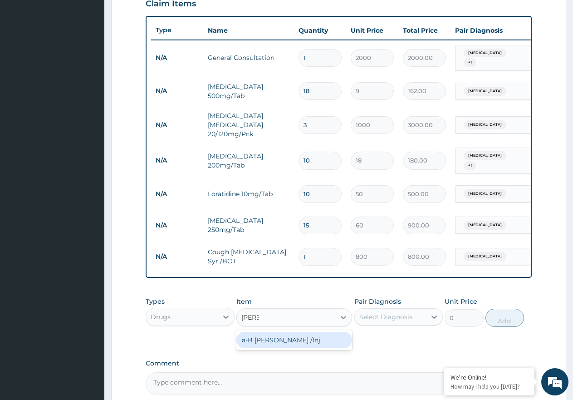
drag, startPoint x: 276, startPoint y: 338, endPoint x: 397, endPoint y: 340, distance: 120.3
click at [276, 338] on div "a-B Arteether /Inj" at bounding box center [295, 340] width 116 height 16
type input "1200"
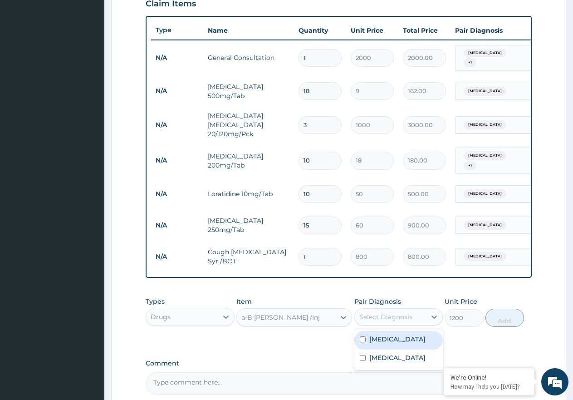
click at [401, 321] on div "Select Diagnosis" at bounding box center [386, 316] width 53 height 9
click at [396, 347] on div "Malaria" at bounding box center [399, 340] width 89 height 19
checkbox input "true"
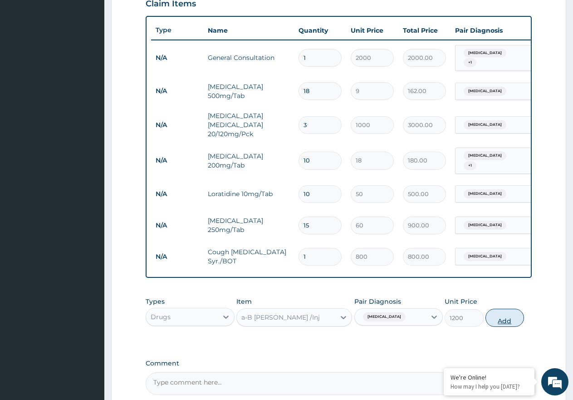
click at [492, 323] on button "Add" at bounding box center [505, 318] width 39 height 18
type input "0"
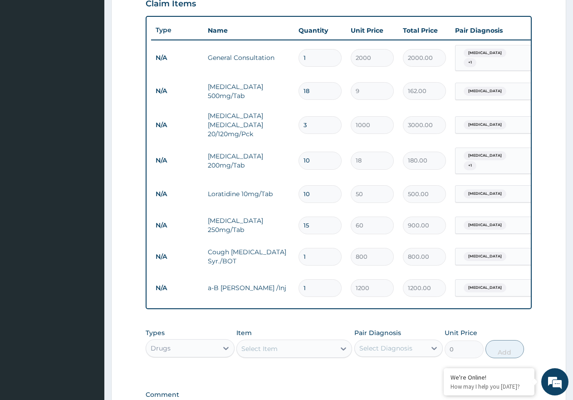
type input "0.00"
type input "3"
type input "3600.00"
type input "3"
click at [272, 350] on div "Select Item" at bounding box center [260, 348] width 36 height 9
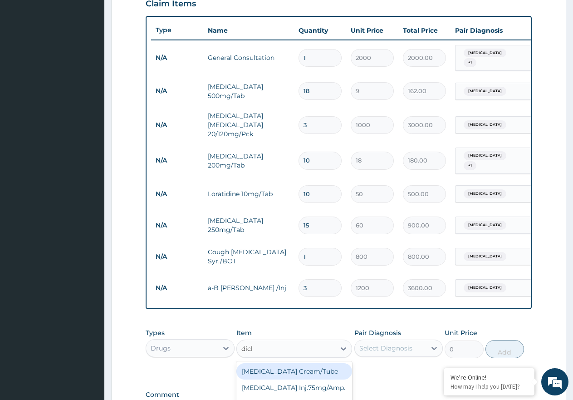
type input "diclo"
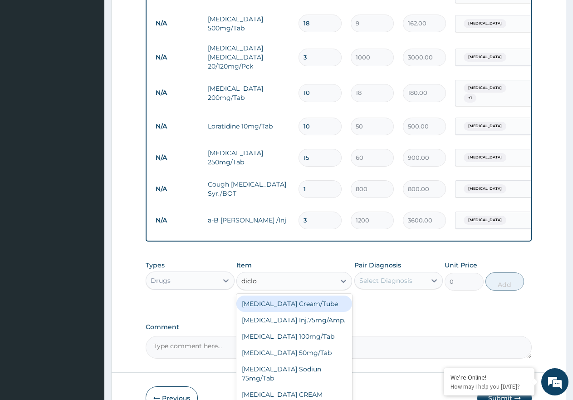
scroll to position [447, 0]
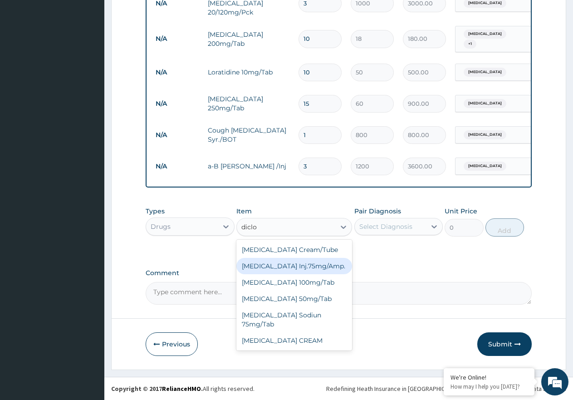
drag, startPoint x: 311, startPoint y: 264, endPoint x: 385, endPoint y: 269, distance: 74.6
click at [311, 264] on div "Diclofenac Inj.75mg/Amp." at bounding box center [295, 266] width 116 height 16
type input "900"
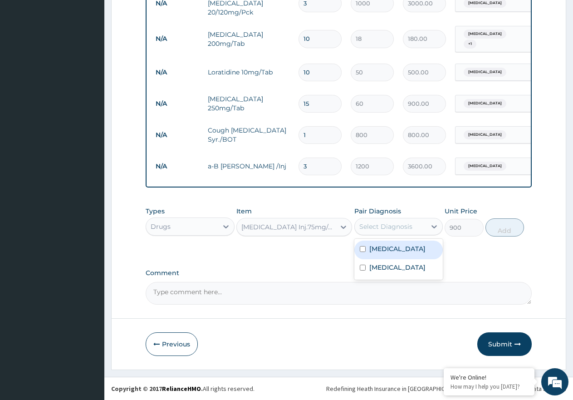
click at [404, 226] on div "Select Diagnosis" at bounding box center [386, 226] width 53 height 9
click at [403, 249] on div "Malaria" at bounding box center [399, 250] width 89 height 19
checkbox input "true"
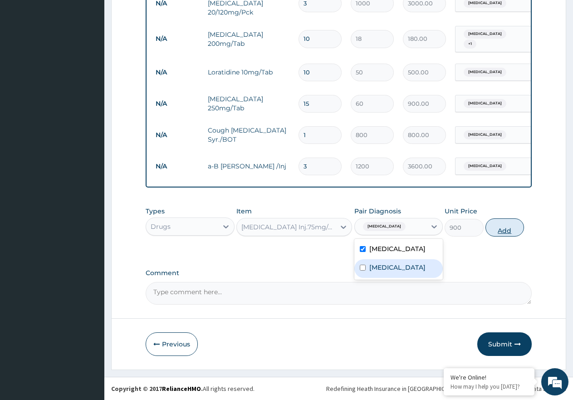
click at [503, 229] on button "Add" at bounding box center [505, 227] width 39 height 18
type input "0"
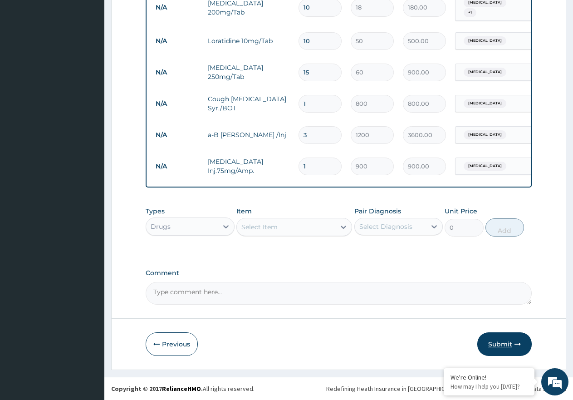
click at [498, 348] on button "Submit" at bounding box center [505, 344] width 54 height 24
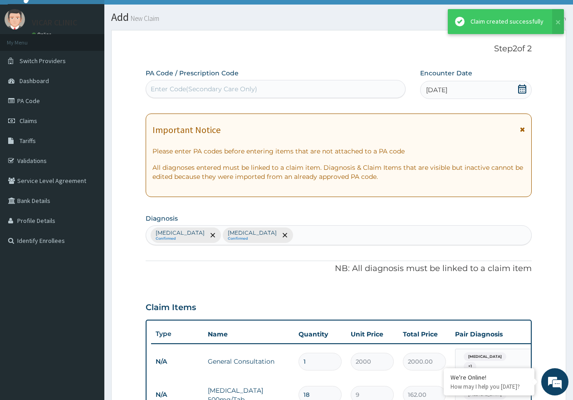
scroll to position [478, 0]
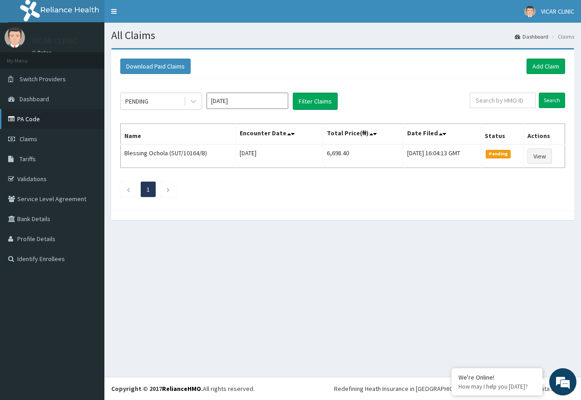
click at [50, 122] on link "PA Code" at bounding box center [52, 119] width 104 height 20
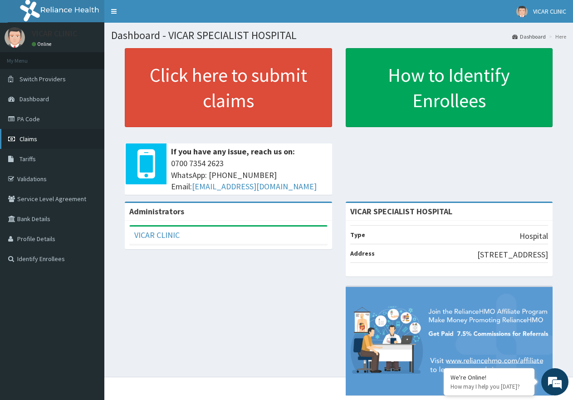
click at [36, 134] on link "Claims" at bounding box center [52, 139] width 104 height 20
click at [27, 120] on link "PA Code" at bounding box center [52, 119] width 104 height 20
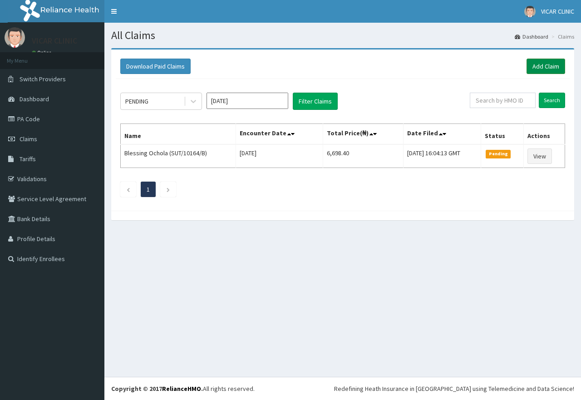
click at [530, 67] on link "Add Claim" at bounding box center [546, 66] width 39 height 15
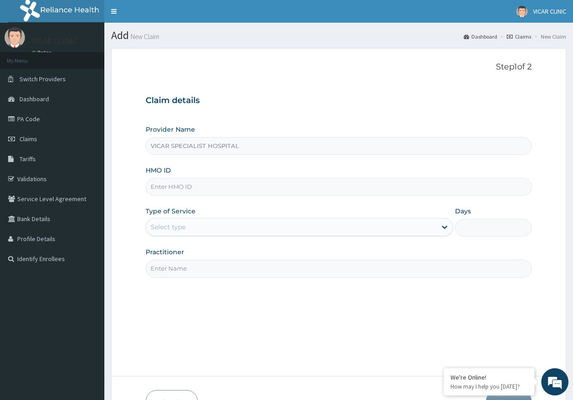
click at [170, 184] on input "HMO ID" at bounding box center [339, 187] width 386 height 18
paste input "SXT/10041/C"
click at [167, 187] on input "SXT/10041/C" at bounding box center [339, 187] width 386 height 18
type input "SXT/10041/C"
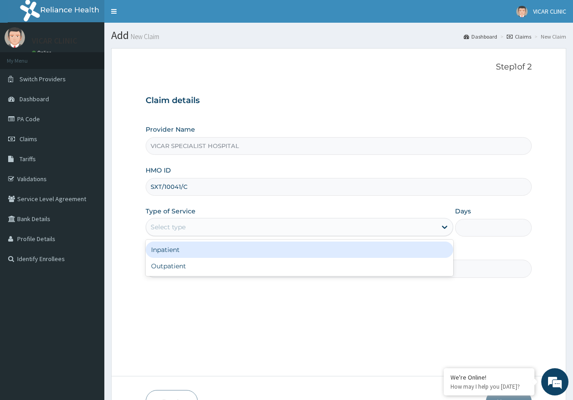
click at [207, 226] on div "Select type" at bounding box center [291, 227] width 290 height 15
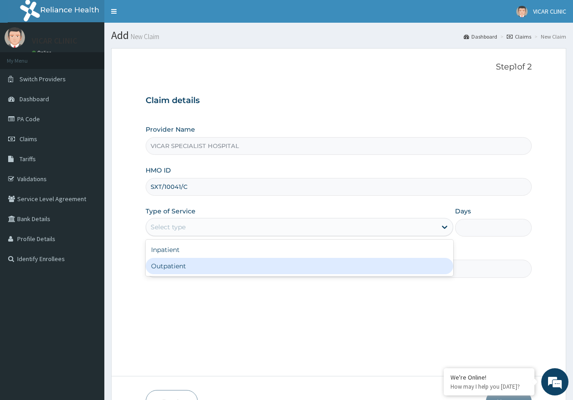
drag, startPoint x: 214, startPoint y: 262, endPoint x: 222, endPoint y: 263, distance: 7.8
click at [213, 262] on div "Outpatient" at bounding box center [299, 266] width 307 height 16
type input "1"
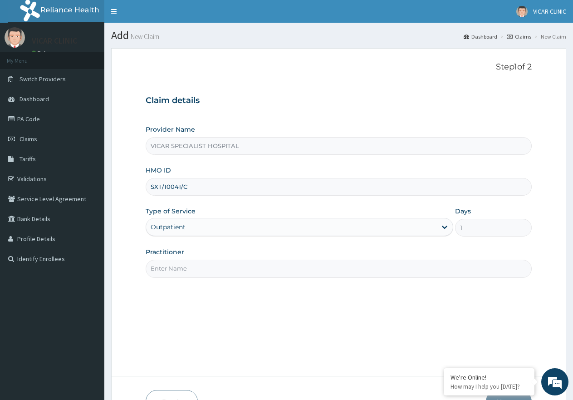
click at [222, 263] on input "Practitioner" at bounding box center [339, 269] width 386 height 18
type input "[PERSON_NAME]"
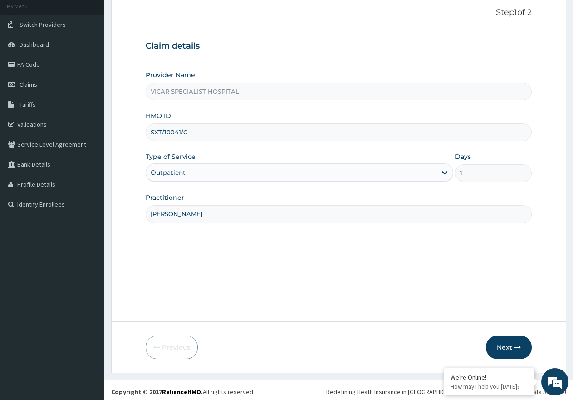
scroll to position [58, 0]
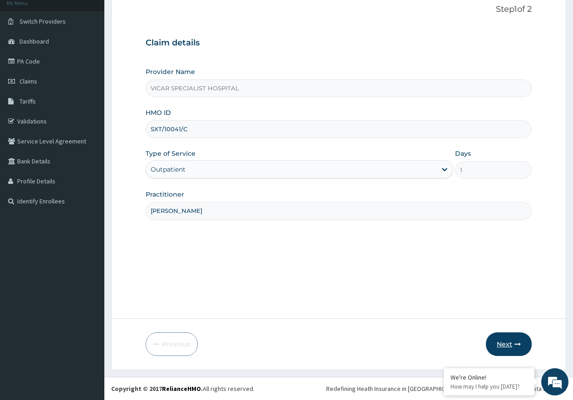
click at [522, 346] on button "Next" at bounding box center [509, 344] width 46 height 24
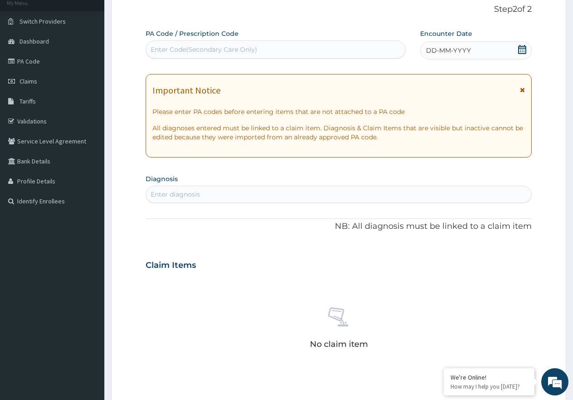
click at [308, 50] on div "Enter Code(Secondary Care Only)" at bounding box center [275, 49] width 259 height 15
paste input "PA/B8C13C"
type input "PA/B8C13C"
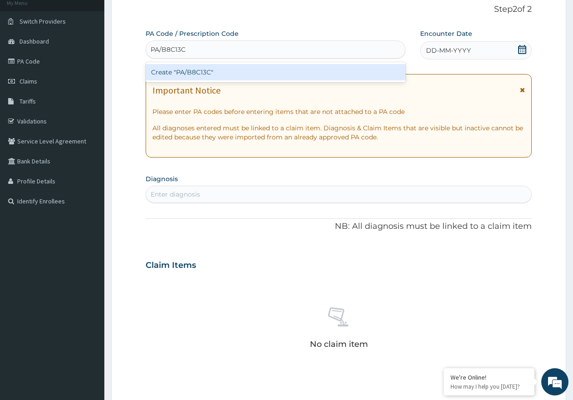
click at [228, 72] on div "Create "PA/B8C13C"" at bounding box center [276, 72] width 260 height 16
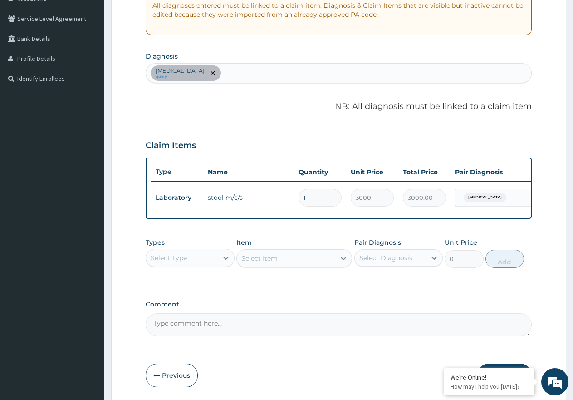
scroll to position [194, 0]
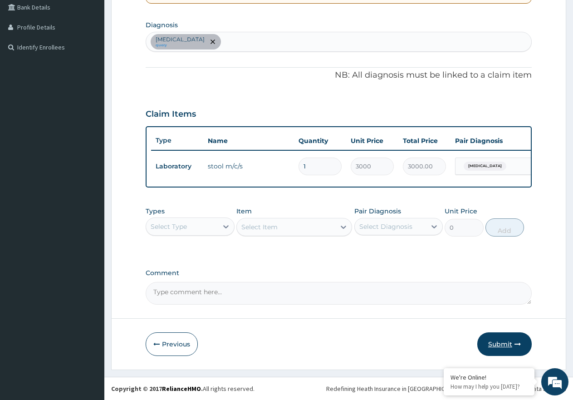
click at [497, 346] on button "Submit" at bounding box center [505, 344] width 54 height 24
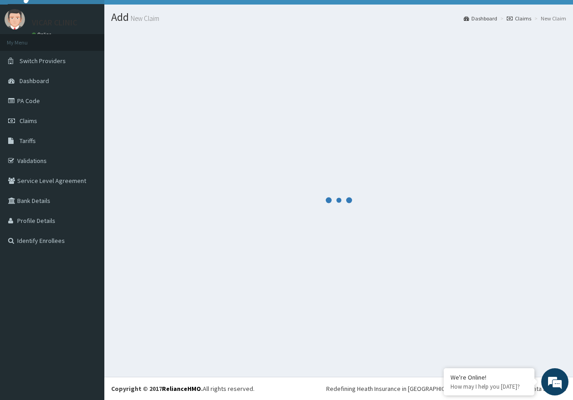
scroll to position [18, 0]
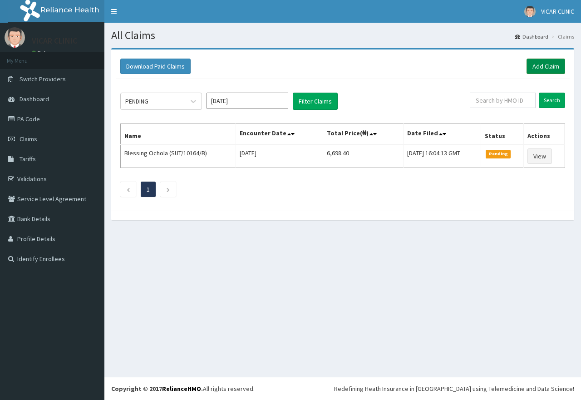
click at [541, 62] on link "Add Claim" at bounding box center [546, 66] width 39 height 15
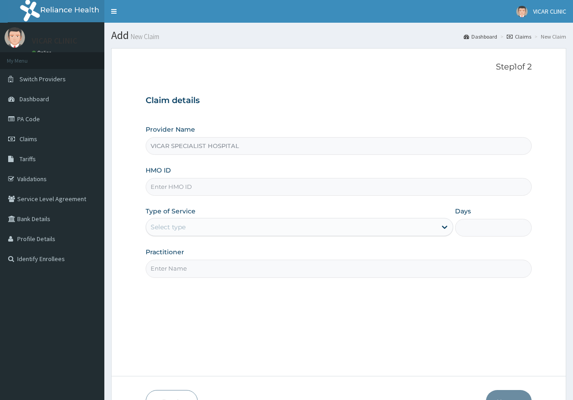
click at [191, 180] on input "HMO ID" at bounding box center [339, 187] width 386 height 18
paste input "SWP/10023/A"
type input "SWP/10023/A"
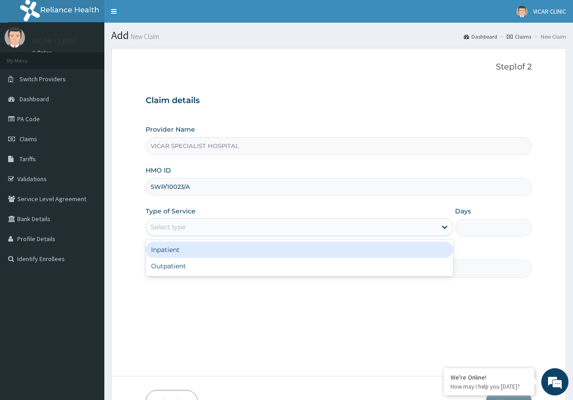
click at [295, 227] on div "Select type" at bounding box center [291, 227] width 290 height 15
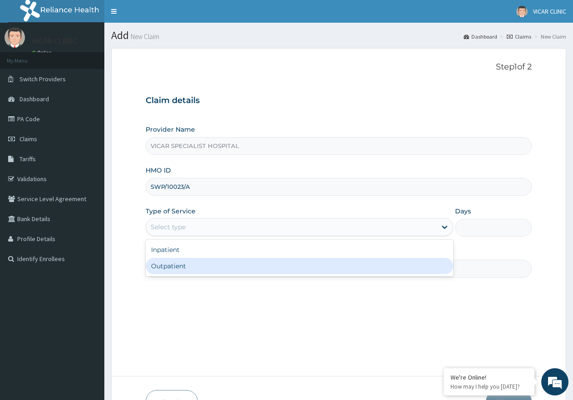
click at [271, 269] on div "Outpatient" at bounding box center [299, 266] width 307 height 16
type input "1"
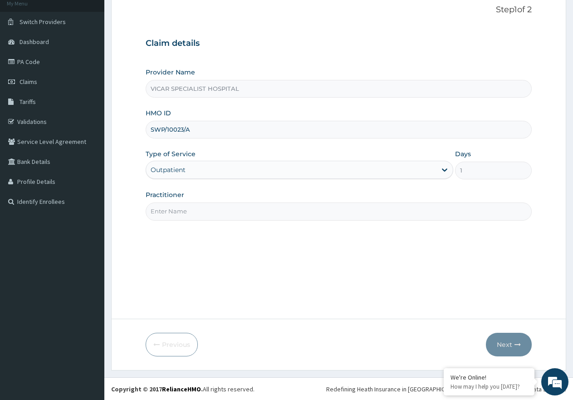
scroll to position [58, 0]
drag, startPoint x: 333, startPoint y: 206, endPoint x: 330, endPoint y: 212, distance: 7.5
click at [332, 207] on input "Practitioner" at bounding box center [339, 211] width 386 height 18
type input "[PERSON_NAME]"
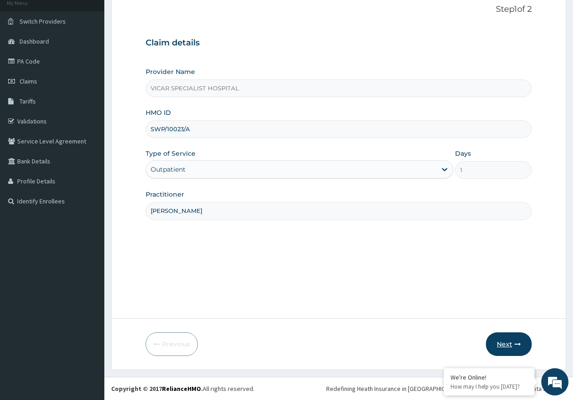
click at [493, 342] on button "Next" at bounding box center [509, 344] width 46 height 24
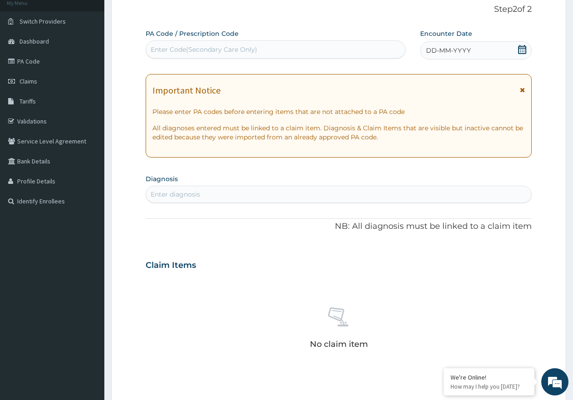
click at [217, 189] on div "Enter diagnosis" at bounding box center [338, 194] width 385 height 15
click at [186, 191] on div "Enter diagnosis" at bounding box center [175, 194] width 49 height 9
click at [200, 47] on div "Enter Code(Secondary Care Only)" at bounding box center [204, 49] width 107 height 9
paste input "PA/A8468F"
type input "PA/A8468F"
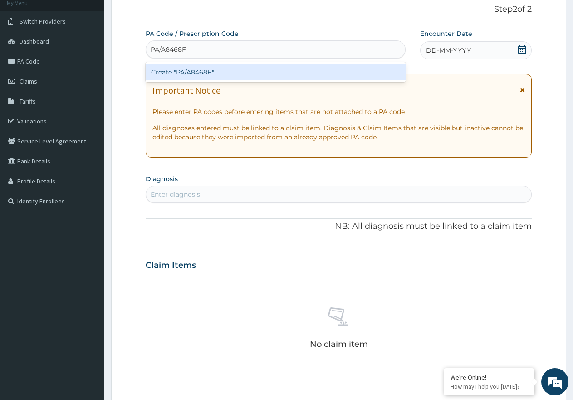
click at [193, 69] on div "Create "PA/A8468F"" at bounding box center [276, 72] width 260 height 16
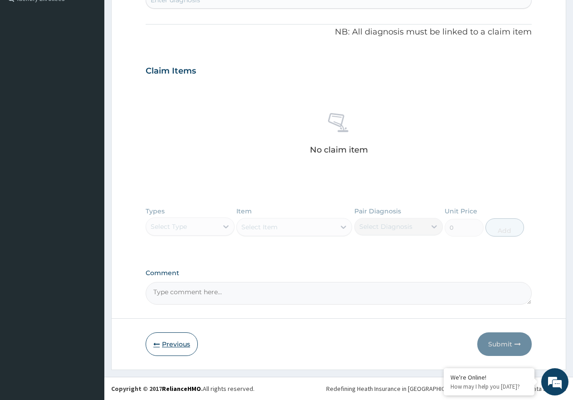
click at [172, 345] on button "Previous" at bounding box center [172, 344] width 52 height 24
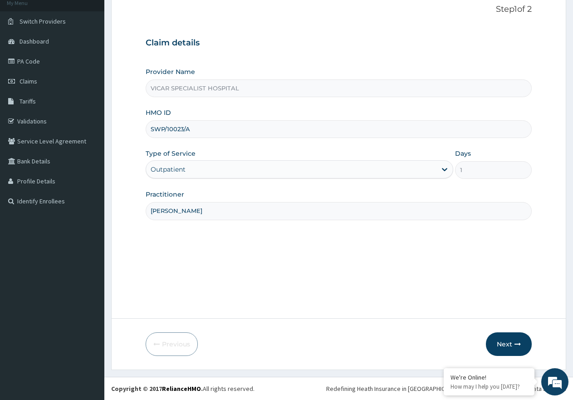
drag, startPoint x: 198, startPoint y: 129, endPoint x: 145, endPoint y: 141, distance: 54.9
click at [145, 141] on form "Step 1 of 2 Claim details Provider Name VICAR SPECIALIST HOSPITAL HMO ID SWP/10…" at bounding box center [338, 180] width 455 height 380
paste input "sut/10135/a"
click at [168, 130] on input "sut/10135/a" at bounding box center [339, 129] width 386 height 18
type input "sut/10135/a"
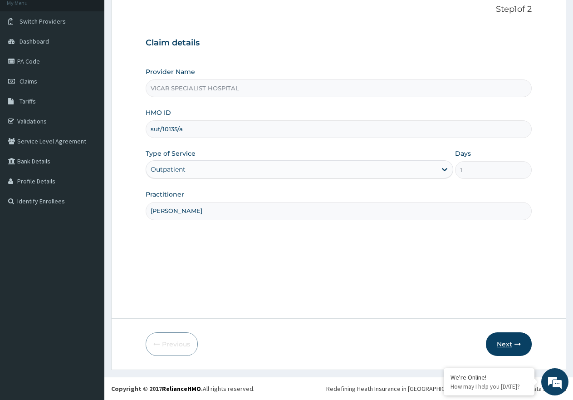
click at [511, 344] on button "Next" at bounding box center [509, 344] width 46 height 24
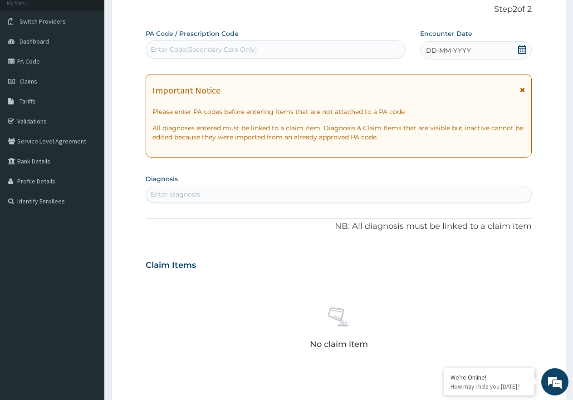
click at [269, 42] on div "Enter Code(Secondary Care Only)" at bounding box center [275, 49] width 259 height 15
paste input "PA/487396"
type input "PA/487396"
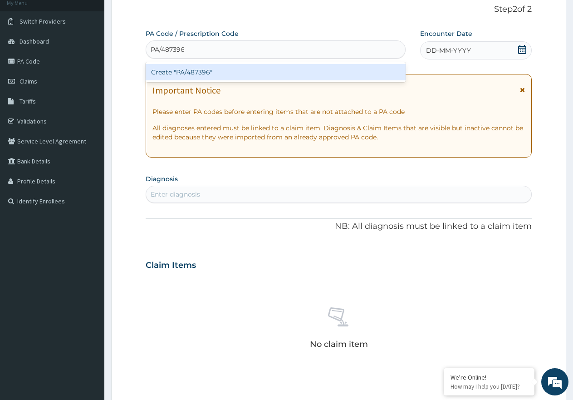
click at [199, 67] on div "Create "PA/487396"" at bounding box center [276, 72] width 260 height 16
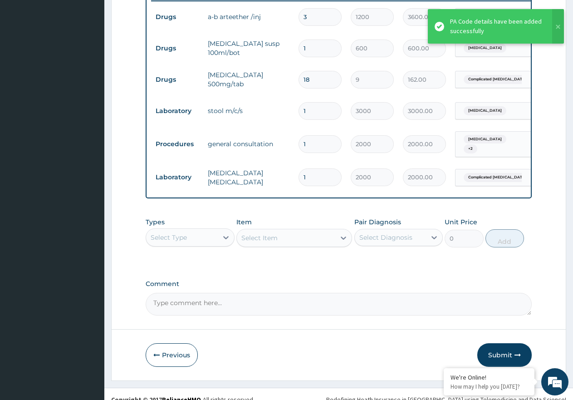
scroll to position [376, 0]
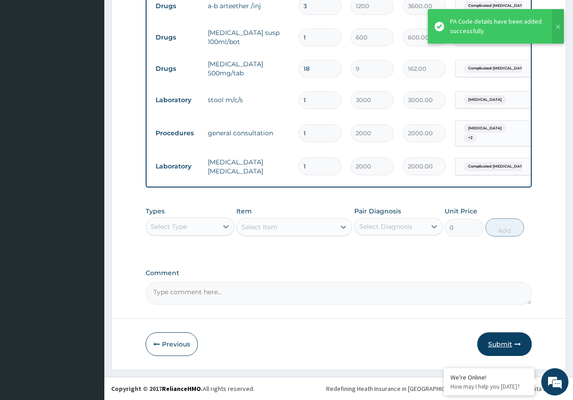
click at [515, 347] on icon "button" at bounding box center [518, 344] width 6 height 6
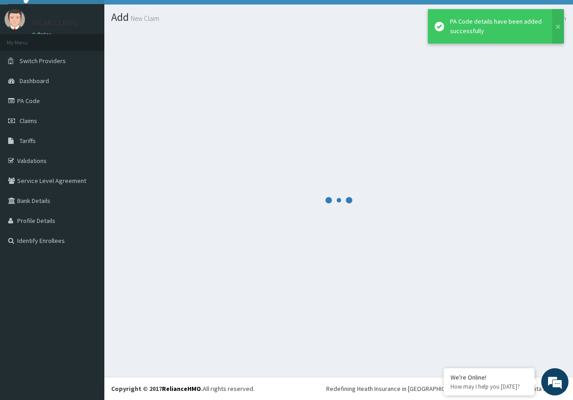
scroll to position [18, 0]
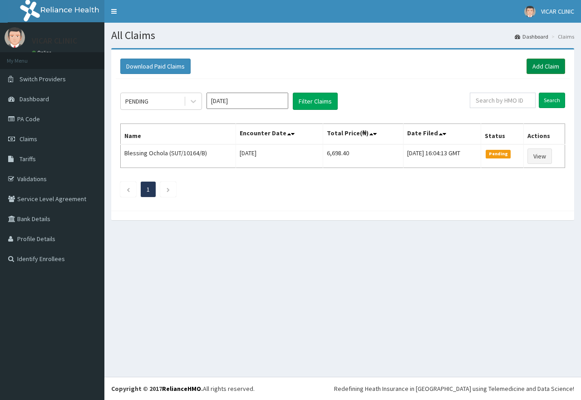
click at [542, 67] on link "Add Claim" at bounding box center [546, 66] width 39 height 15
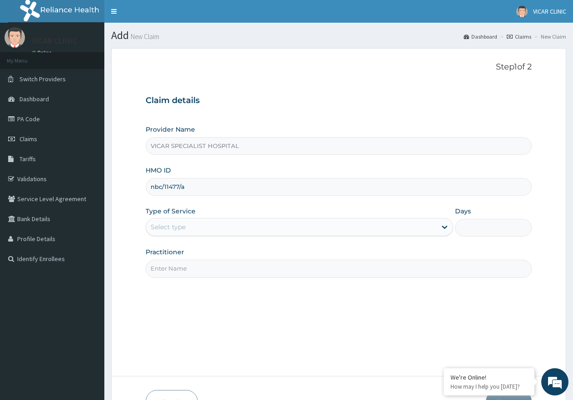
type input "NBC/11477/A"
click at [241, 228] on div "Select type" at bounding box center [291, 227] width 290 height 15
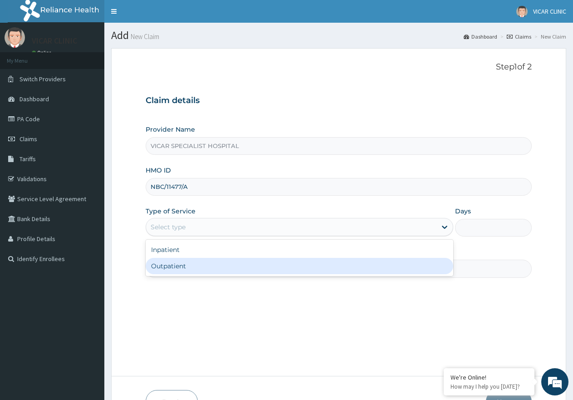
click at [252, 258] on div "Outpatient" at bounding box center [299, 266] width 307 height 16
type input "1"
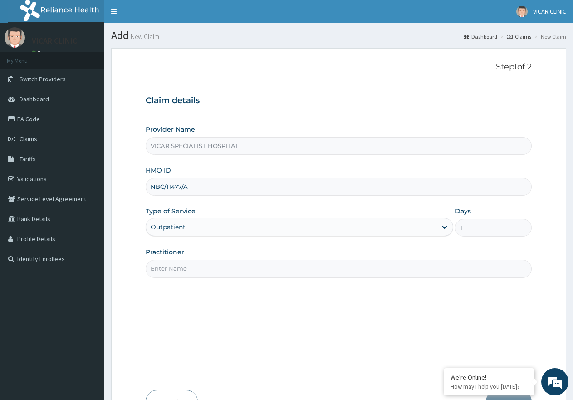
click at [256, 264] on input "Practitioner" at bounding box center [339, 269] width 386 height 18
type input "[PERSON_NAME]"
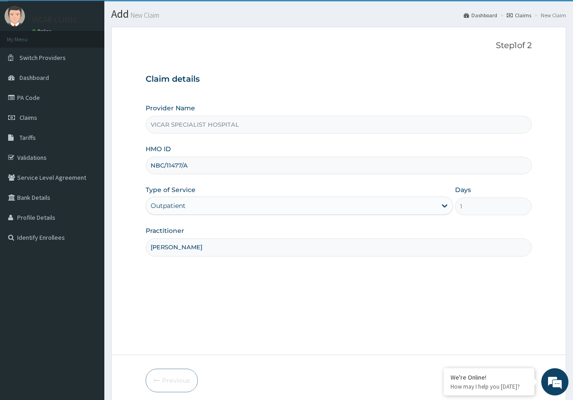
scroll to position [58, 0]
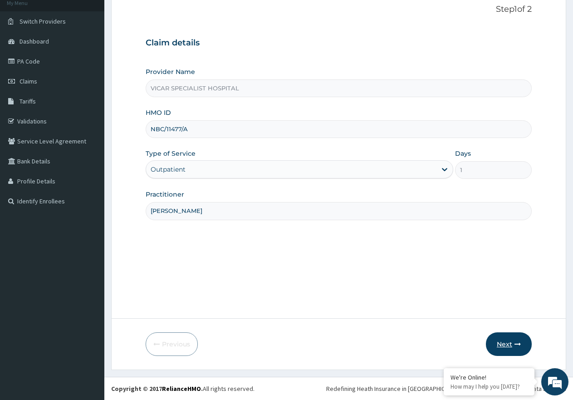
click at [510, 352] on button "Next" at bounding box center [509, 344] width 46 height 24
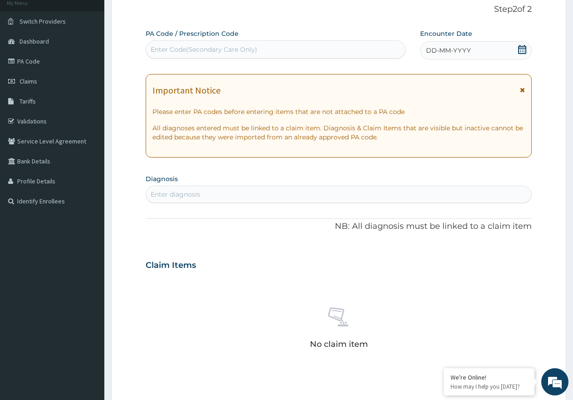
scroll to position [0, 0]
click at [284, 51] on div "Enter Code(Secondary Care Only)" at bounding box center [275, 49] width 259 height 15
paste input "PA/49240E"
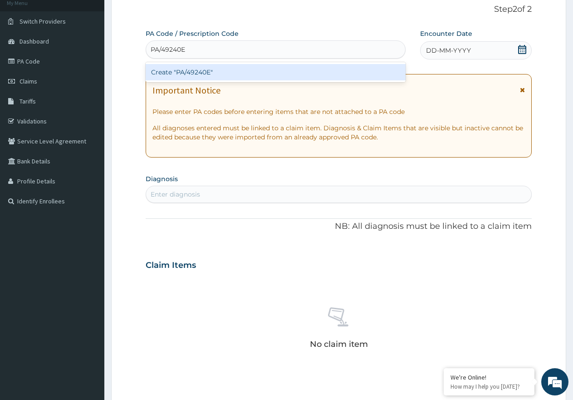
type input "PA/49240E"
click at [190, 75] on div "Create "PA/49240E"" at bounding box center [276, 72] width 260 height 16
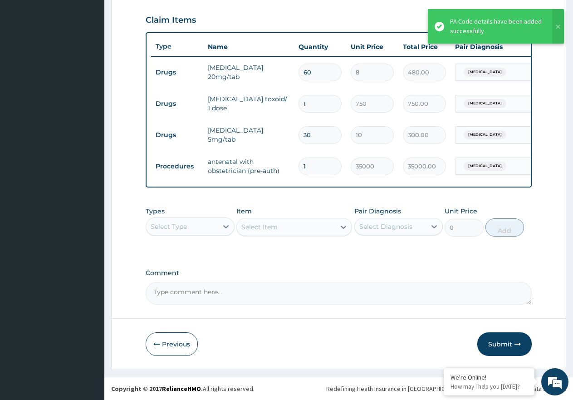
scroll to position [313, 0]
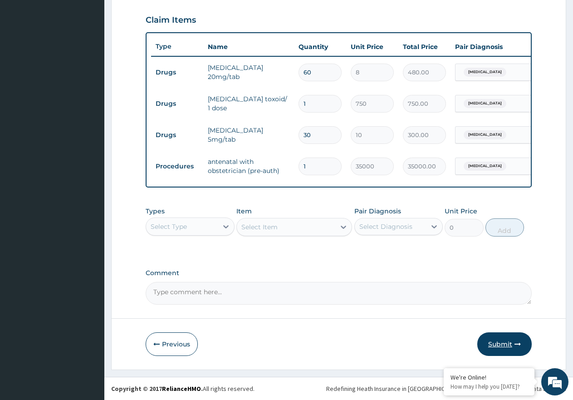
click at [513, 340] on button "Submit" at bounding box center [505, 344] width 54 height 24
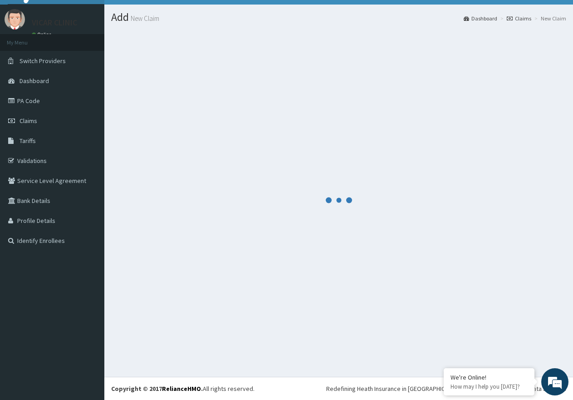
scroll to position [18, 0]
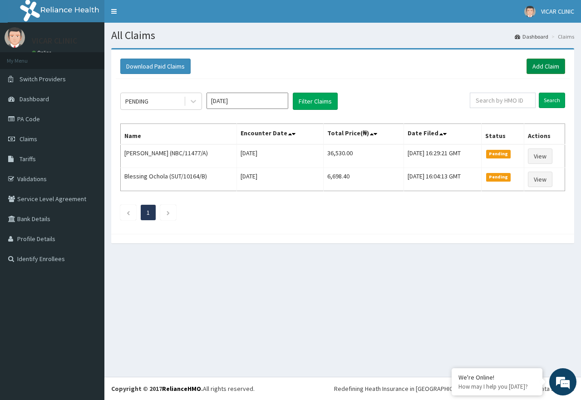
click at [541, 64] on link "Add Claim" at bounding box center [546, 66] width 39 height 15
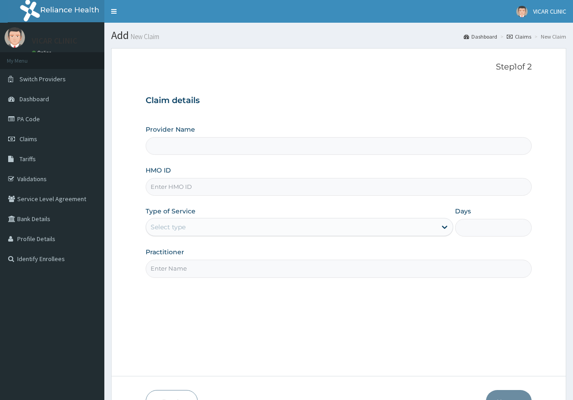
type input "VICAR SPECIALIST HOSPITAL"
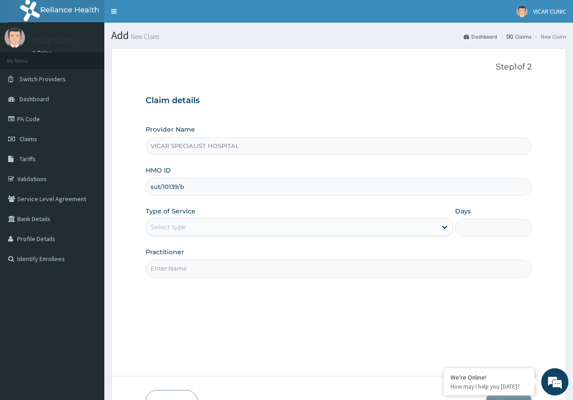
type input "sut/10139/b"
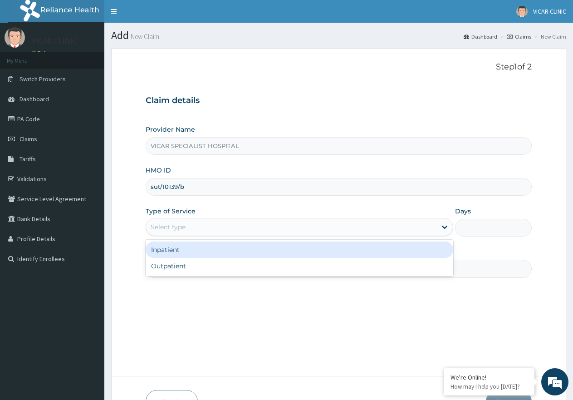
click at [206, 226] on div "Select type" at bounding box center [291, 227] width 290 height 15
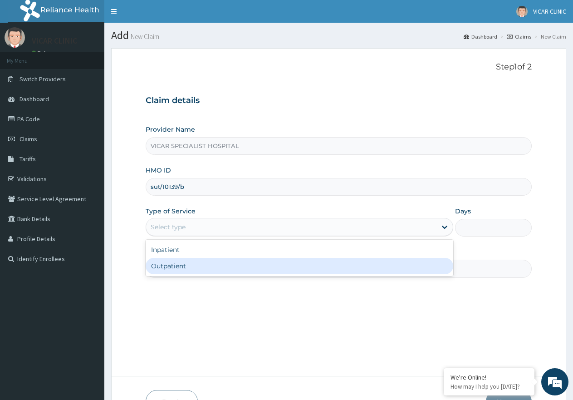
click at [216, 266] on div "Outpatient" at bounding box center [299, 266] width 307 height 16
type input "1"
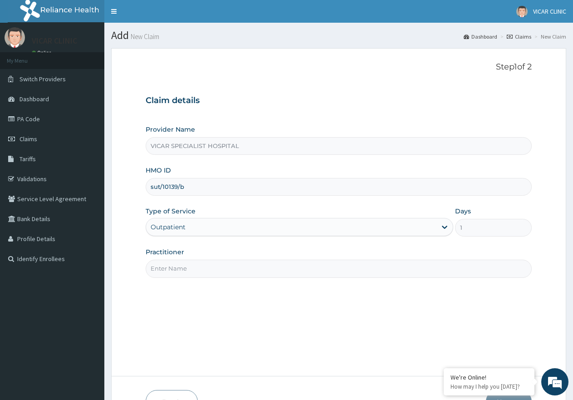
click at [220, 273] on input "Practitioner" at bounding box center [339, 269] width 386 height 18
type input "[PERSON_NAME]"
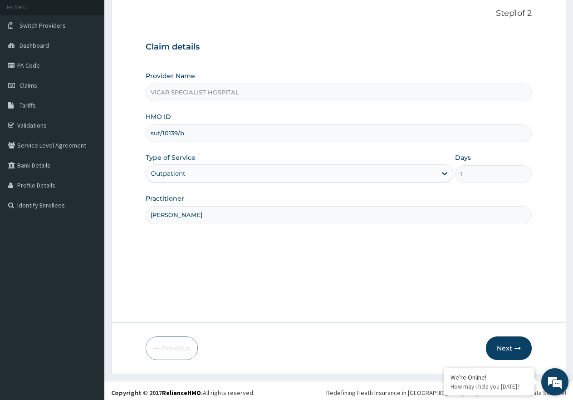
scroll to position [58, 0]
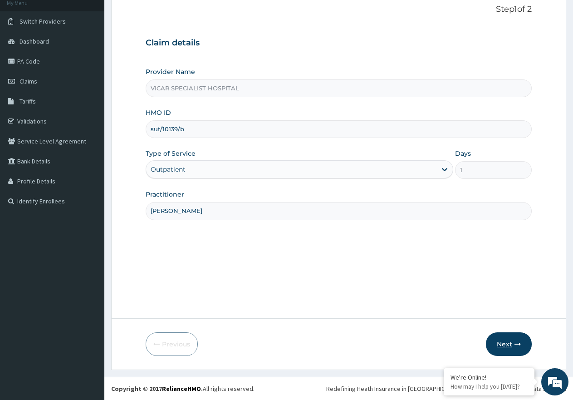
click at [504, 345] on button "Next" at bounding box center [509, 344] width 46 height 24
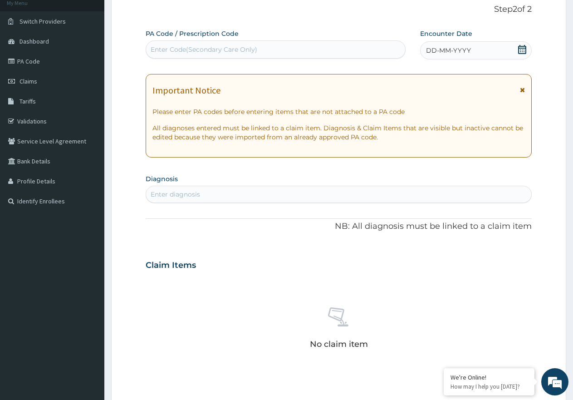
click at [163, 51] on div "Enter Code(Secondary Care Only)" at bounding box center [204, 49] width 107 height 9
paste input "PA/DE5AC3"
type input "PA/DE5AC3"
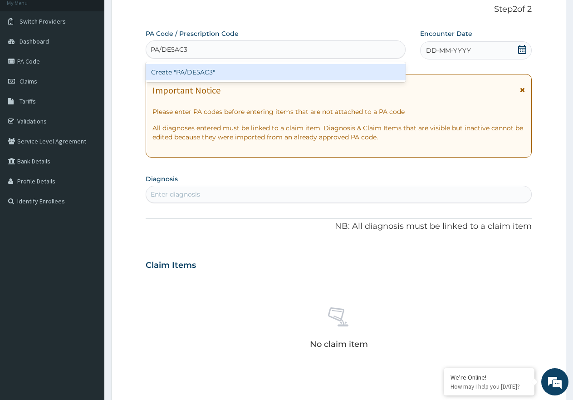
click at [177, 70] on div "Create "PA/DE5AC3"" at bounding box center [276, 72] width 260 height 16
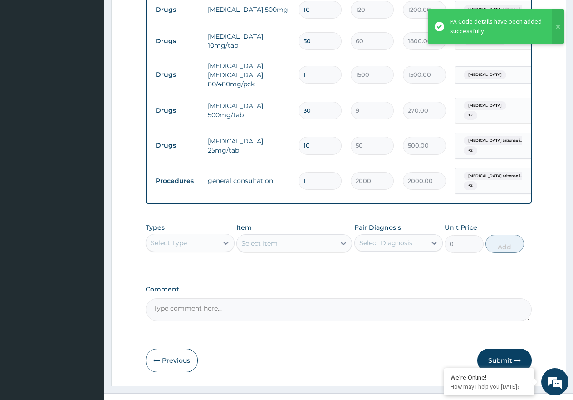
scroll to position [384, 0]
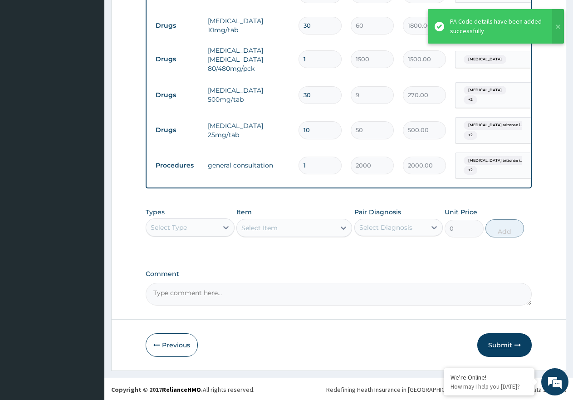
click at [484, 333] on button "Submit" at bounding box center [505, 345] width 54 height 24
